Goal: Transaction & Acquisition: Purchase product/service

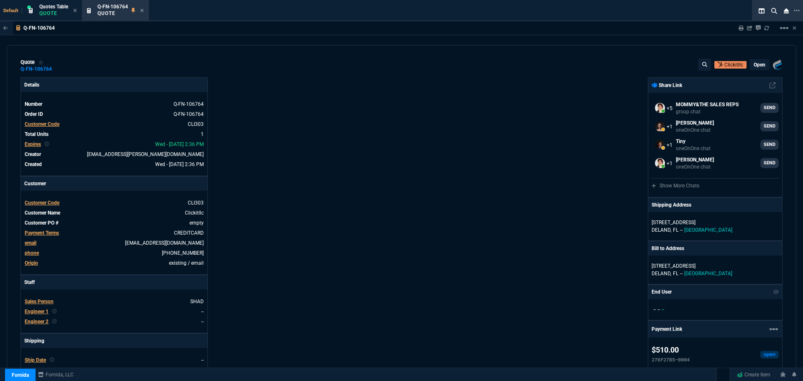
select select "4: SHAD"
click at [143, 10] on icon at bounding box center [142, 10] width 4 height 5
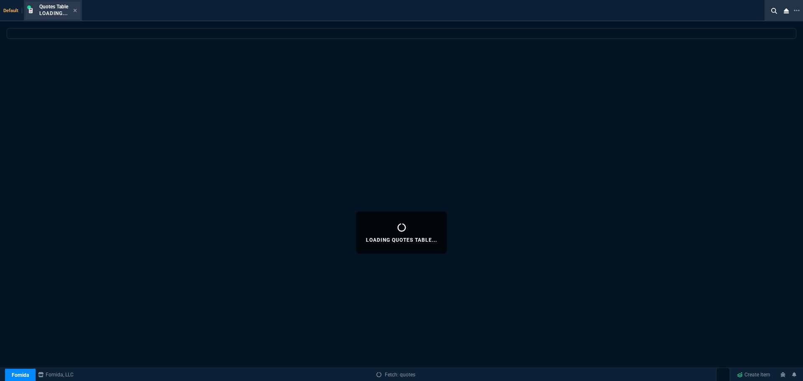
select select
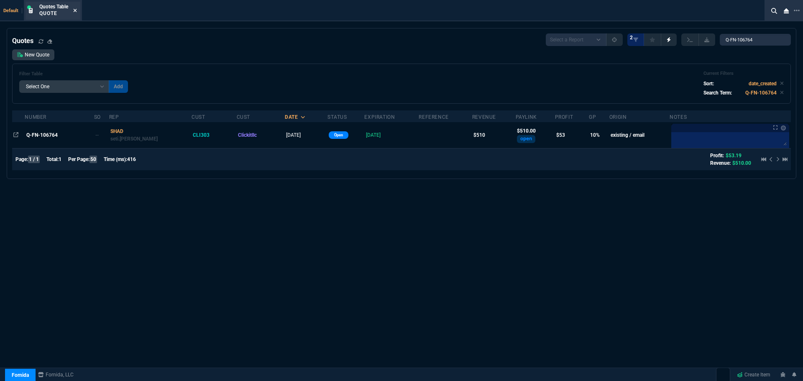
click at [74, 11] on div "Quotes Table Quote" at bounding box center [58, 10] width 38 height 15
click at [73, 10] on div "Quotes Table Quote" at bounding box center [58, 10] width 38 height 15
click at [74, 10] on icon at bounding box center [75, 10] width 4 height 5
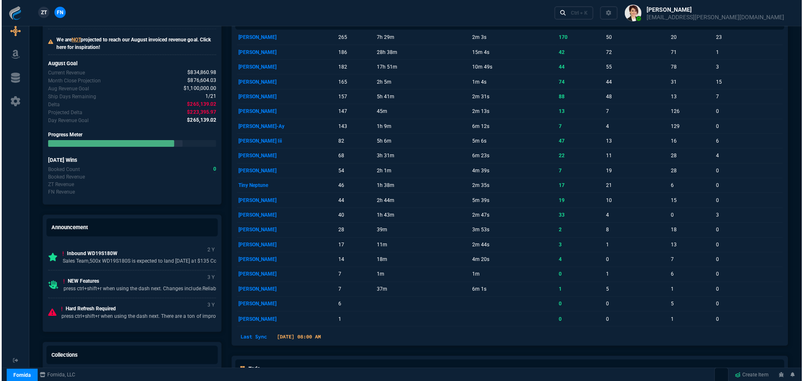
scroll to position [460, 0]
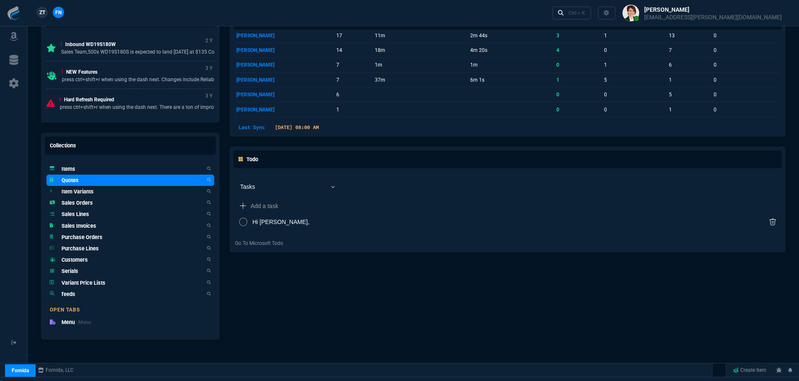
click at [71, 183] on h5 "Quotes" at bounding box center [69, 180] width 17 height 8
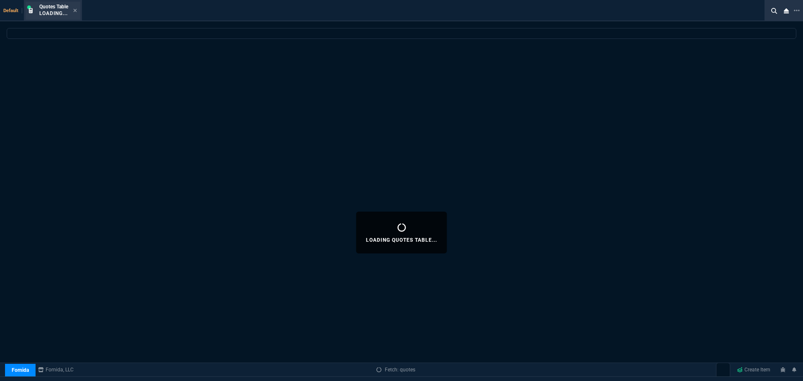
select select
select select "4: SHAD"
select select
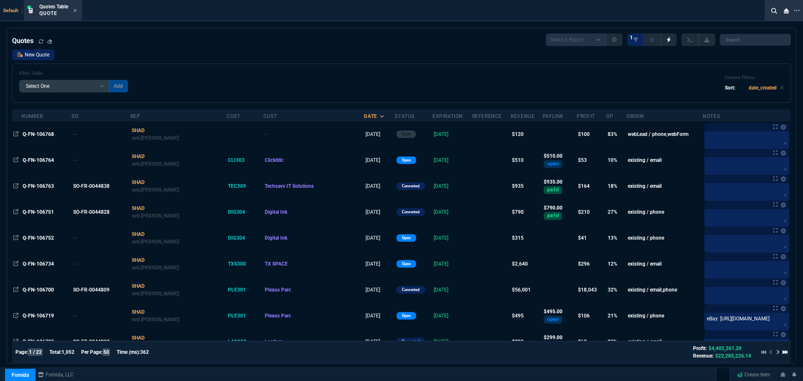
click at [42, 54] on link "New Quote" at bounding box center [33, 54] width 42 height 11
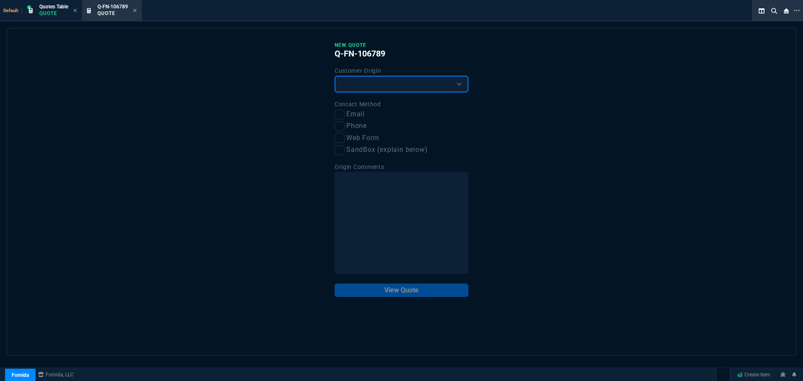
click at [418, 83] on select "Existing Customer Amazon Lead (first order) Website Lead (first order) Called (…" at bounding box center [402, 84] width 134 height 17
select select "existing"
click at [335, 76] on select "Existing Customer Amazon Lead (first order) Website Lead (first order) Called (…" at bounding box center [402, 84] width 134 height 17
click at [343, 114] on input "Email" at bounding box center [340, 115] width 10 height 10
checkbox input "true"
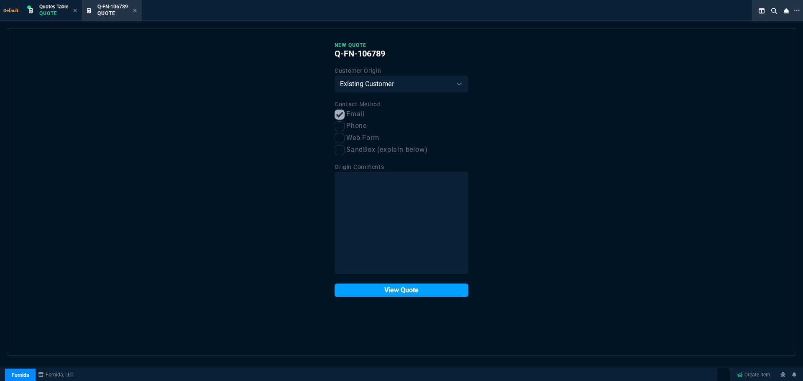
click at [410, 292] on button "View Quote" at bounding box center [402, 289] width 134 height 13
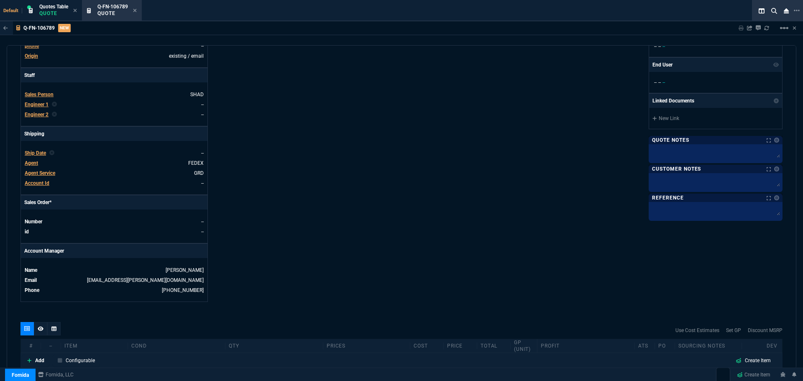
scroll to position [42, 0]
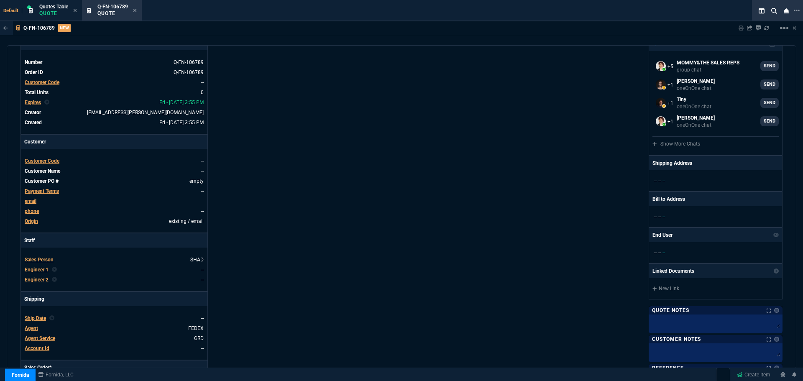
click at [48, 160] on span "Customer Code" at bounding box center [42, 161] width 35 height 6
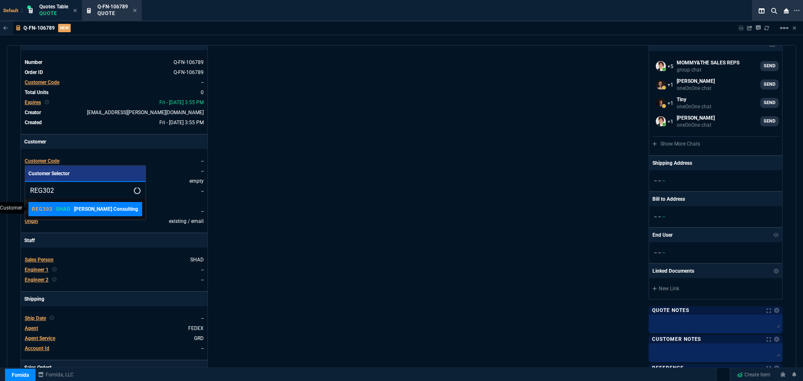
type input "REG302"
click at [94, 209] on p "[PERSON_NAME] Consulting" at bounding box center [106, 209] width 64 height 8
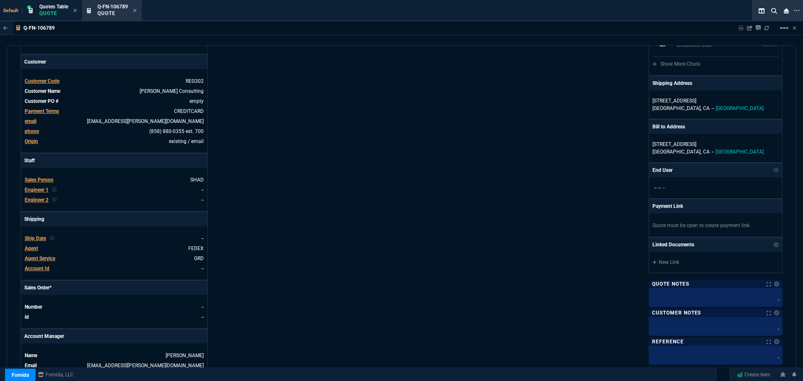
scroll to position [320, 0]
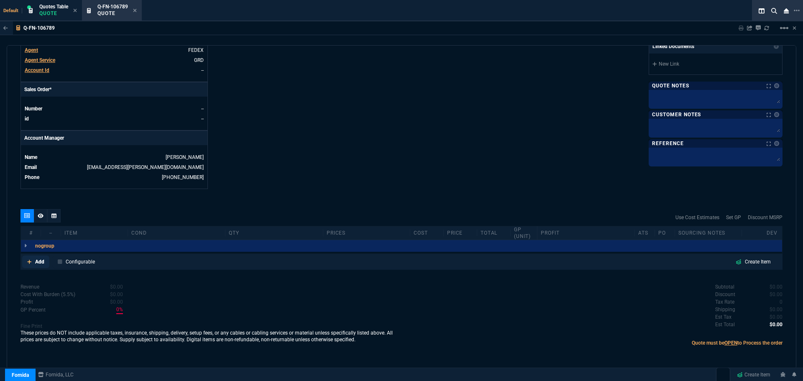
click at [38, 260] on p "Add" at bounding box center [39, 262] width 9 height 8
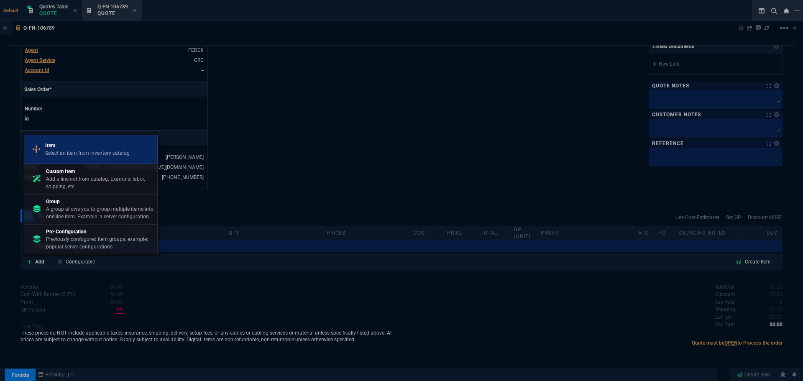
click at [68, 145] on p "Item" at bounding box center [87, 146] width 84 height 8
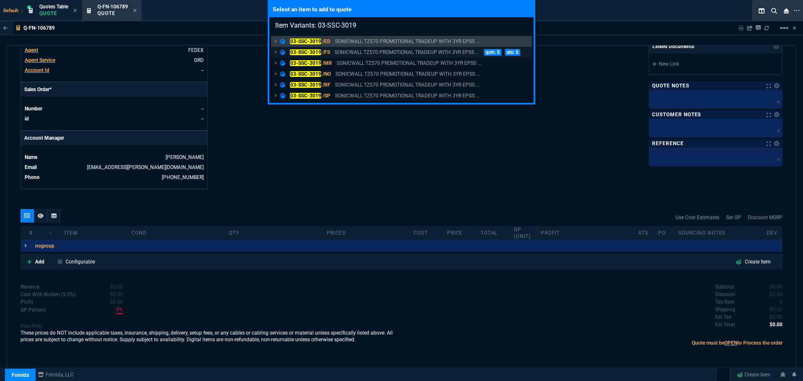
type input "Item Variants: 03-SSC-3019"
click at [310, 51] on mark "03-SSC-3019" at bounding box center [305, 52] width 31 height 6
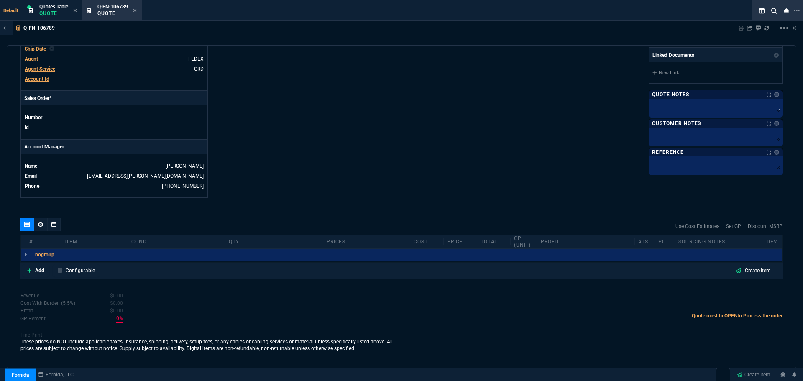
scroll to position [311, 0]
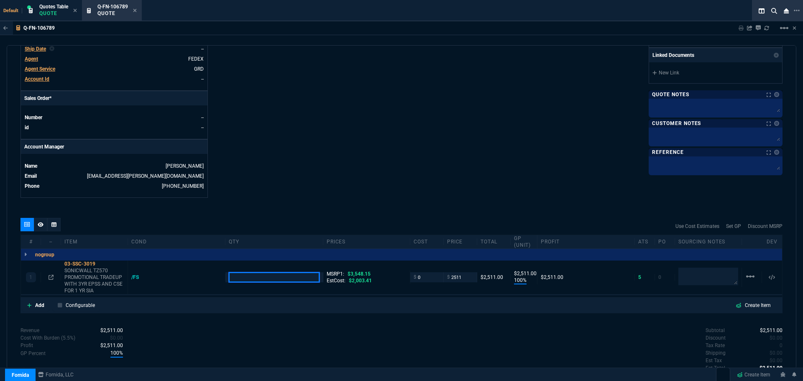
type input "100"
type input "2511"
type input "29"
click at [243, 275] on input "number" at bounding box center [274, 277] width 90 height 10
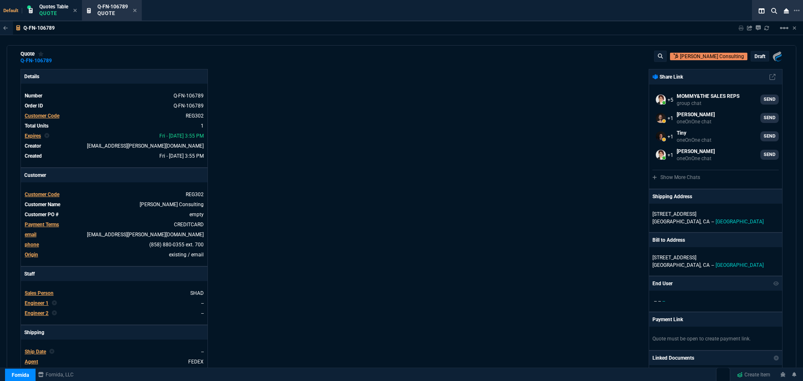
scroll to position [0, 0]
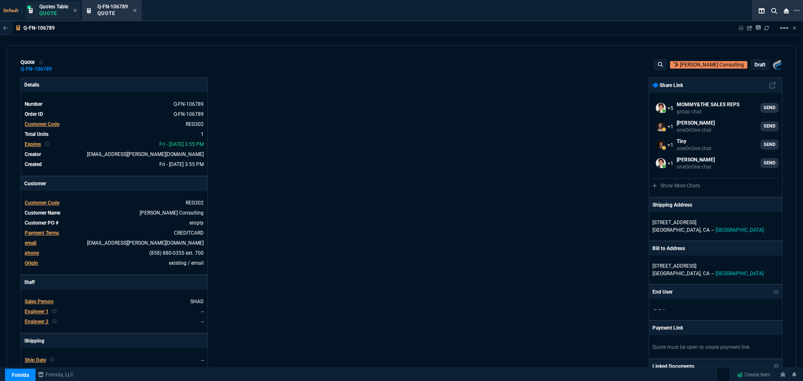
type input "3"
click at [48, 10] on div "Quotes Table Quote" at bounding box center [53, 10] width 29 height 15
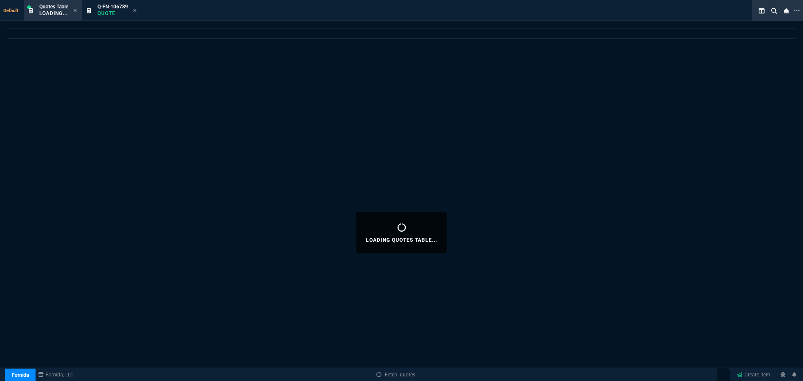
select select
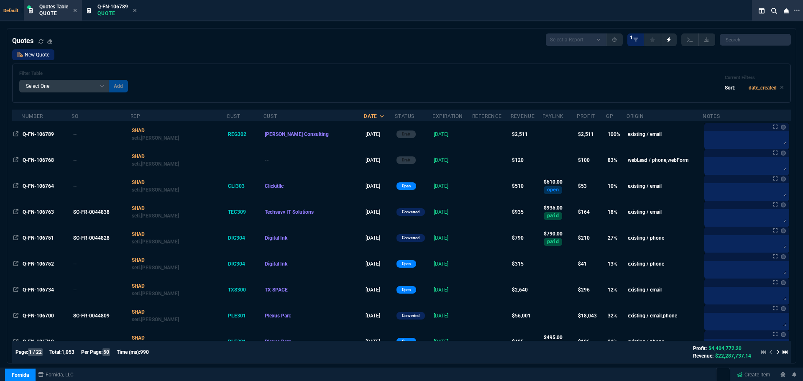
click at [38, 53] on link "New Quote" at bounding box center [33, 54] width 42 height 11
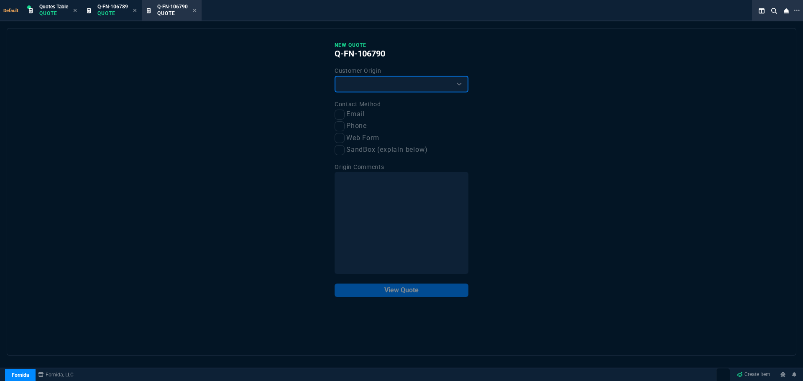
drag, startPoint x: 360, startPoint y: 84, endPoint x: 355, endPoint y: 92, distance: 9.3
click at [360, 84] on select "Existing Customer Amazon Lead (first order) Website Lead (first order) Called (…" at bounding box center [402, 84] width 134 height 17
select select "existing"
click at [335, 76] on select "Existing Customer Amazon Lead (first order) Website Lead (first order) Called (…" at bounding box center [402, 84] width 134 height 17
click at [340, 110] on input "Email" at bounding box center [340, 115] width 10 height 10
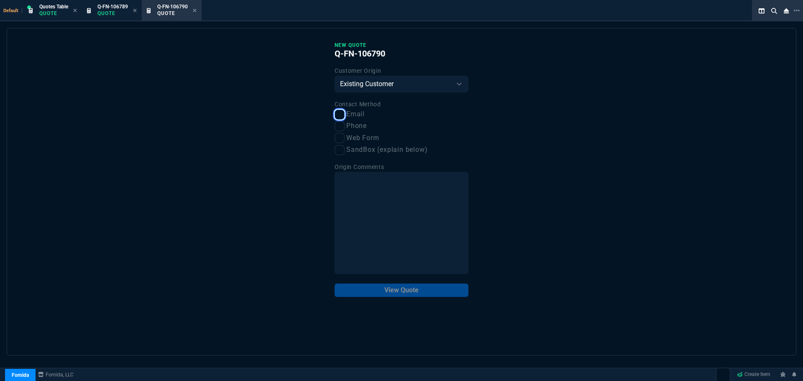
checkbox input "true"
click at [381, 288] on button "View Quote" at bounding box center [402, 289] width 134 height 13
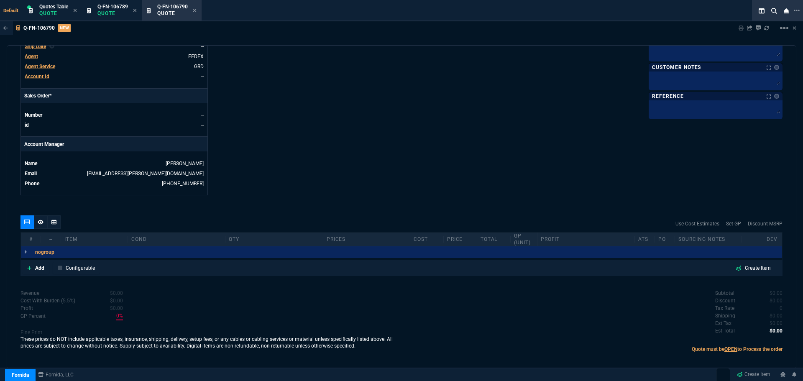
scroll to position [320, 0]
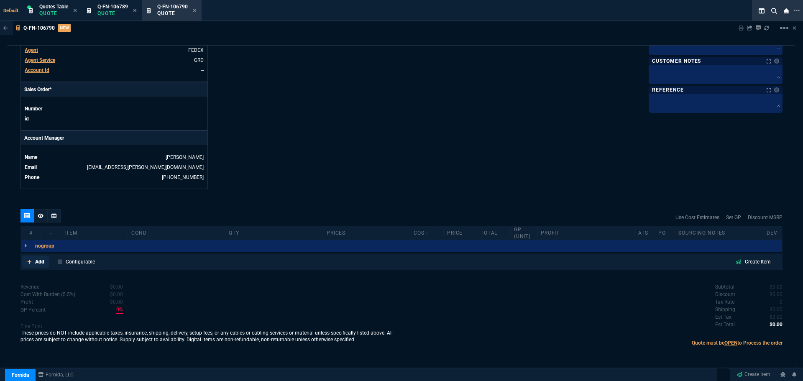
click at [40, 262] on p "Add" at bounding box center [39, 262] width 9 height 8
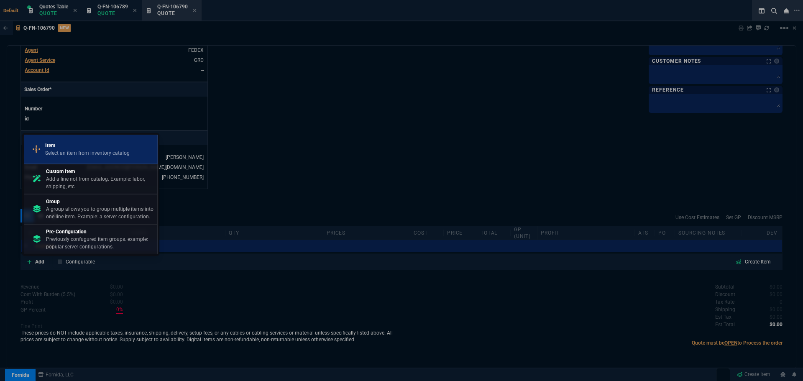
click at [101, 143] on p "Item" at bounding box center [87, 146] width 84 height 8
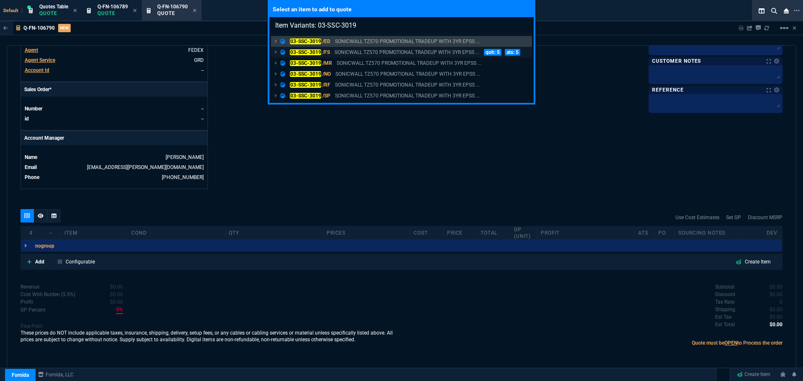
type input "Item Variants: 03-SSC-3019"
click at [315, 51] on mark "03-SSC-3019" at bounding box center [305, 52] width 31 height 6
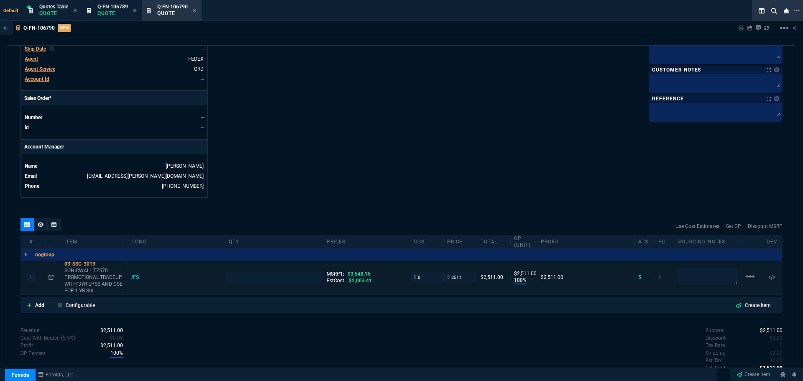
type input "100"
type input "2511"
type input "29"
click at [231, 277] on input "number" at bounding box center [274, 277] width 90 height 10
type input "2"
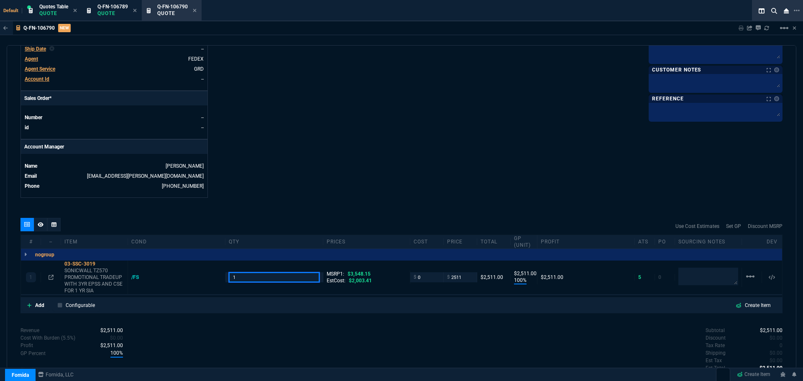
type input "1"
click at [117, 13] on p "Quote" at bounding box center [112, 13] width 31 height 7
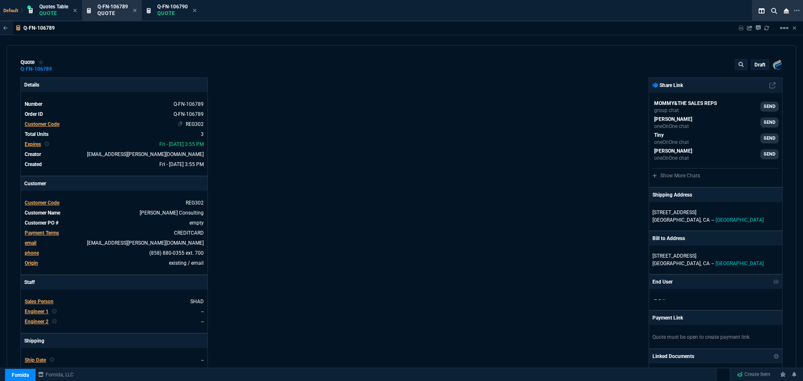
type input "100"
type input "2511"
type input "29"
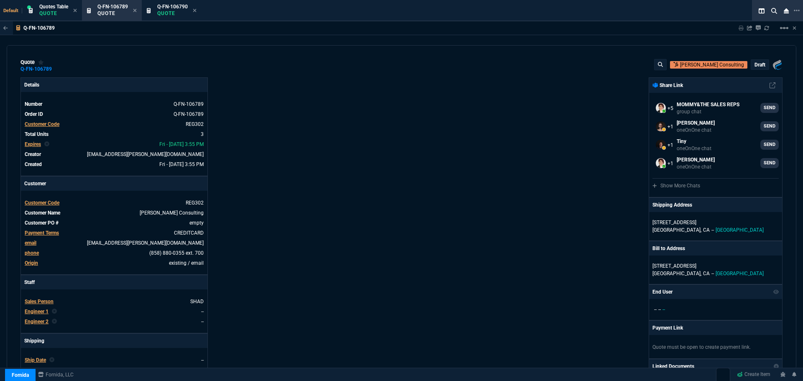
select select "4: SHAD"
click at [179, 202] on icon at bounding box center [180, 202] width 5 height 5
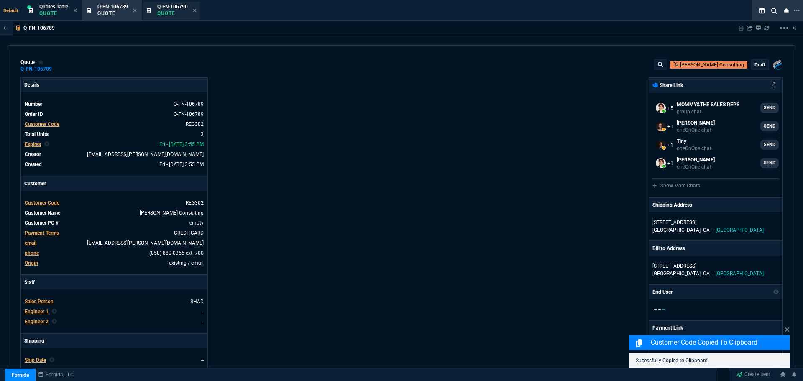
click at [171, 13] on p "Quote" at bounding box center [172, 13] width 31 height 7
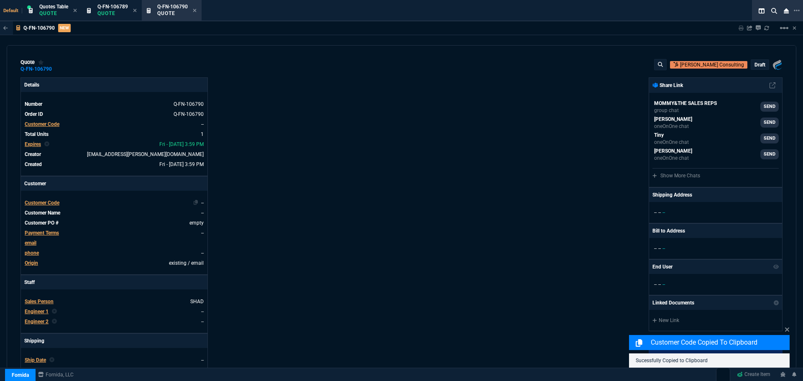
type input "100"
type input "2511"
type input "29"
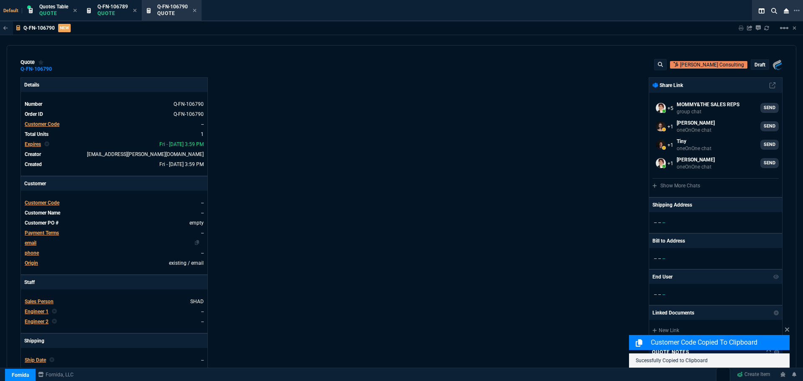
scroll to position [42, 0]
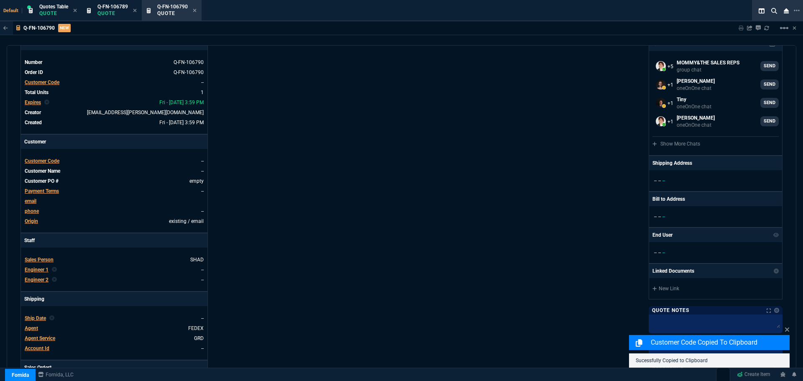
click at [48, 161] on span "Customer Code" at bounding box center [42, 161] width 35 height 6
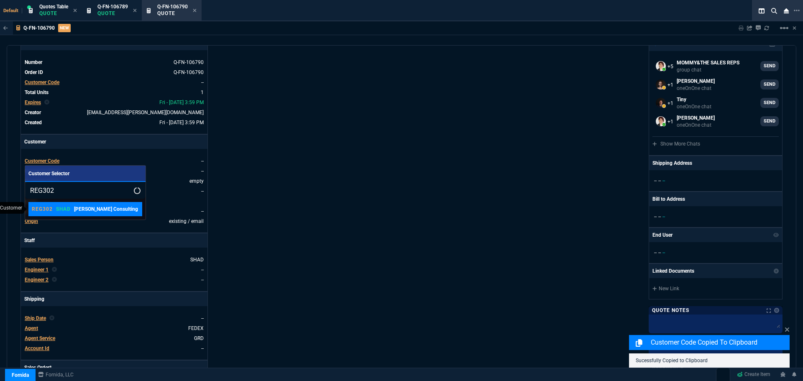
type input "REG302"
click at [54, 210] on div "REG302 SHAD Regala Consulting" at bounding box center [85, 209] width 106 height 8
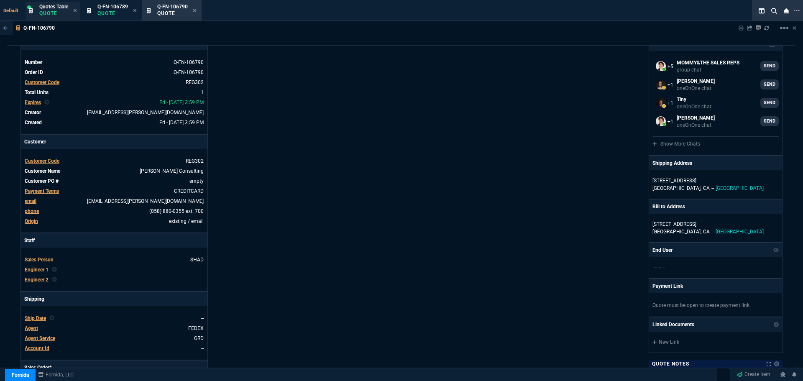
click at [56, 10] on p "Quote" at bounding box center [53, 13] width 29 height 7
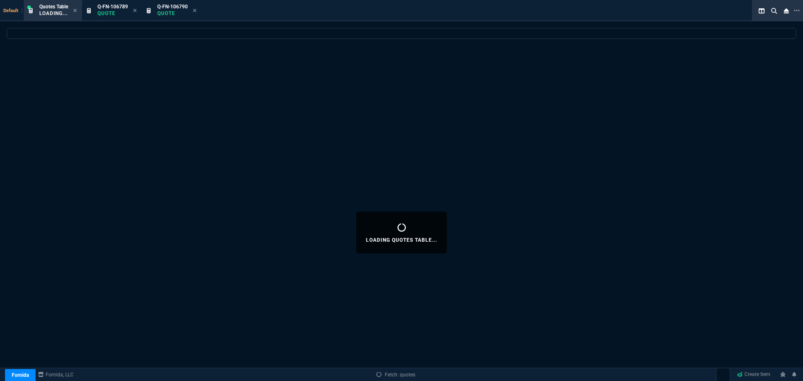
select select
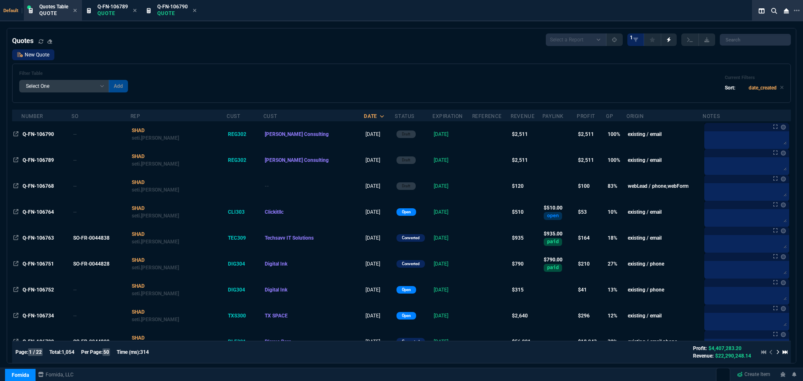
click at [38, 55] on link "New Quote" at bounding box center [33, 54] width 42 height 11
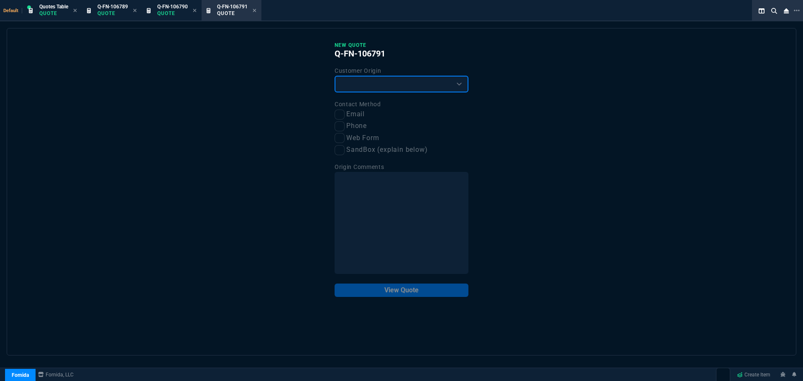
click at [392, 89] on select "Existing Customer Amazon Lead (first order) Website Lead (first order) Called (…" at bounding box center [402, 84] width 134 height 17
select select "existing"
click at [335, 76] on select "Existing Customer Amazon Lead (first order) Website Lead (first order) Called (…" at bounding box center [402, 84] width 134 height 17
click at [339, 111] on input "Email" at bounding box center [340, 115] width 10 height 10
checkbox input "true"
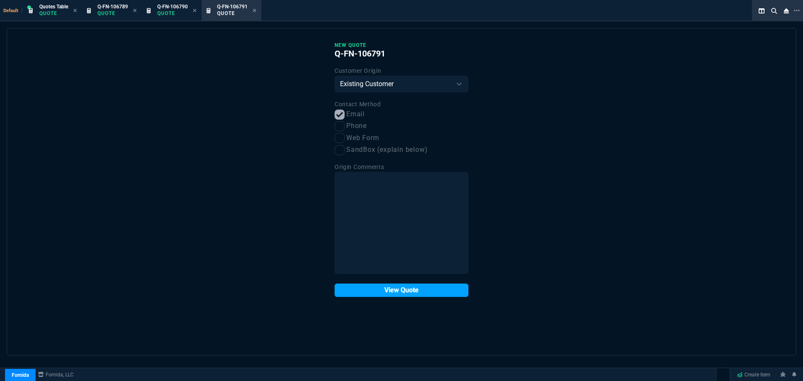
click at [377, 289] on button "View Quote" at bounding box center [402, 289] width 134 height 13
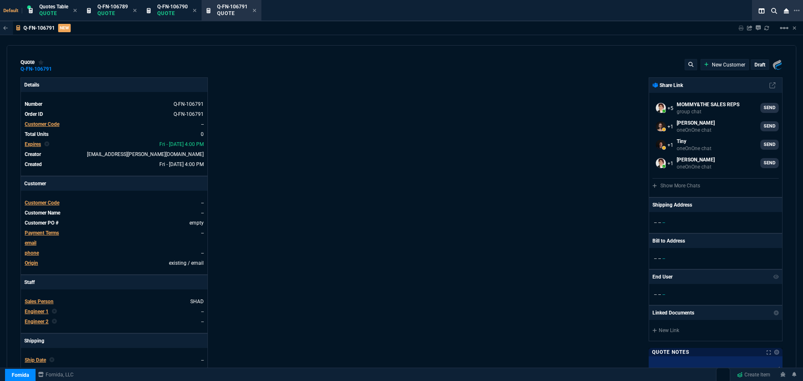
click at [36, 204] on span "Customer Code" at bounding box center [42, 203] width 35 height 6
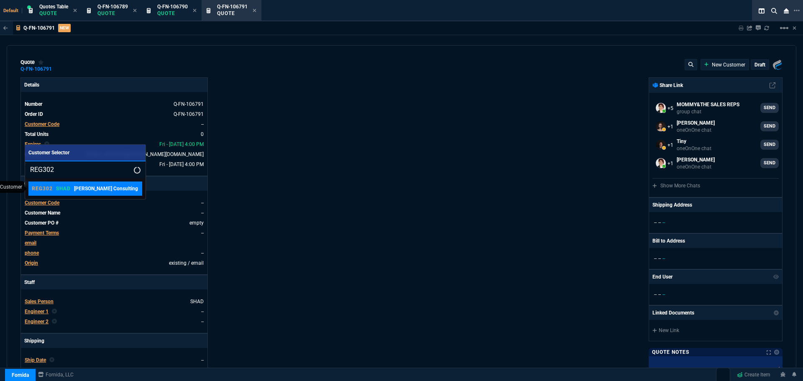
type input "REG302"
click at [72, 190] on div "REG302 SHAD Regala Consulting" at bounding box center [85, 189] width 106 height 8
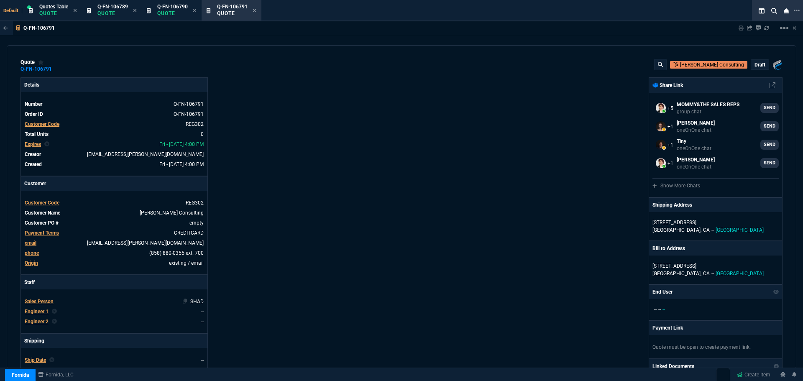
scroll to position [320, 0]
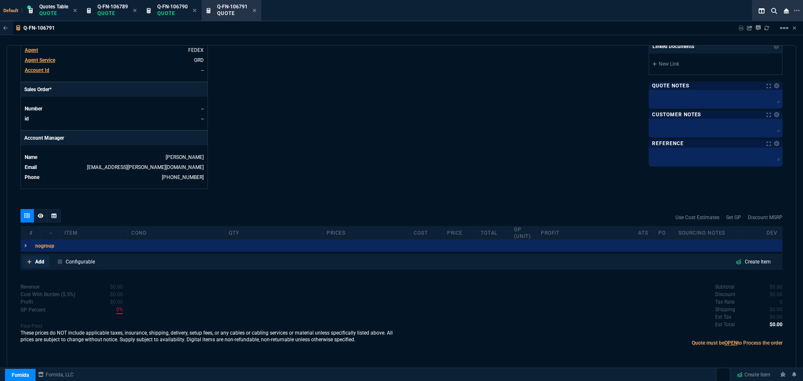
click at [36, 261] on p "Add" at bounding box center [39, 262] width 9 height 8
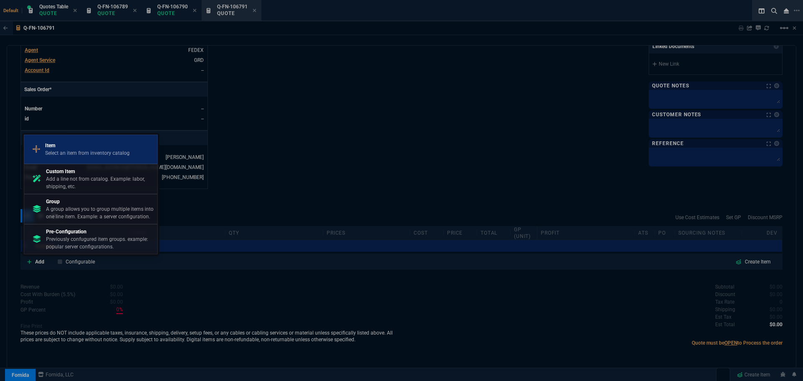
click at [77, 144] on p "Item" at bounding box center [87, 146] width 84 height 8
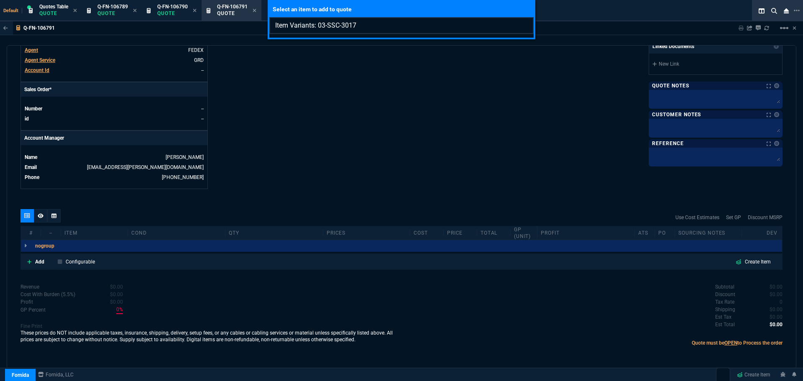
click at [318, 27] on input "Item Variants: 03-SSC-3017" at bounding box center [401, 25] width 264 height 17
type input "Item Variants:03-SSC-3017"
click at [41, 261] on div "Select an item to add to quote Item Variants:03-SSC-3017" at bounding box center [401, 190] width 803 height 381
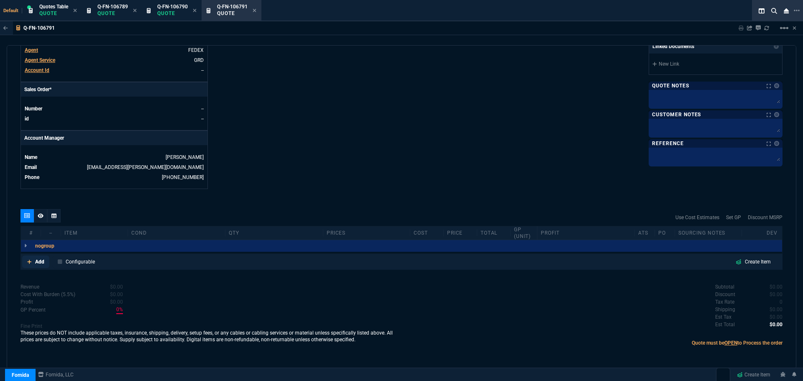
click at [41, 261] on p "Add" at bounding box center [39, 262] width 9 height 8
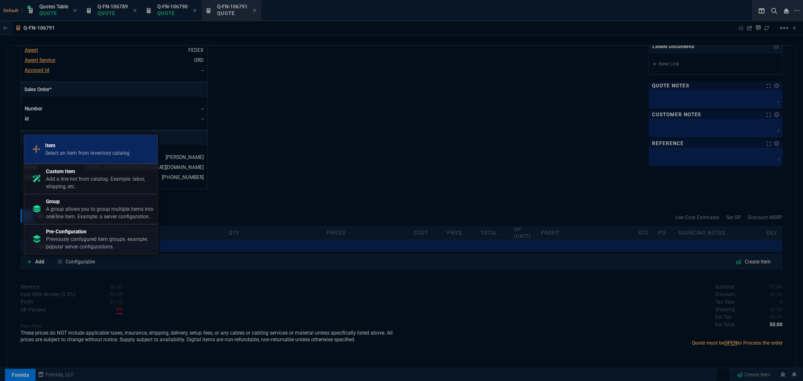
click at [79, 148] on p "Item" at bounding box center [87, 146] width 84 height 8
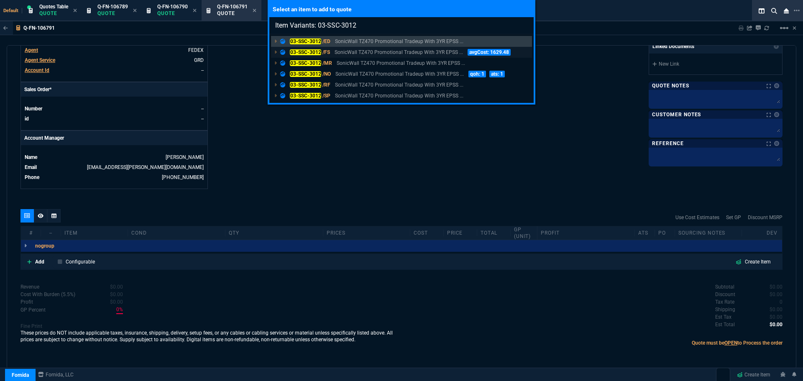
type input "Item Variants: 03-SSC-3012"
click at [310, 53] on mark "03-SSC-3012" at bounding box center [305, 52] width 31 height 6
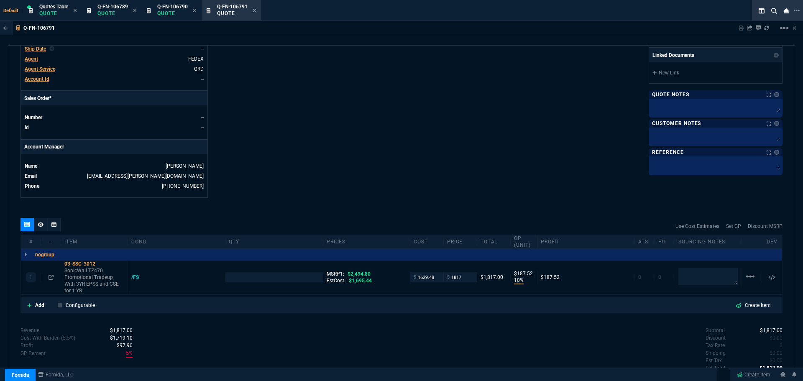
type input "10"
type input "188"
type input "27"
click at [36, 307] on p "Add" at bounding box center [39, 305] width 9 height 8
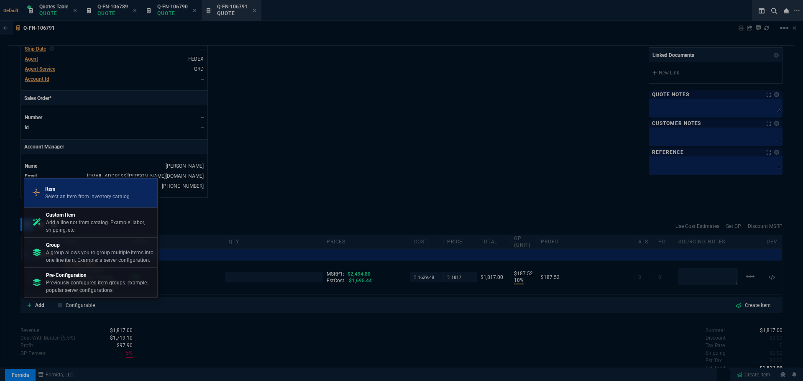
click at [61, 190] on p "Item" at bounding box center [87, 189] width 84 height 8
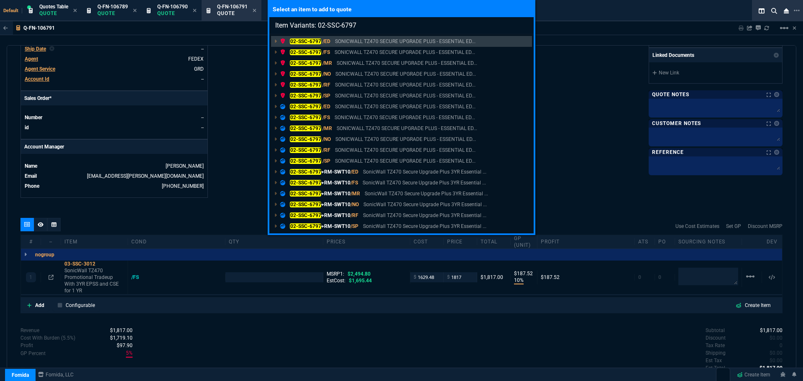
type input "Item Variants: 02-SSC-6797"
click at [269, 339] on div "Select an item to add to quote Item Variants: 02-SSC-6797 02-SSC-6797 /ED SONIC…" at bounding box center [401, 190] width 803 height 381
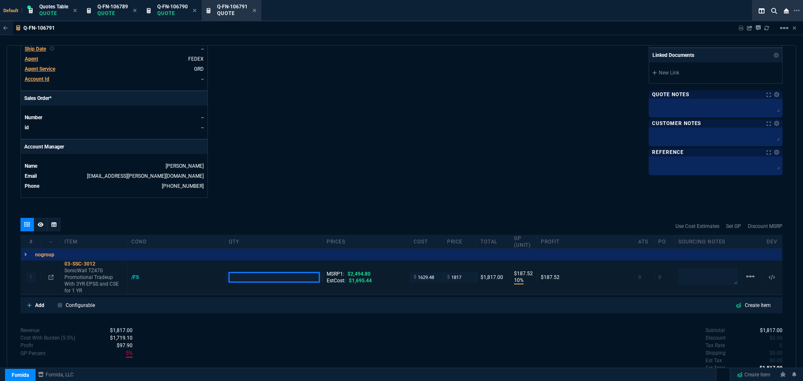
click at [241, 277] on input "number" at bounding box center [274, 277] width 90 height 10
type input "2"
click at [114, 11] on p "Quote" at bounding box center [112, 13] width 31 height 7
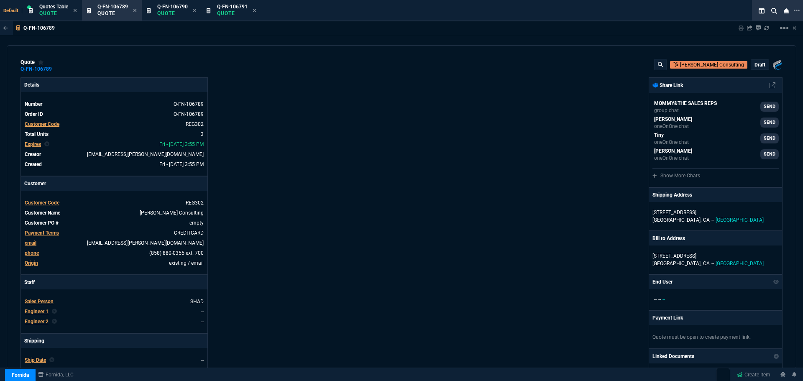
type input "100"
type input "2511"
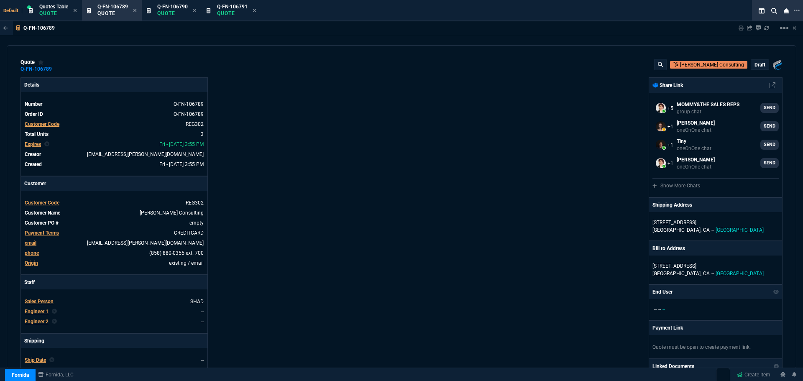
type input "3548.15"
type input "29"
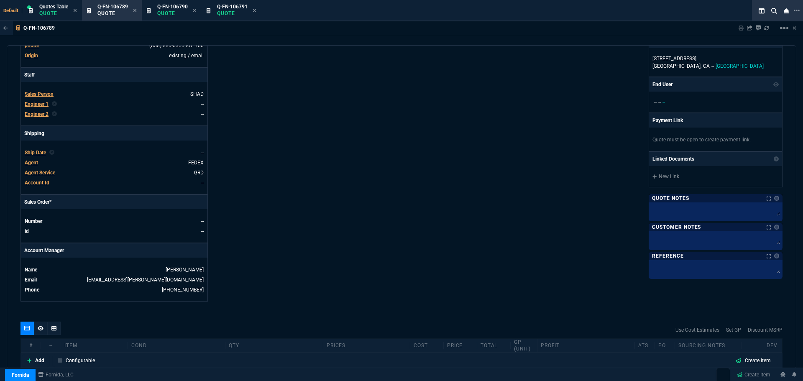
scroll to position [335, 0]
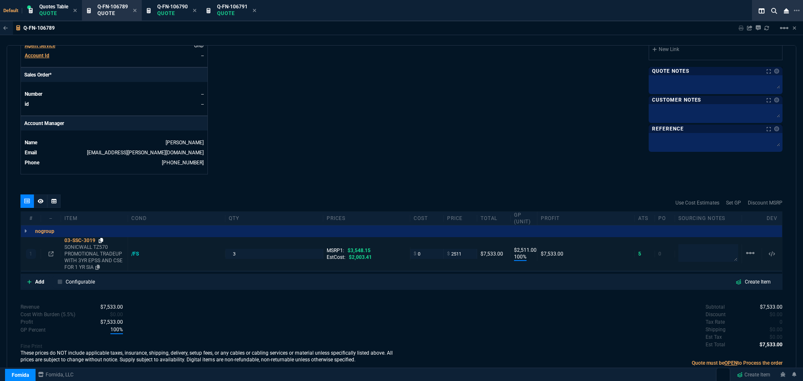
click at [102, 239] on icon at bounding box center [101, 240] width 5 height 5
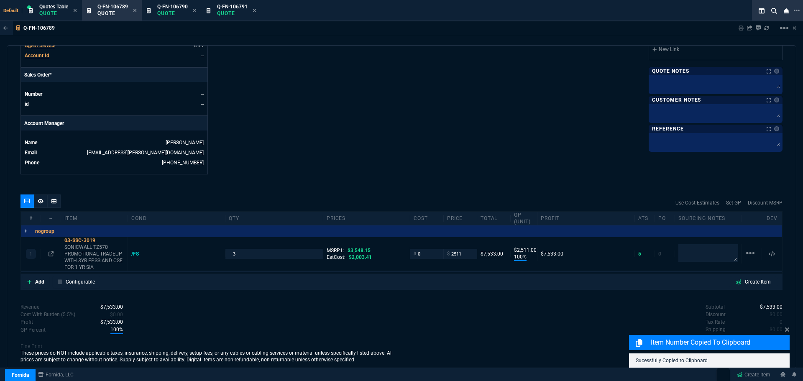
click at [51, 256] on icon at bounding box center [51, 253] width 5 height 5
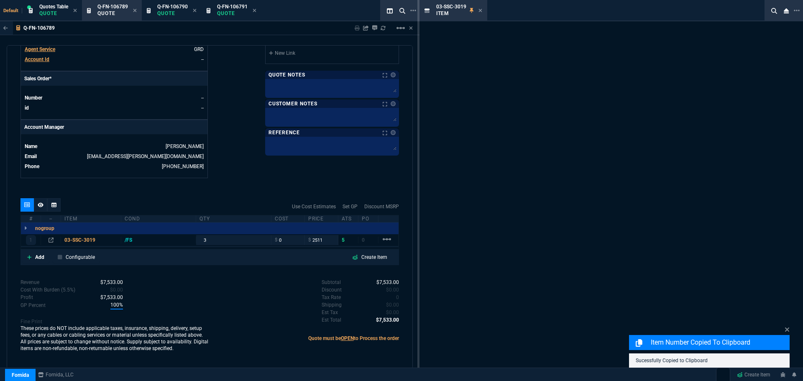
scroll to position [331, 0]
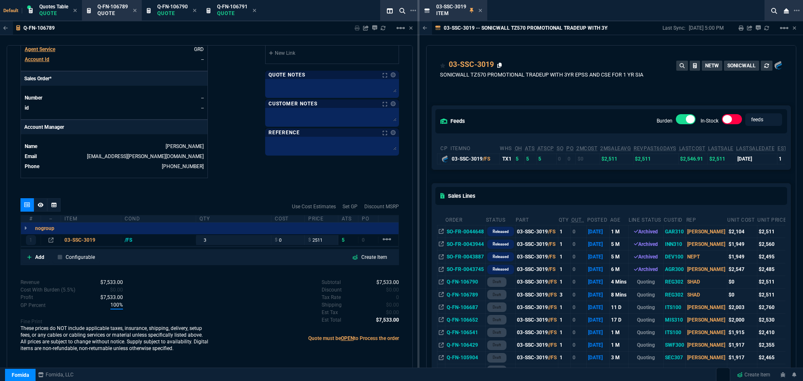
click at [499, 64] on icon at bounding box center [499, 65] width 5 height 5
click at [480, 11] on icon at bounding box center [479, 10] width 3 height 3
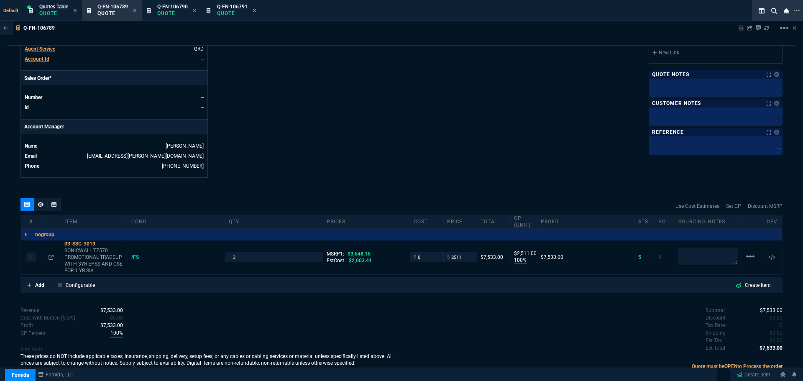
scroll to position [335, 0]
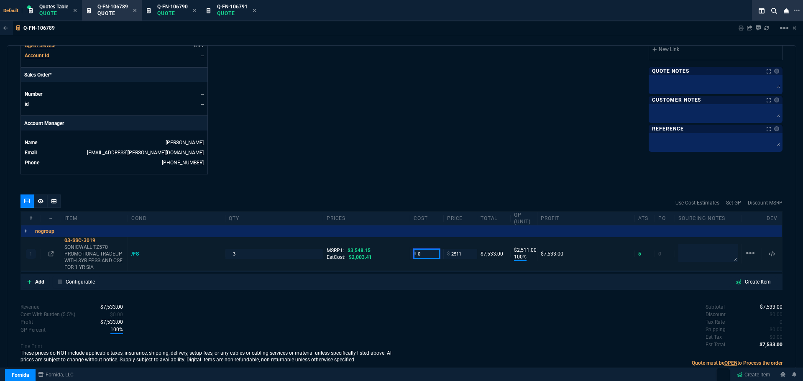
click at [423, 255] on input "0" at bounding box center [427, 254] width 26 height 10
type input "2553"
type input "-2"
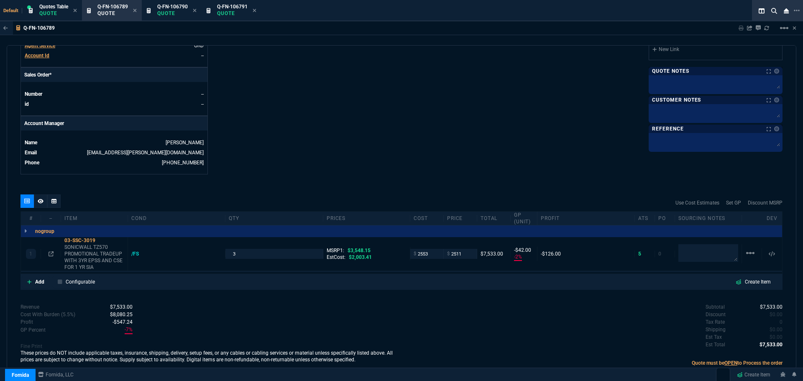
type input "-42"
click at [52, 255] on icon at bounding box center [51, 253] width 5 height 5
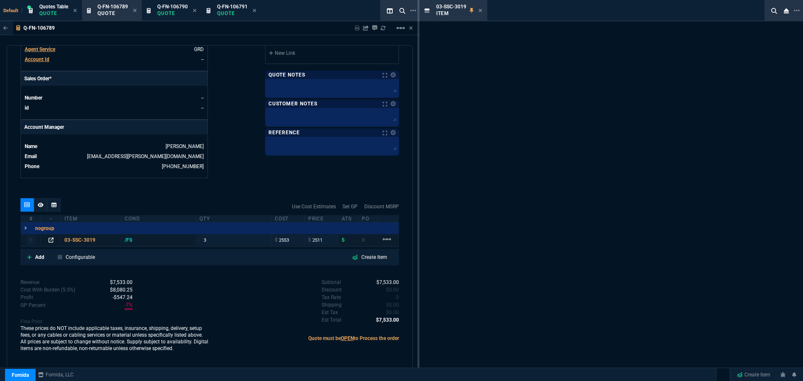
scroll to position [331, 0]
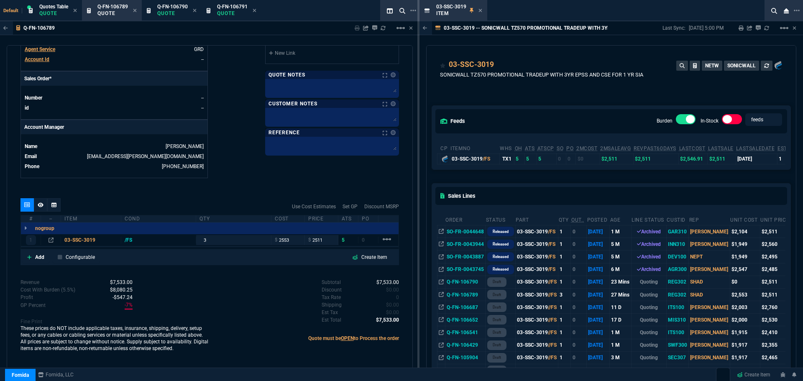
click at [480, 11] on icon at bounding box center [479, 10] width 3 height 3
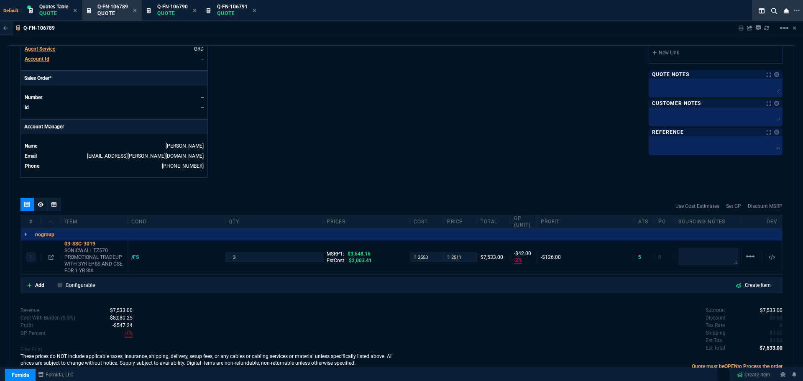
scroll to position [335, 0]
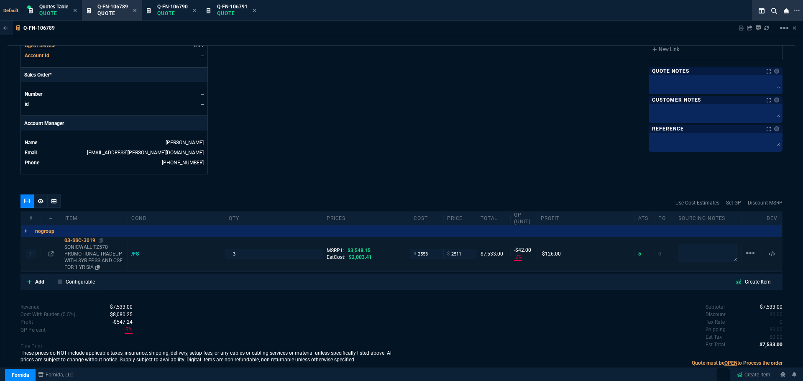
click at [73, 242] on div "03-SSC-3019" at bounding box center [94, 240] width 60 height 7
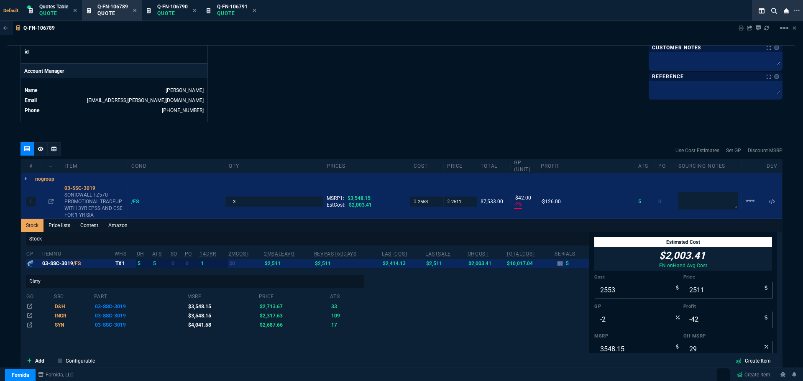
scroll to position [544, 0]
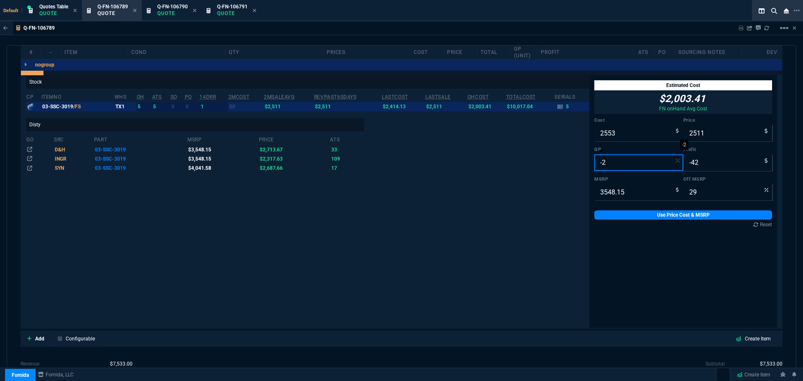
click at [611, 162] on input "-2" at bounding box center [638, 162] width 89 height 17
type input "2"
type input "2605"
type input "52"
type input "27"
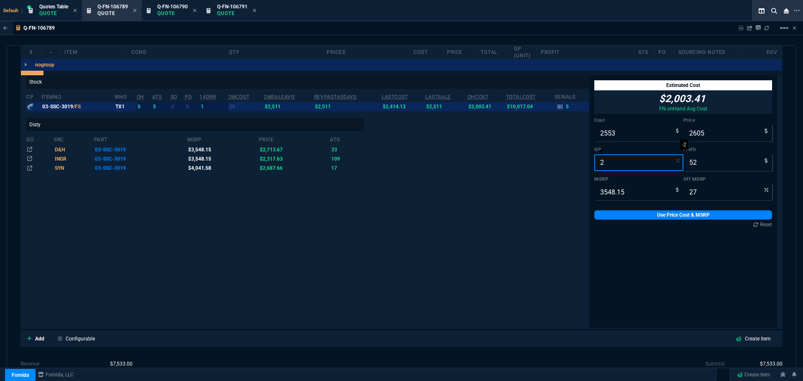
type input "20"
type input "3191"
type input "638"
type input "10"
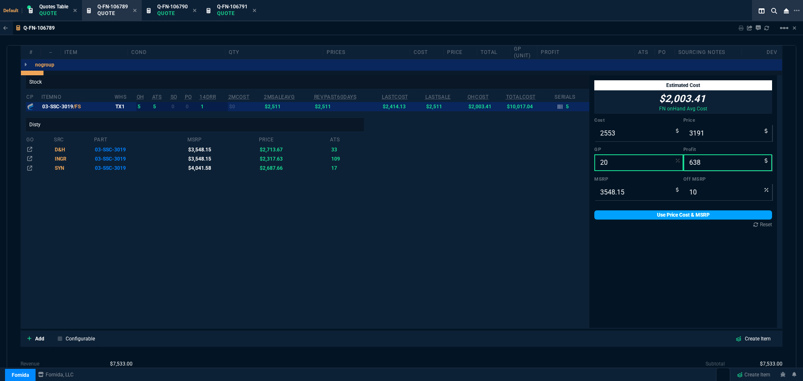
type input "20"
click at [631, 212] on link "Use Price Cost & MSRP" at bounding box center [683, 214] width 178 height 9
click at [645, 217] on link "Use Price Cost & MSRP" at bounding box center [683, 214] width 178 height 9
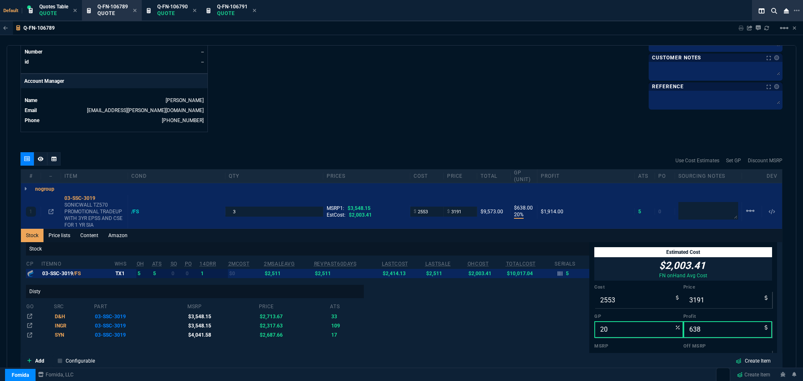
scroll to position [376, 0]
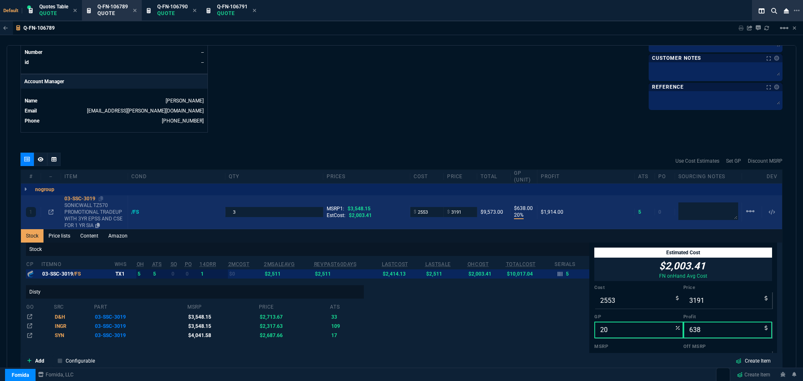
click at [85, 198] on div "03-SSC-3019" at bounding box center [94, 198] width 60 height 7
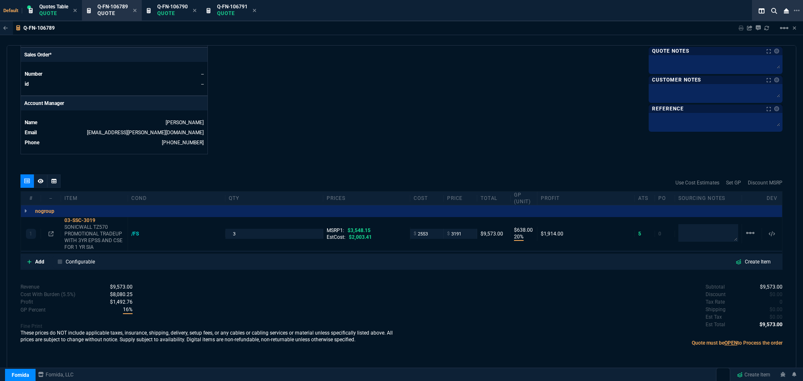
scroll to position [355, 0]
click at [463, 235] on input "3191" at bounding box center [460, 234] width 26 height 10
type input "3150"
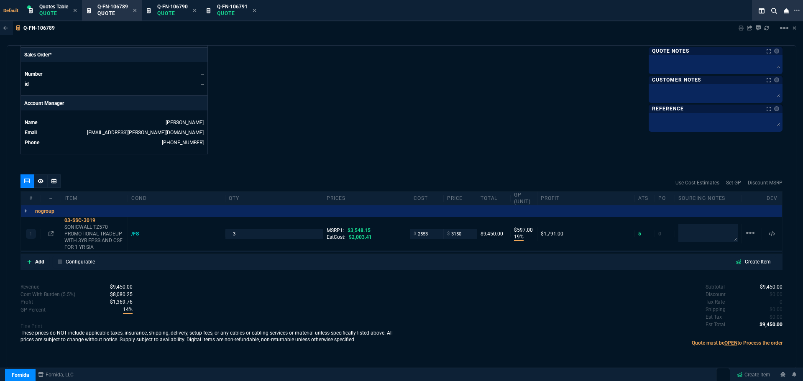
type input "19"
type input "597"
type input "11"
click at [169, 7] on span "Q-FN-106790" at bounding box center [172, 7] width 31 height 6
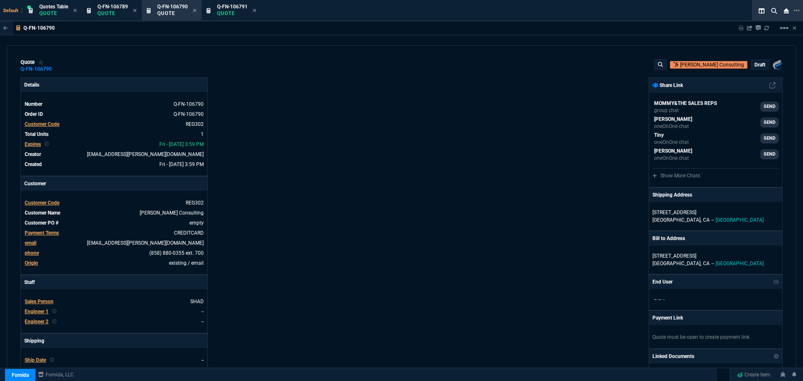
type input "100"
type input "2511"
type input "29"
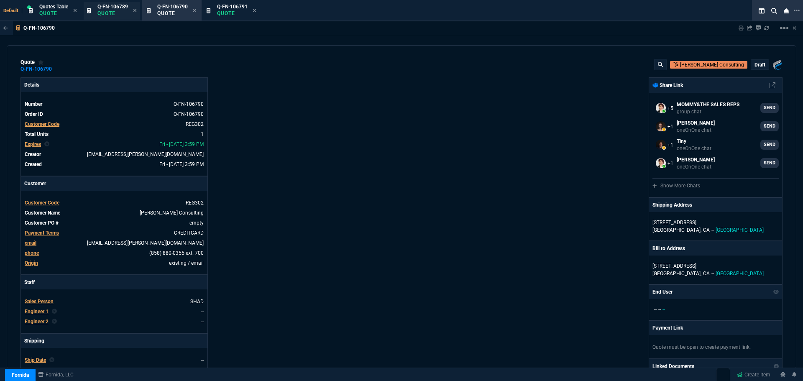
click at [105, 3] on div "Q-FN-106789 Quote" at bounding box center [112, 11] width 56 height 18
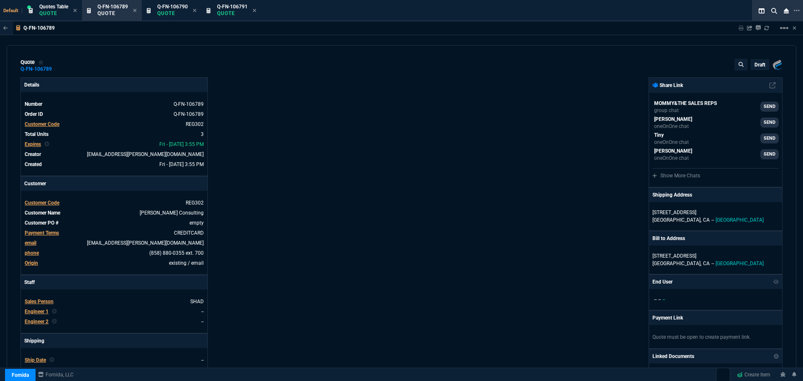
type input "19"
type input "597"
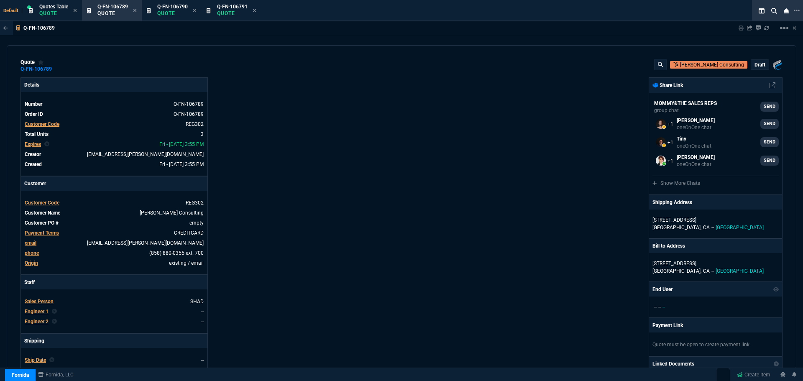
type input "11"
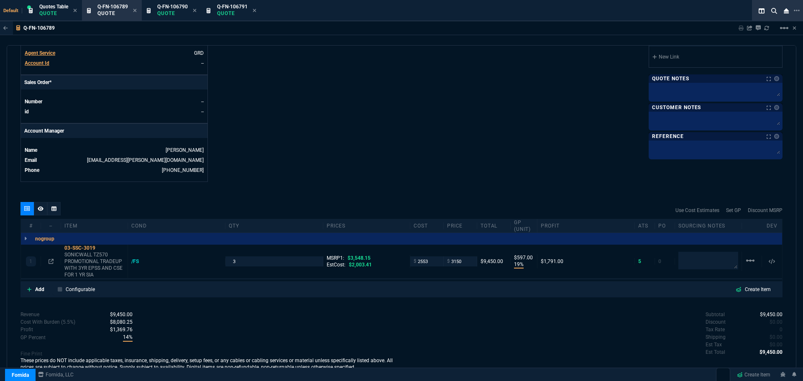
scroll to position [335, 0]
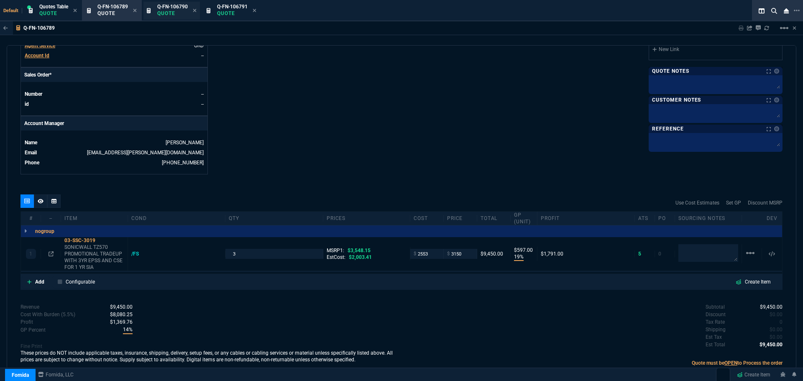
click at [166, 6] on span "Q-FN-106790" at bounding box center [172, 7] width 31 height 6
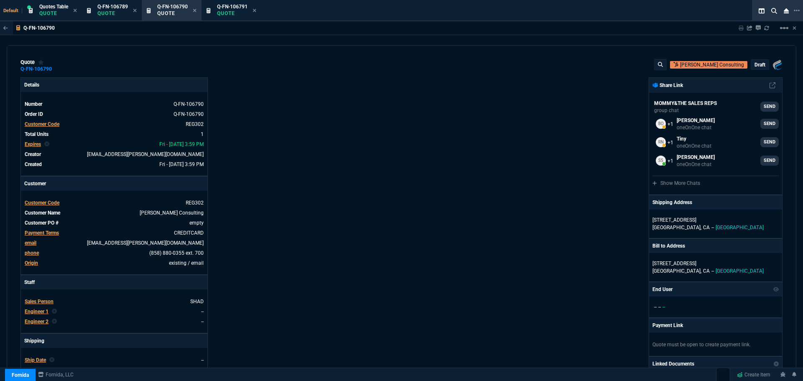
type input "100"
type input "2511"
type input "29"
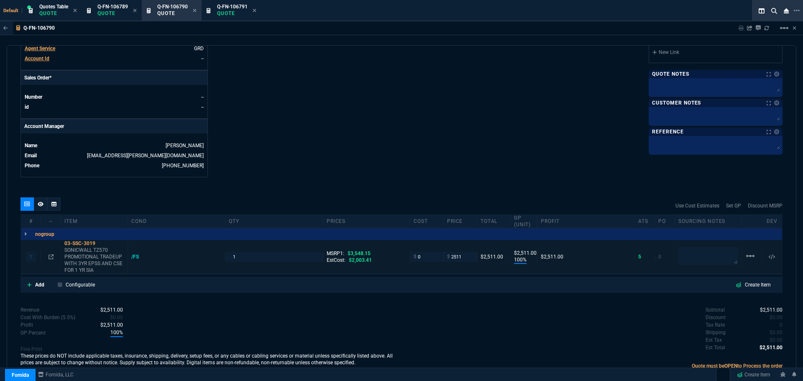
scroll to position [355, 0]
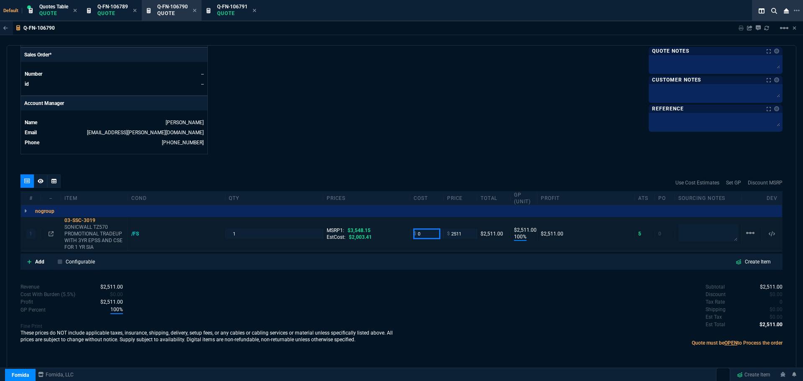
click at [432, 236] on input "0" at bounding box center [427, 234] width 26 height 10
type input "2553"
click at [452, 233] on input "2511" at bounding box center [460, 234] width 26 height 10
type input "2553"
type input "-2"
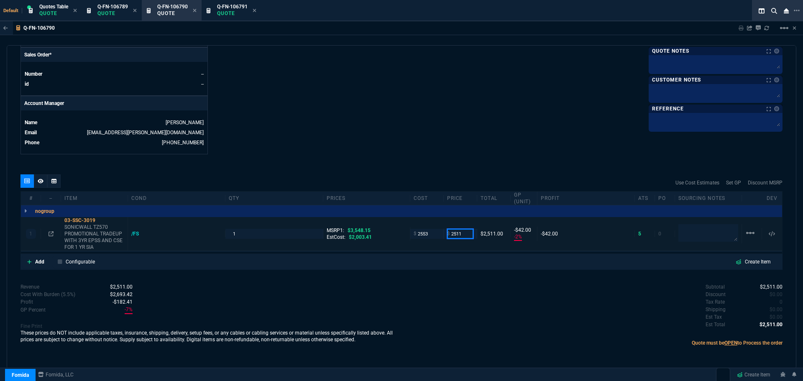
type input "-42"
type input "3"
type input "31"
type input "-85000"
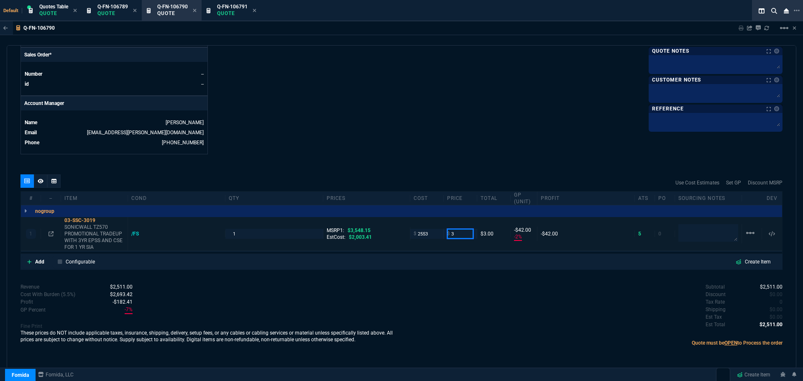
type input "-2550"
type input "100"
type input "3150"
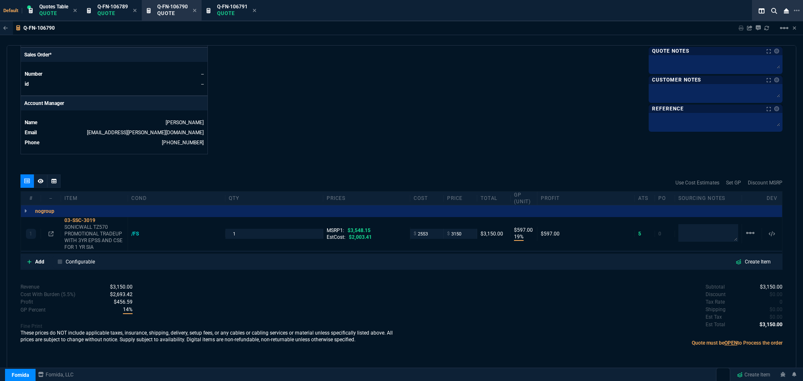
type input "19"
type input "597"
type input "11"
click at [225, 11] on p "Quote" at bounding box center [232, 13] width 31 height 7
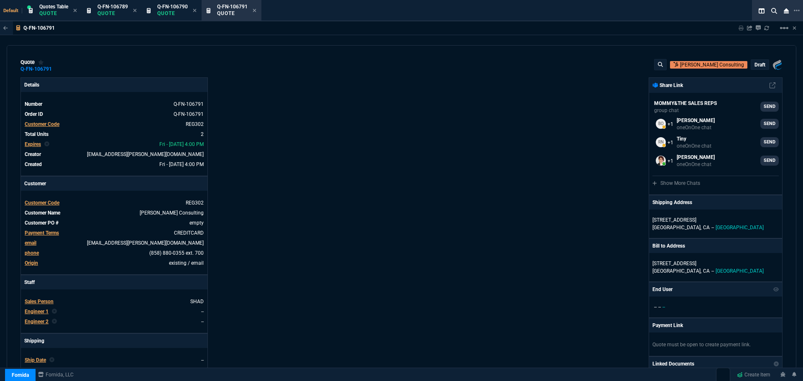
type input "10"
type input "188"
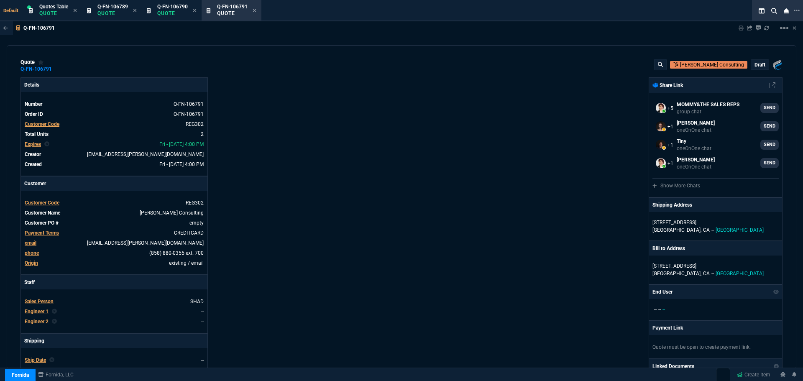
type input "2494.8"
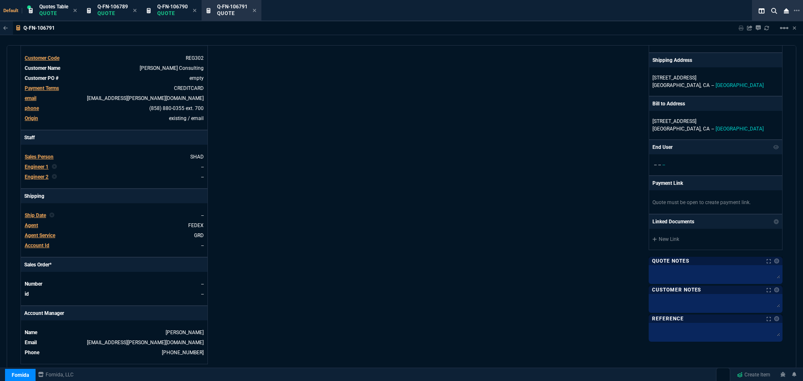
scroll to position [335, 0]
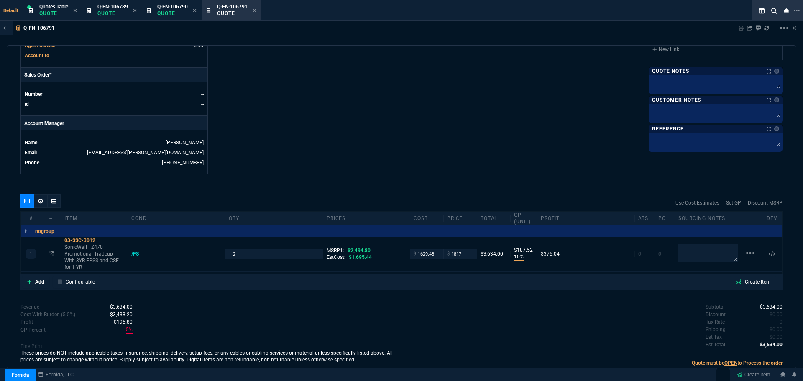
type input "27"
click at [102, 239] on icon at bounding box center [101, 240] width 5 height 5
click at [423, 255] on input "1629.48" at bounding box center [427, 254] width 26 height 10
type input "1797"
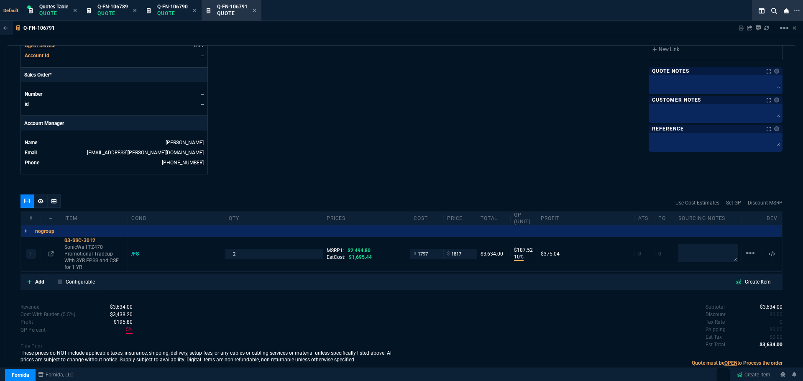
type input "1797"
type input "1"
type input "20"
click at [696, 252] on textarea at bounding box center [708, 253] width 60 height 18
type textarea "Synnex"
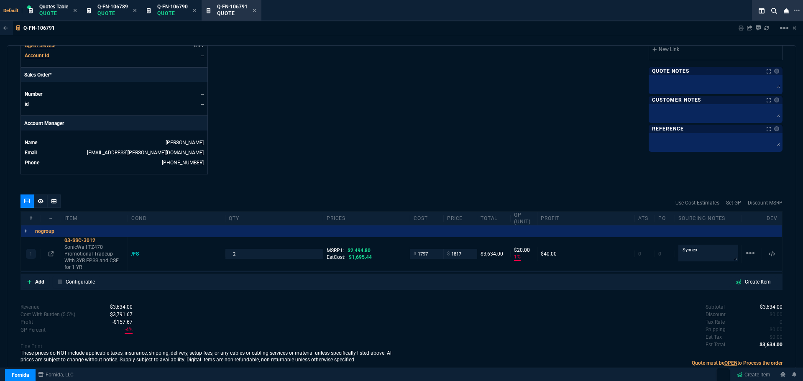
click at [102, 238] on icon at bounding box center [101, 240] width 5 height 5
click at [51, 253] on icon at bounding box center [51, 253] width 5 height 5
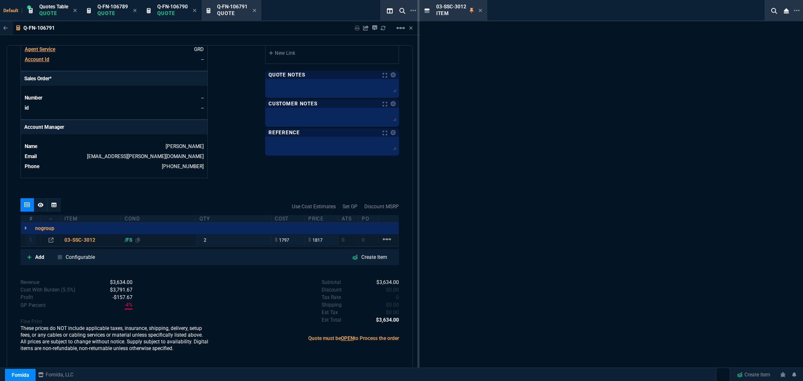
scroll to position [331, 0]
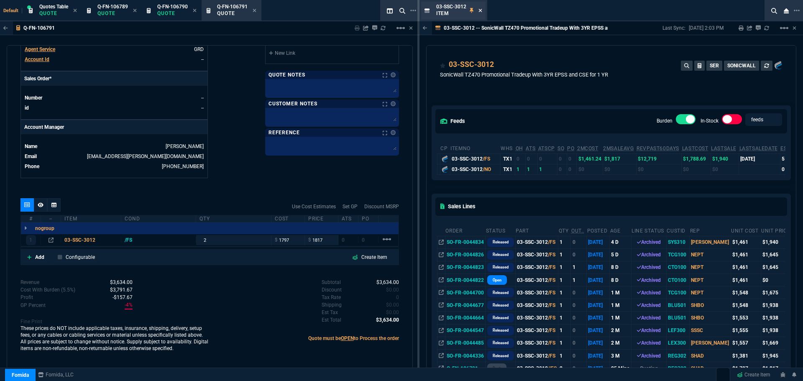
click at [479, 10] on icon at bounding box center [480, 10] width 4 height 5
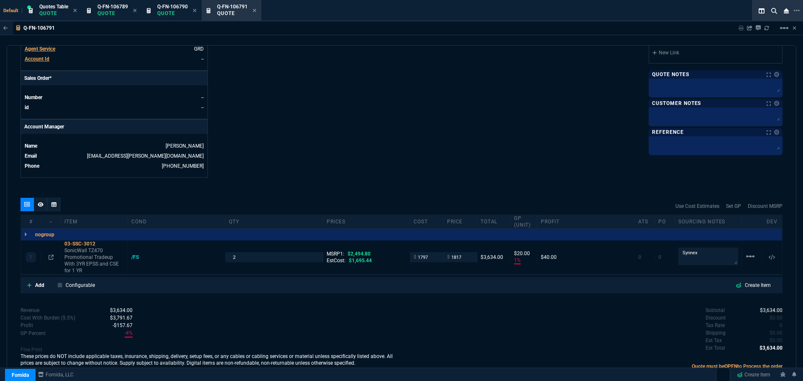
scroll to position [335, 0]
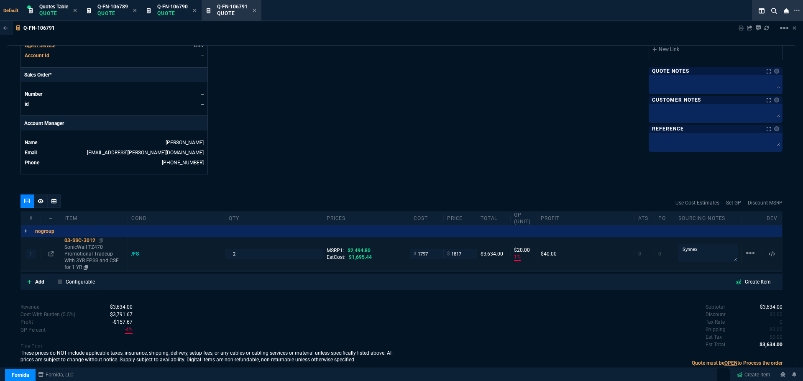
click at [75, 240] on div "03-SSC-3012" at bounding box center [94, 240] width 60 height 7
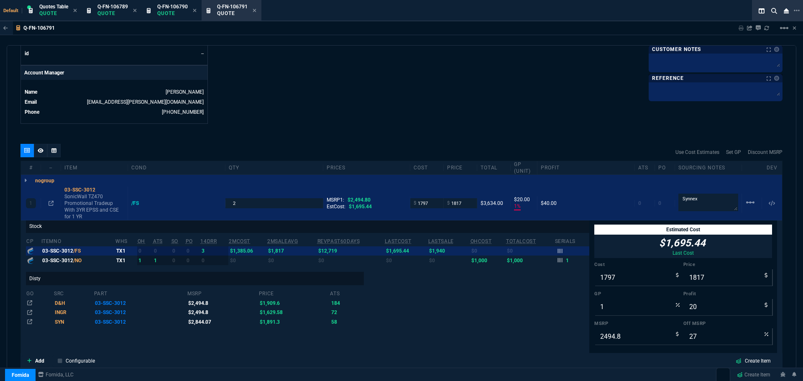
scroll to position [460, 0]
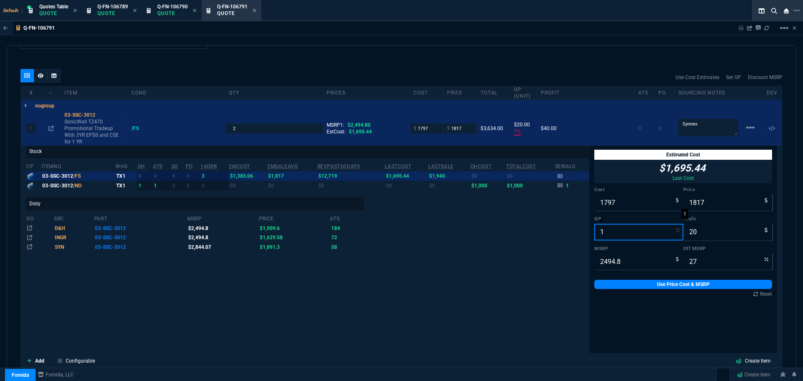
click at [605, 236] on input "1" at bounding box center [638, 232] width 89 height 17
type input "2"
type input "1834"
type input "37"
type input "26"
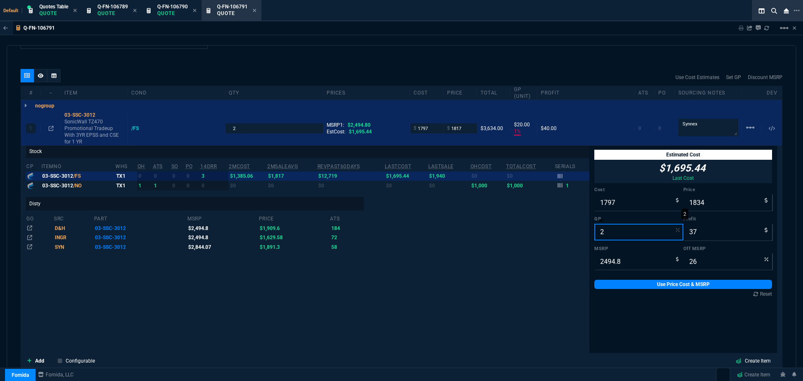
type input "20"
type input "2246"
type input "449"
type input "10"
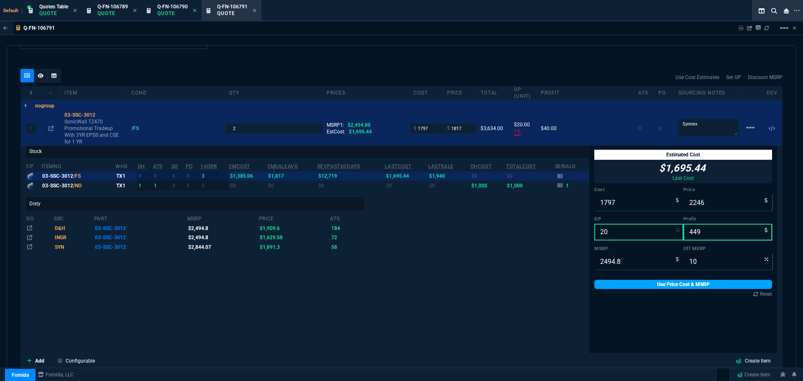
type input "20"
click at [687, 285] on link "Use Price Cost & MSRP" at bounding box center [683, 284] width 178 height 9
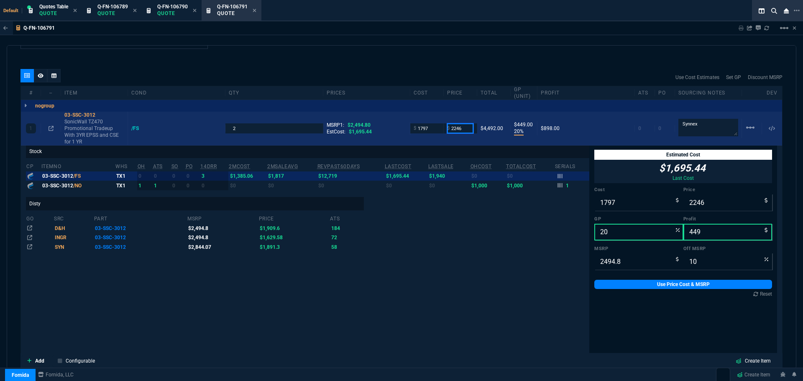
click at [460, 127] on input "2246" at bounding box center [460, 128] width 26 height 10
click at [82, 115] on div "03-SSC-3012" at bounding box center [94, 115] width 60 height 7
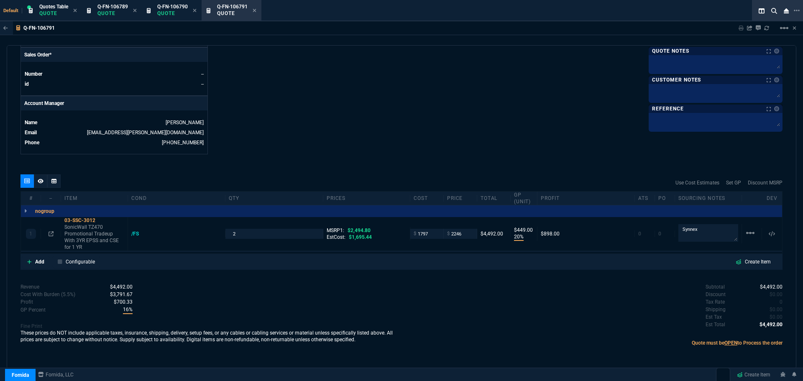
scroll to position [355, 0]
click at [464, 232] on input "2246" at bounding box center [460, 234] width 26 height 10
type input "2150"
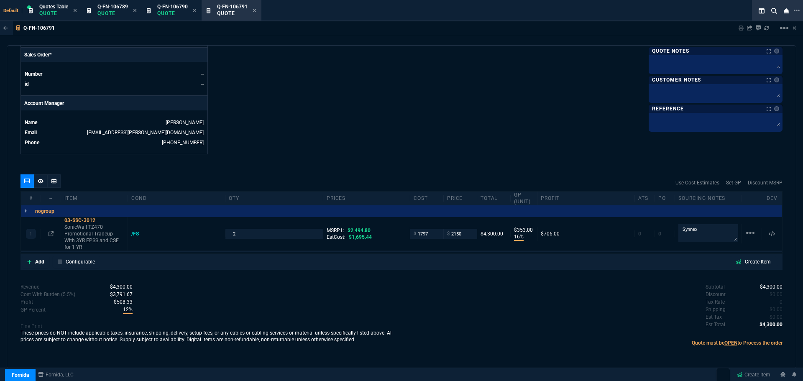
type input "16"
type input "353"
type input "14"
click at [458, 235] on input "2150" at bounding box center [460, 234] width 26 height 10
type input "2200"
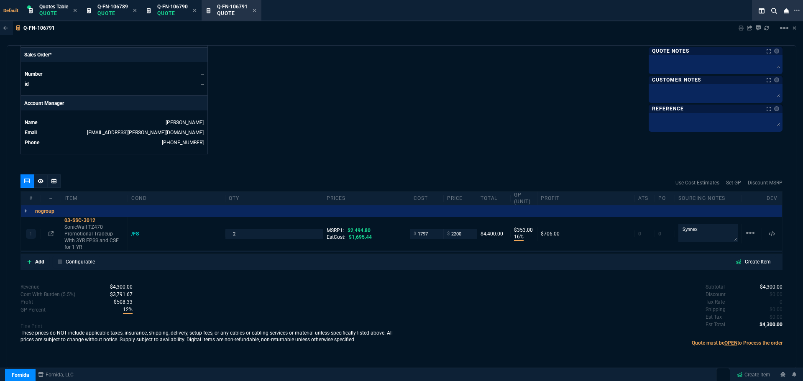
type input "2200"
type input "18"
type input "403"
type input "12"
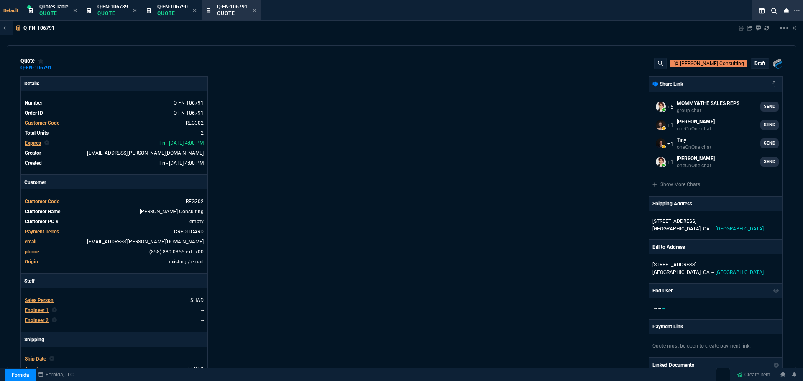
scroll to position [0, 0]
click at [109, 7] on span "Q-FN-106789" at bounding box center [112, 7] width 31 height 6
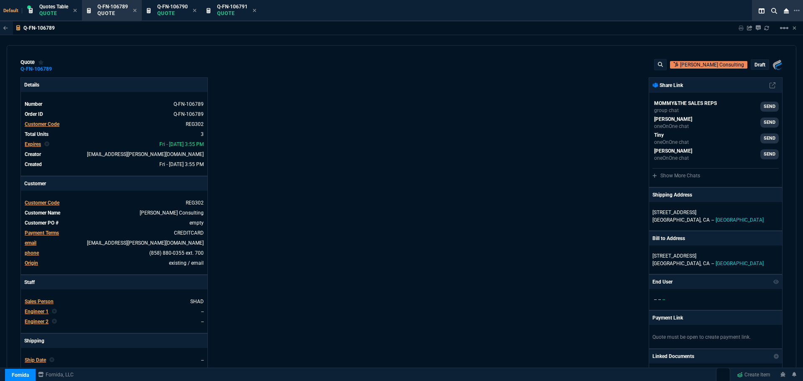
type input "19"
type input "597"
type input "11"
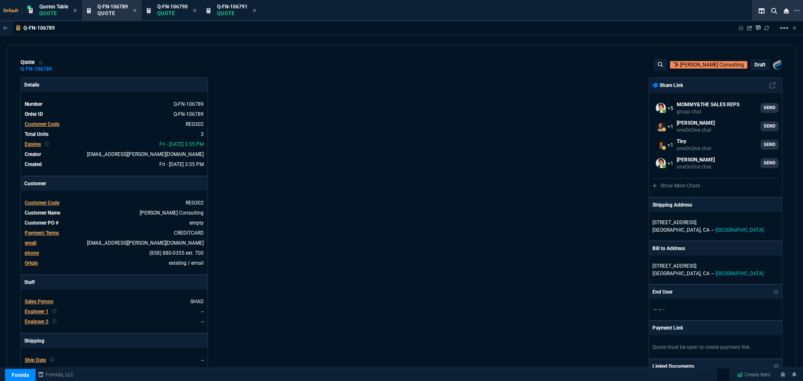
click at [439, 137] on div "Fornida, LLC 2609 Technology Dr Suite 300 Plano, TX 75074 Share Link MOMMY&THE …" at bounding box center [591, 293] width 381 height 432
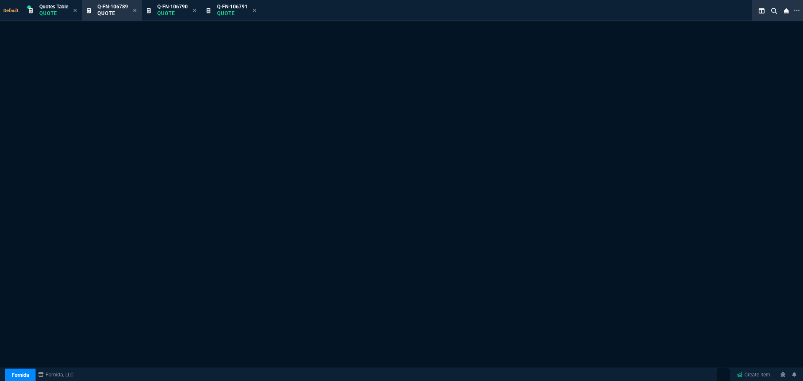
select select "4: SHAD"
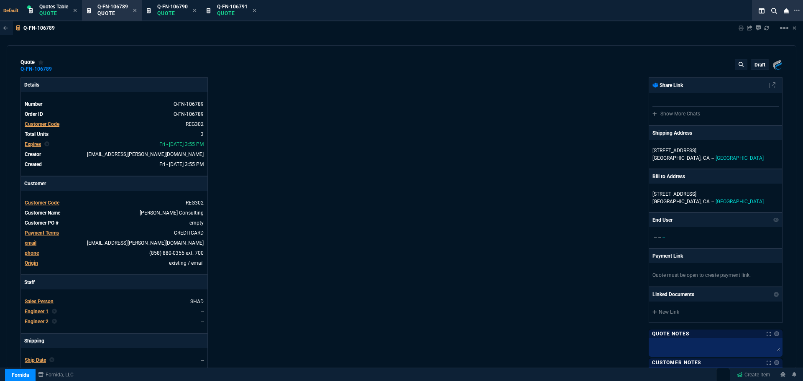
type input "19"
type input "597"
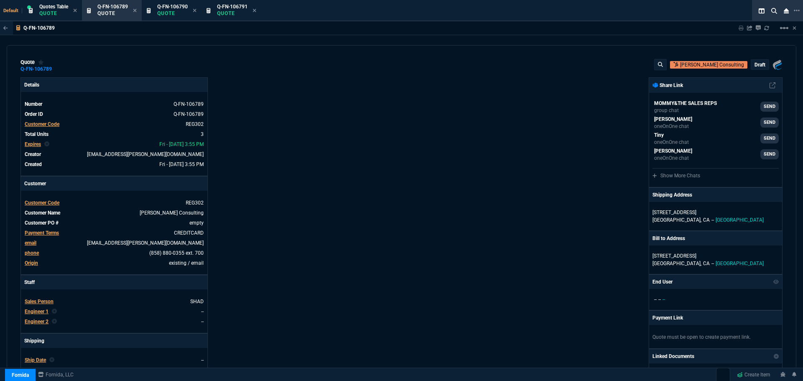
type input "11"
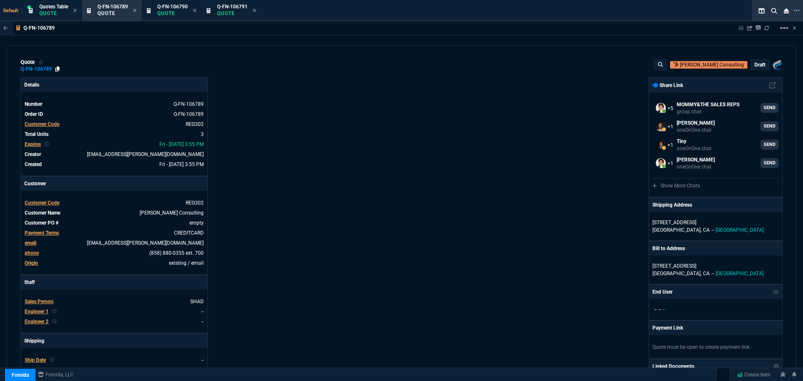
click at [56, 70] on icon at bounding box center [57, 68] width 5 height 5
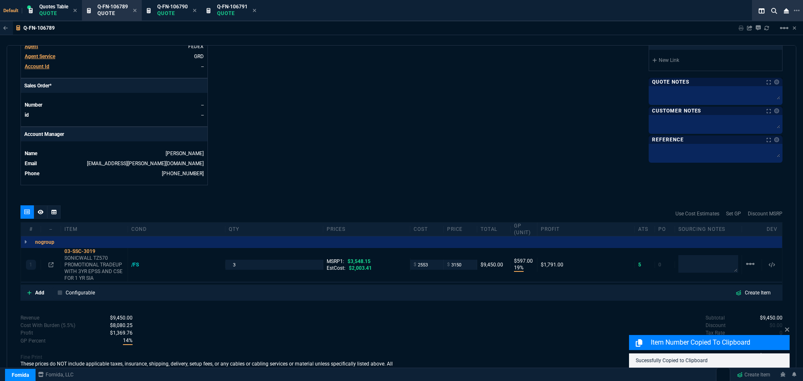
scroll to position [355, 0]
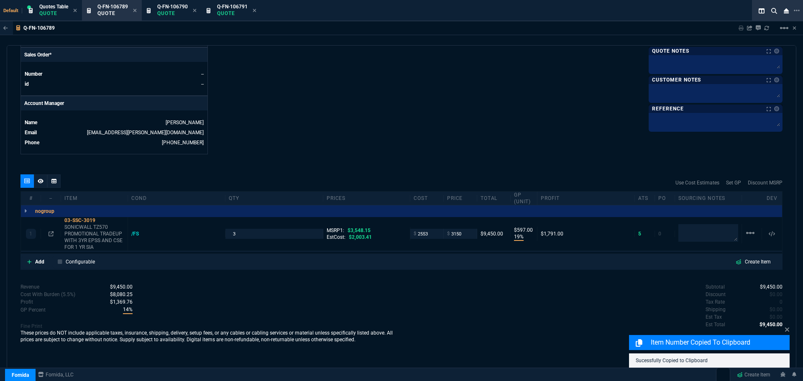
click at [42, 180] on icon at bounding box center [41, 181] width 6 height 5
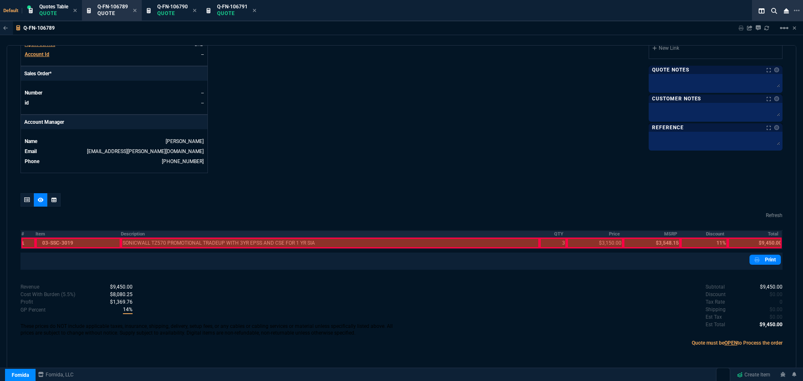
click at [130, 231] on th "Description" at bounding box center [330, 233] width 419 height 7
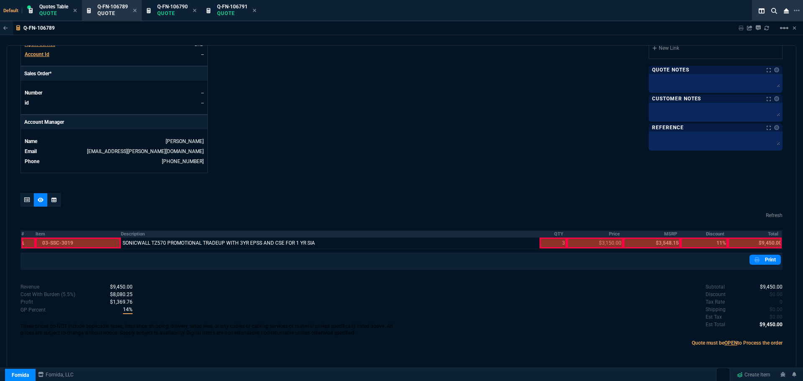
click at [554, 235] on th "QTY" at bounding box center [552, 233] width 27 height 7
click at [608, 234] on th "Price" at bounding box center [595, 233] width 56 height 7
click at [769, 232] on th "Total" at bounding box center [755, 233] width 54 height 7
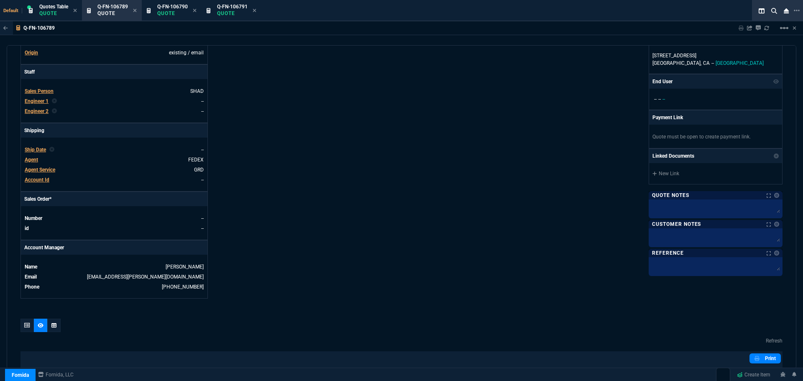
scroll to position [0, 0]
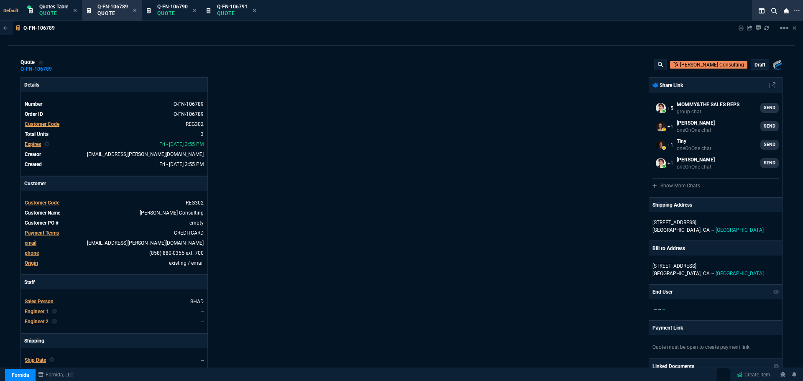
click at [756, 66] on p "draft" at bounding box center [759, 64] width 11 height 7
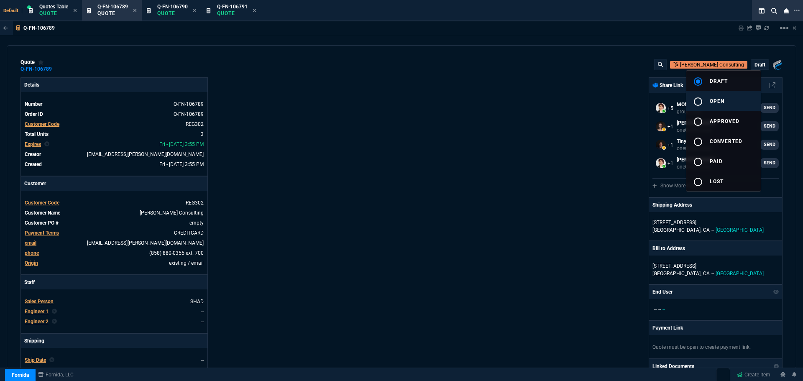
click at [702, 103] on mat-icon "radio_button_unchecked" at bounding box center [698, 102] width 10 height 10
click at [529, 173] on div at bounding box center [401, 190] width 803 height 381
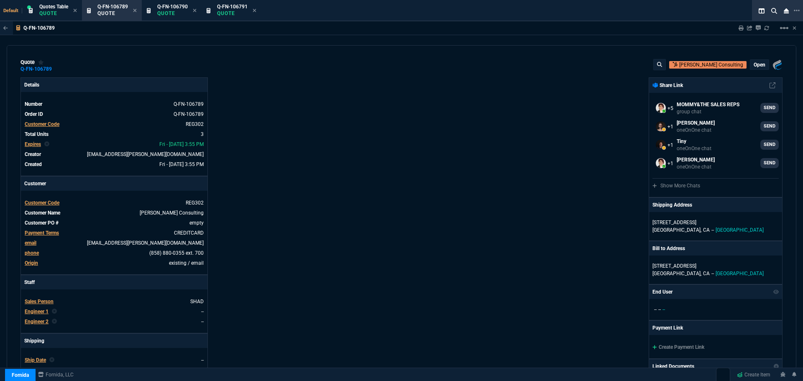
type input "19"
type input "597"
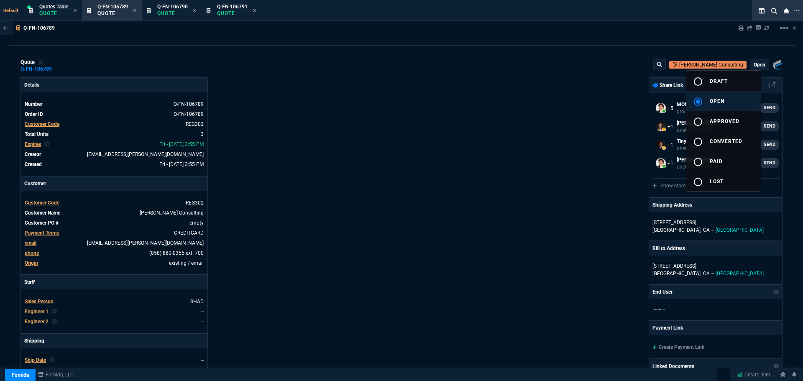
type input "11"
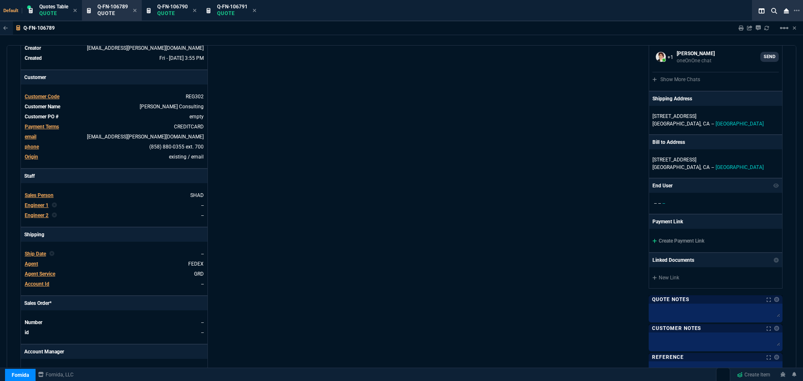
scroll to position [346, 0]
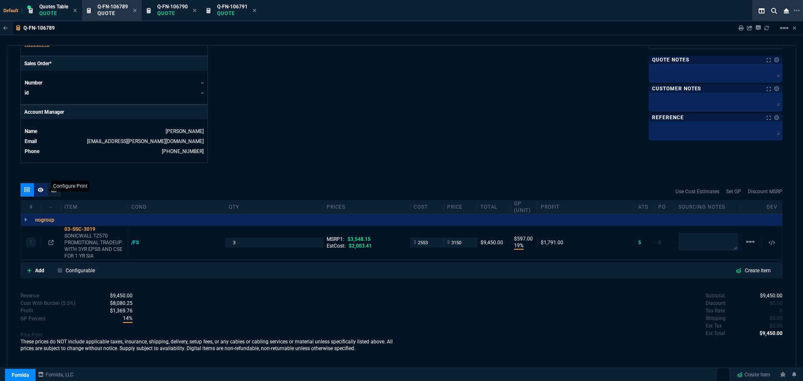
click at [42, 187] on nx-icon at bounding box center [41, 189] width 6 height 7
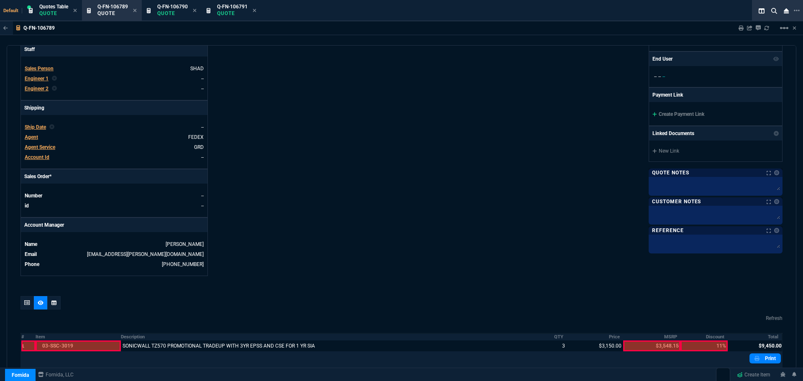
scroll to position [198, 0]
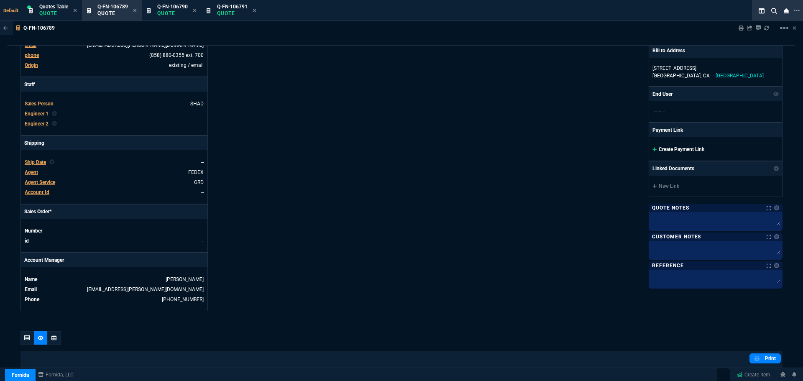
click at [687, 151] on link "Create Payment Link" at bounding box center [678, 149] width 52 height 6
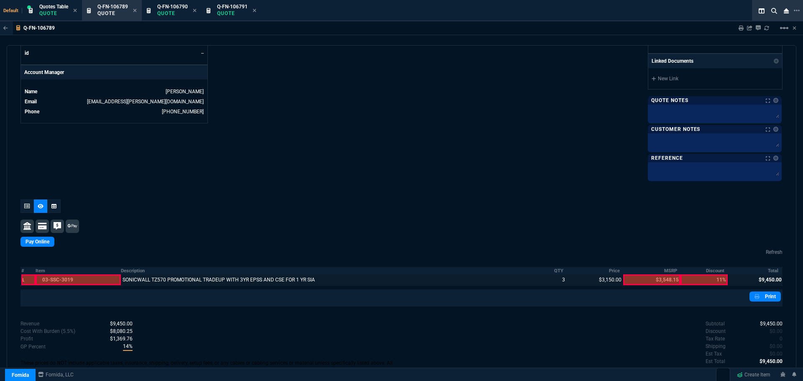
scroll to position [407, 0]
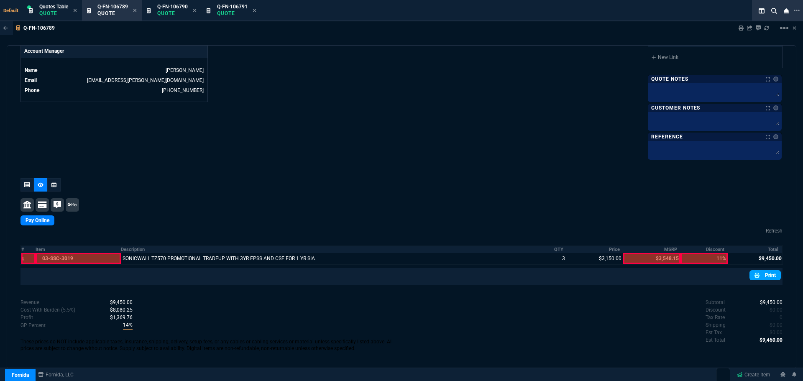
click at [760, 275] on link "Print" at bounding box center [764, 275] width 31 height 10
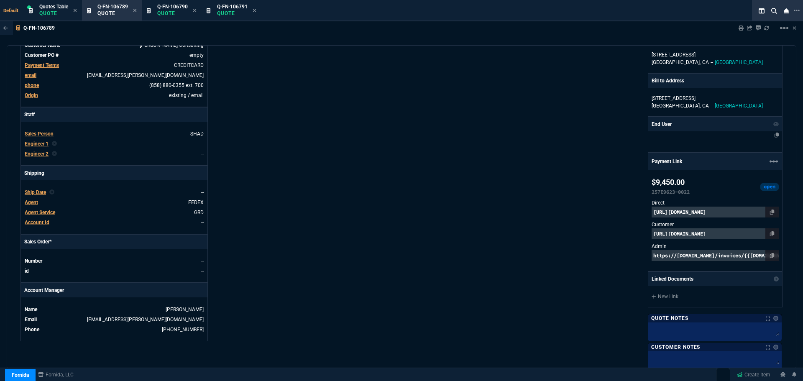
scroll to position [156, 0]
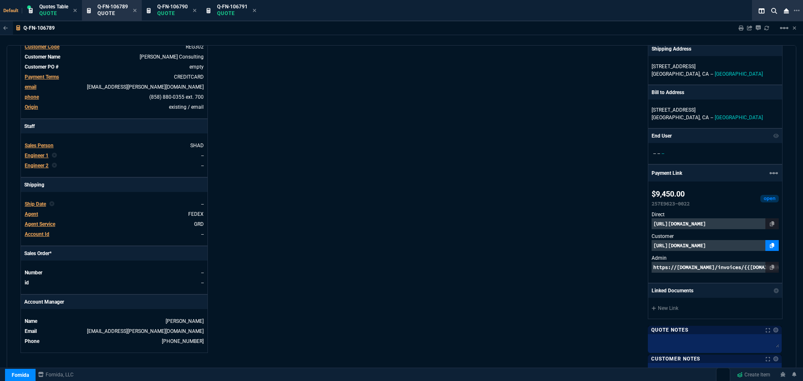
click at [770, 245] on icon at bounding box center [772, 245] width 5 height 5
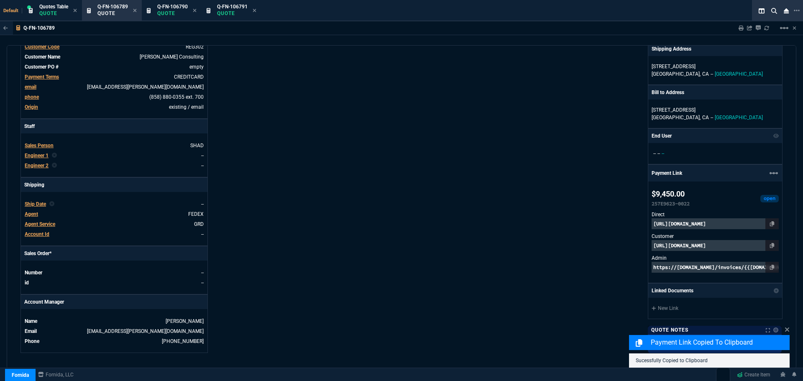
click at [744, 245] on p "https://pay.fornida.com/public/quotes/Q-FN-106789/checkout" at bounding box center [714, 245] width 127 height 11
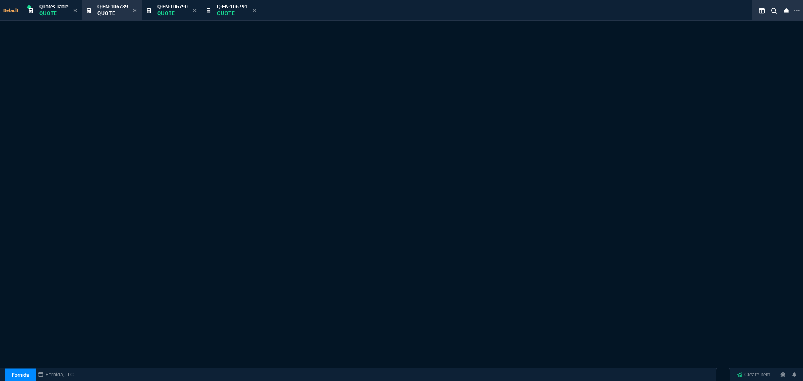
select select "4: SHAD"
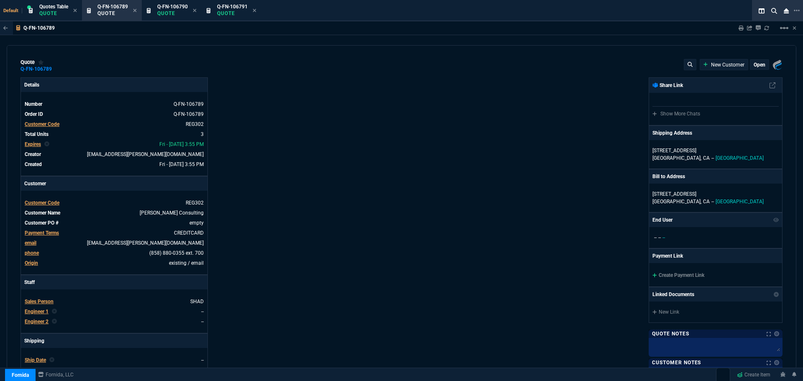
type input "19"
type input "597"
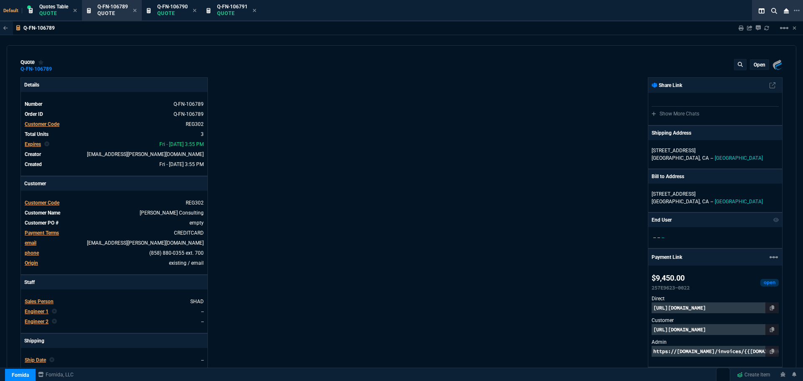
type input "11"
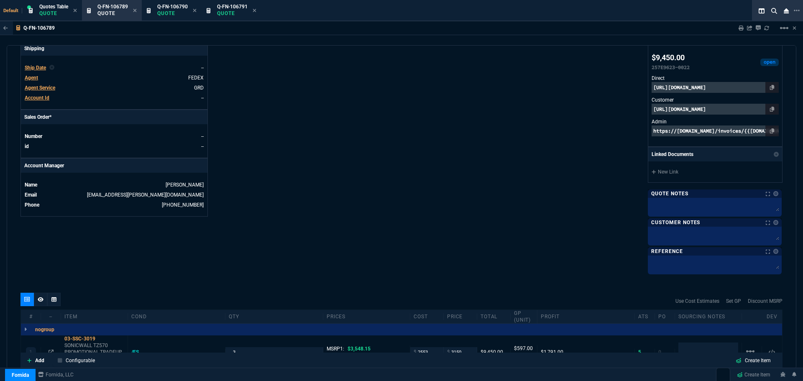
scroll to position [293, 0]
click at [770, 109] on icon at bounding box center [772, 108] width 5 height 5
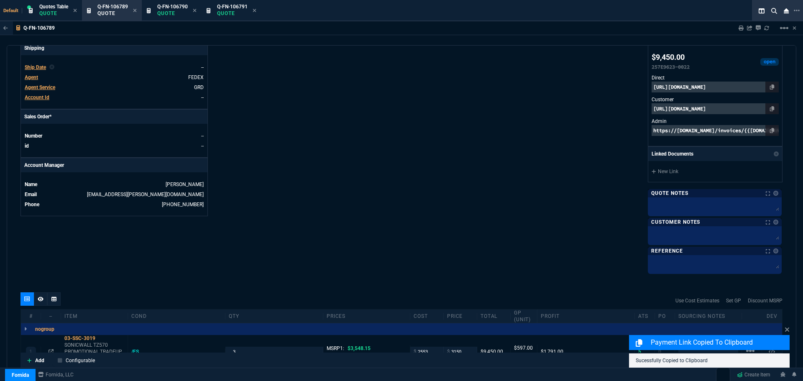
click at [727, 111] on p "[URL][DOMAIN_NAME]" at bounding box center [714, 108] width 127 height 11
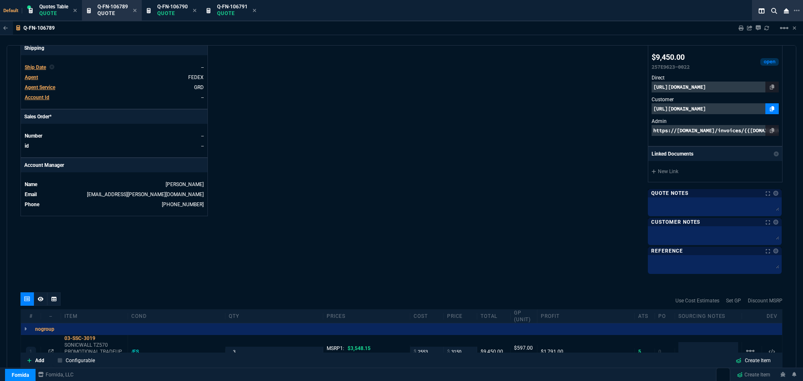
click at [770, 108] on link at bounding box center [771, 108] width 13 height 11
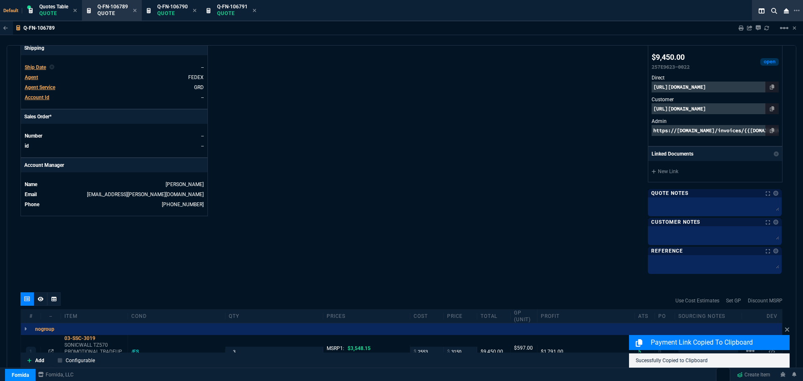
click at [747, 108] on p "[URL][DOMAIN_NAME]" at bounding box center [714, 108] width 127 height 11
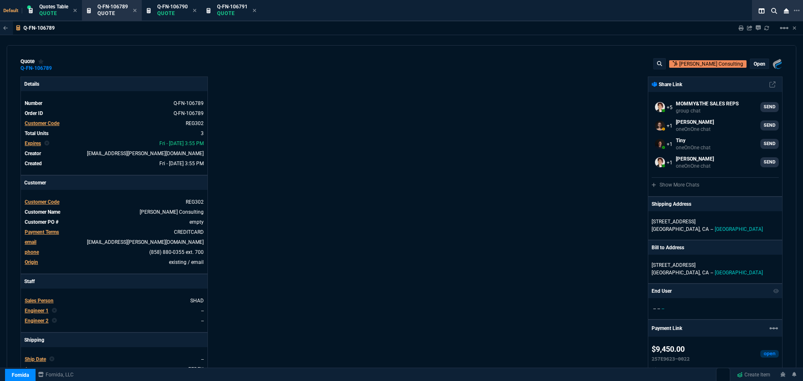
scroll to position [0, 0]
click at [174, 9] on span "Q-FN-106790" at bounding box center [172, 7] width 31 height 6
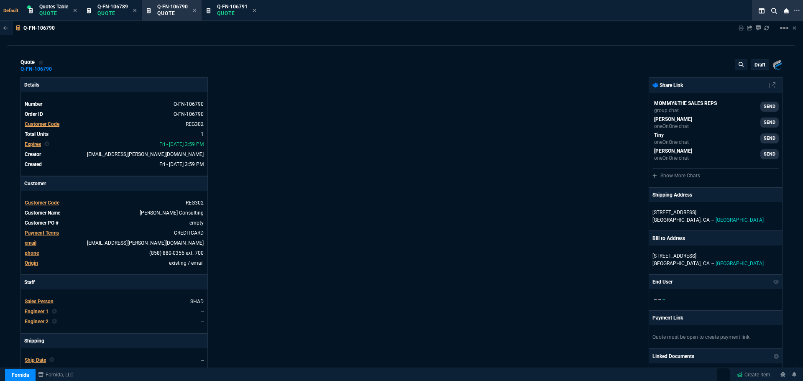
type input "3548.15"
type input "19"
type input "597"
type input "11"
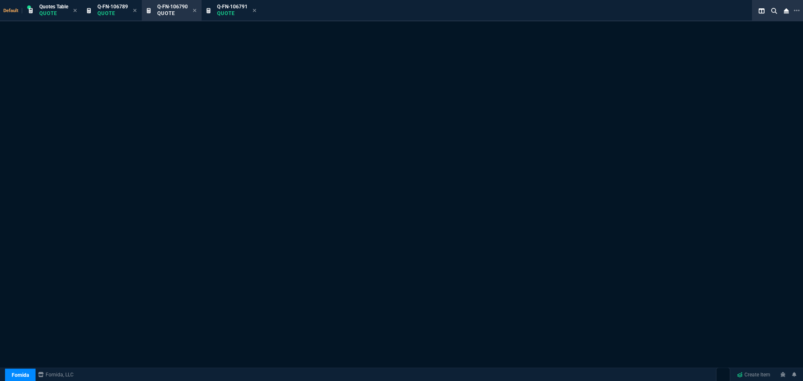
select select "4: SHAD"
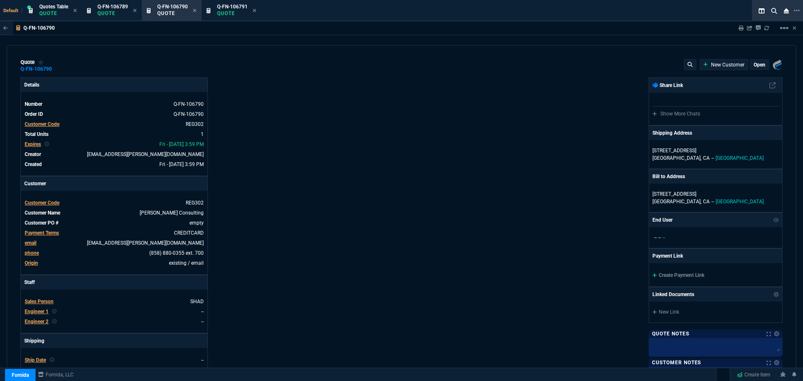
type input "19"
type input "597"
type input "3548.15"
type input "11"
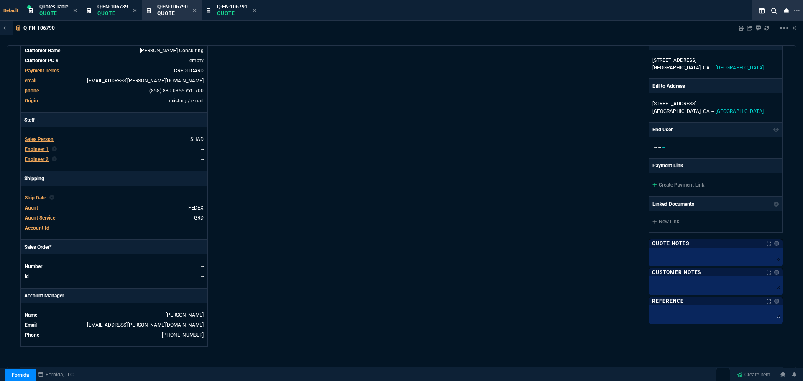
scroll to position [335, 0]
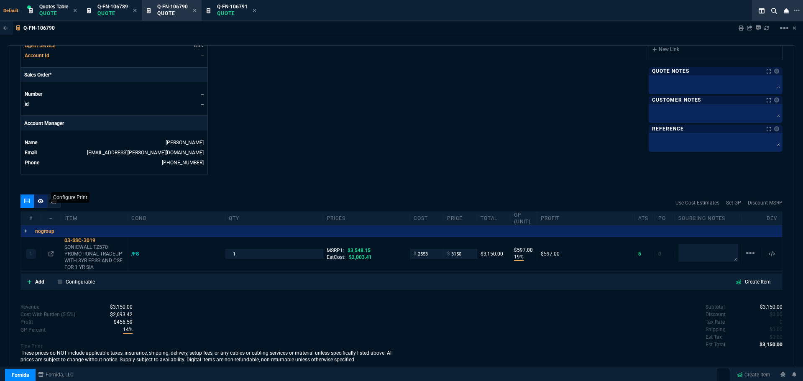
click at [39, 201] on icon at bounding box center [41, 201] width 6 height 5
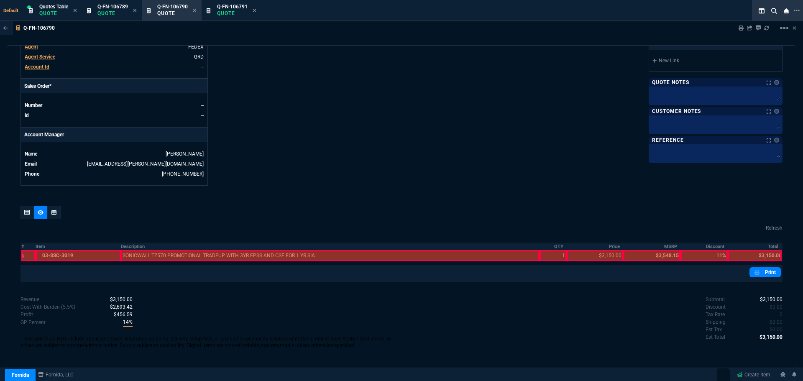
scroll to position [323, 0]
click at [135, 245] on th "Description" at bounding box center [330, 246] width 419 height 7
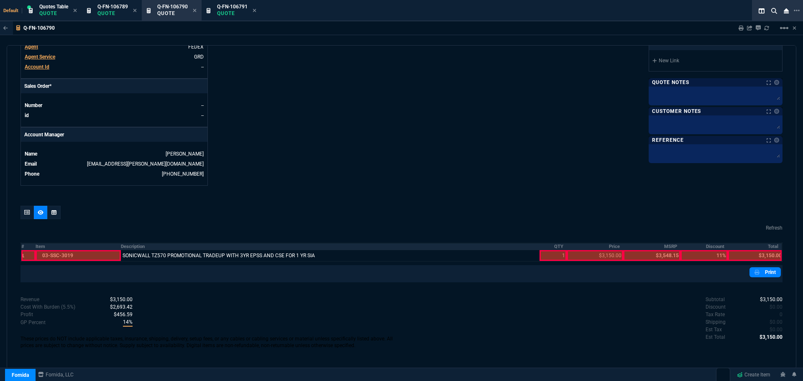
click at [552, 246] on th "QTY" at bounding box center [552, 246] width 27 height 7
click at [608, 244] on th "Price" at bounding box center [595, 246] width 56 height 7
click at [769, 245] on th "Total" at bounding box center [755, 246] width 54 height 7
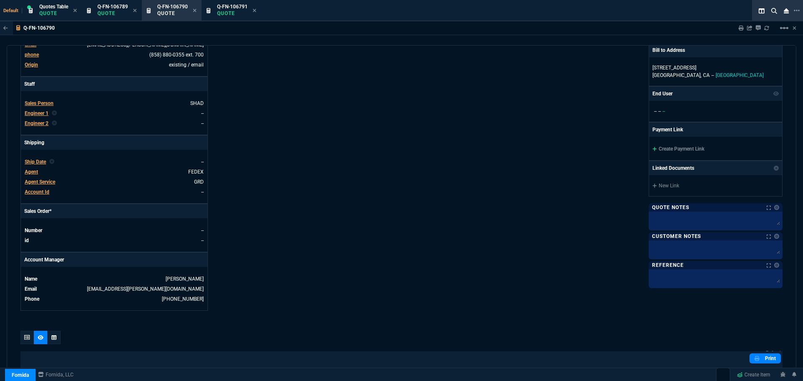
scroll to position [198, 0]
click at [662, 151] on link "Create Payment Link" at bounding box center [678, 149] width 52 height 6
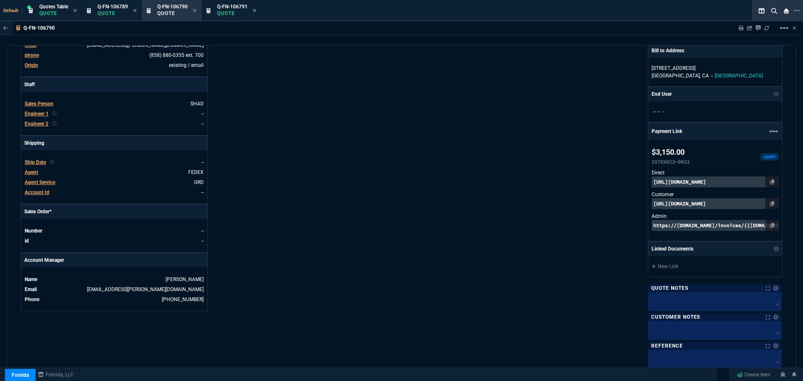
scroll to position [410, 0]
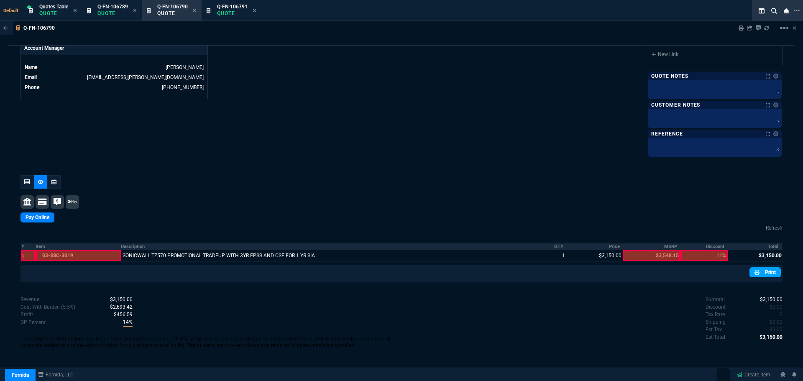
click at [763, 271] on link "Print" at bounding box center [764, 272] width 31 height 10
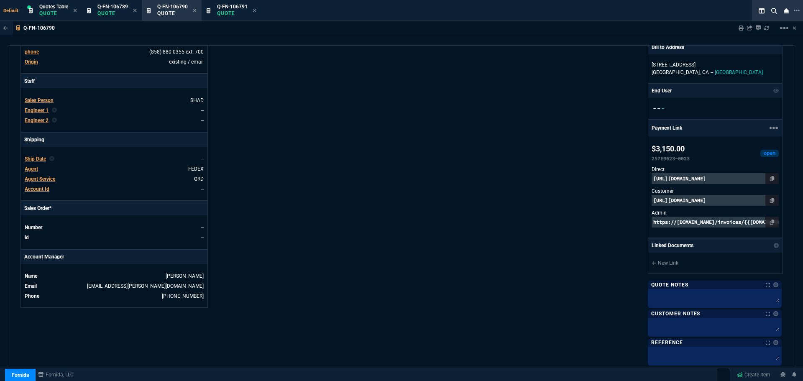
scroll to position [201, 0]
click at [770, 198] on icon at bounding box center [772, 200] width 5 height 5
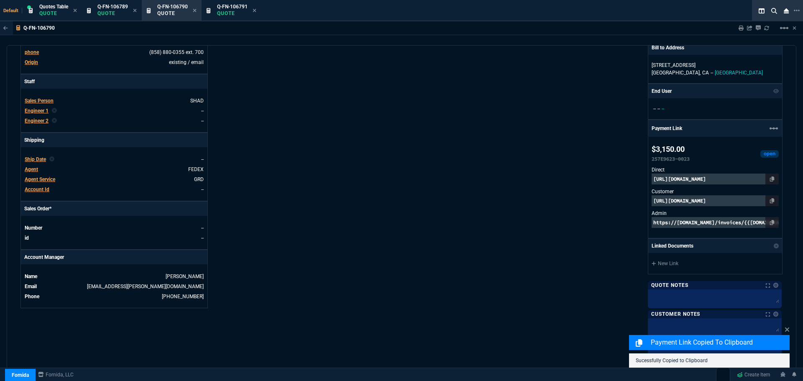
click at [733, 198] on p "[URL][DOMAIN_NAME]" at bounding box center [714, 200] width 127 height 11
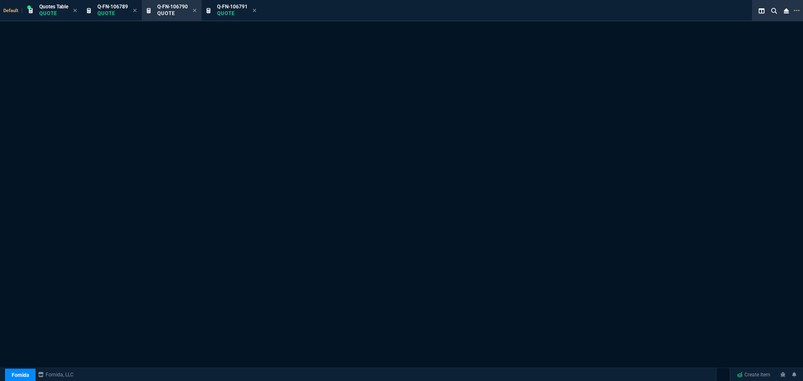
select select "4: SHAD"
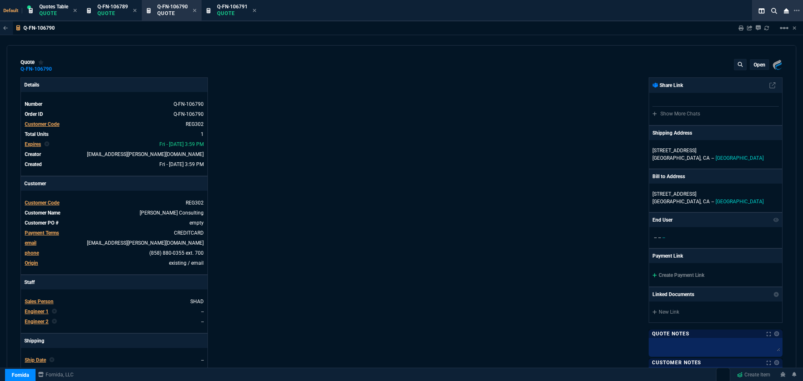
type input "19"
type input "597"
type input "3548.15"
type input "11"
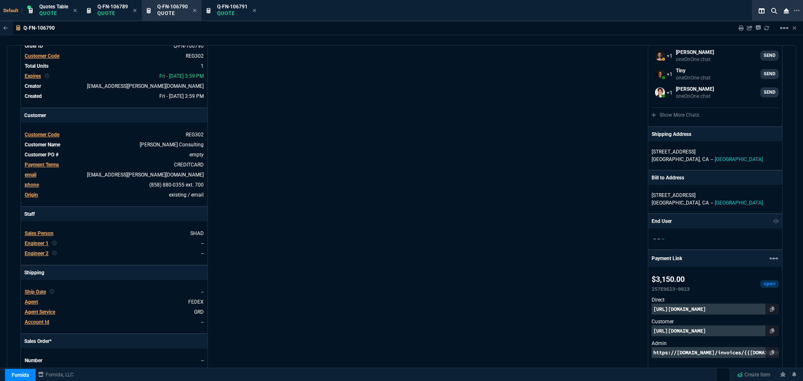
scroll to position [209, 0]
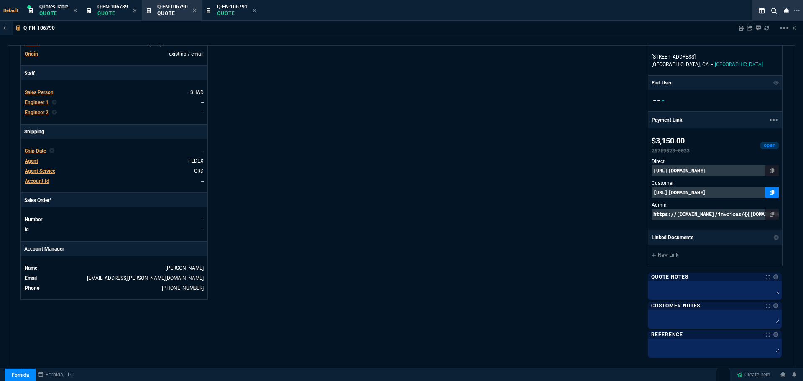
click at [770, 190] on icon at bounding box center [772, 192] width 5 height 5
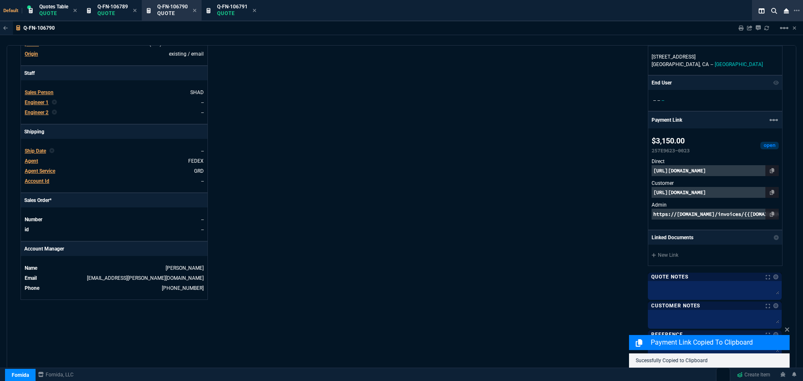
click at [741, 193] on p "[URL][DOMAIN_NAME]" at bounding box center [714, 192] width 127 height 11
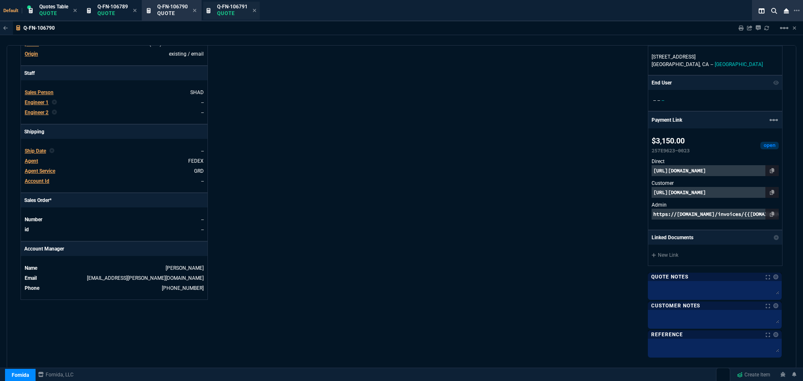
click at [221, 9] on span "Q-FN-106791" at bounding box center [232, 7] width 31 height 6
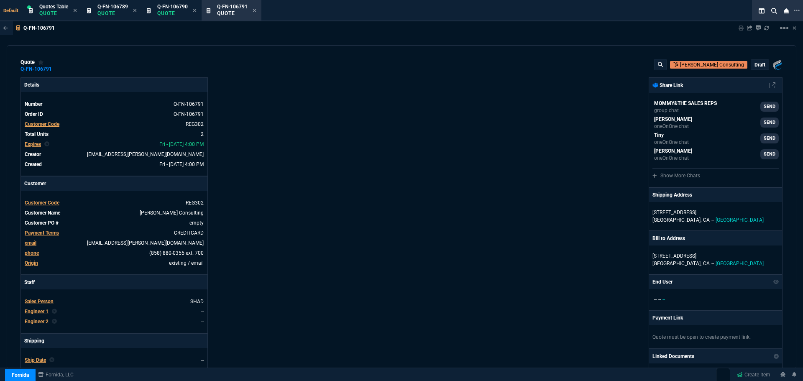
type input "18"
type input "403"
type input "12"
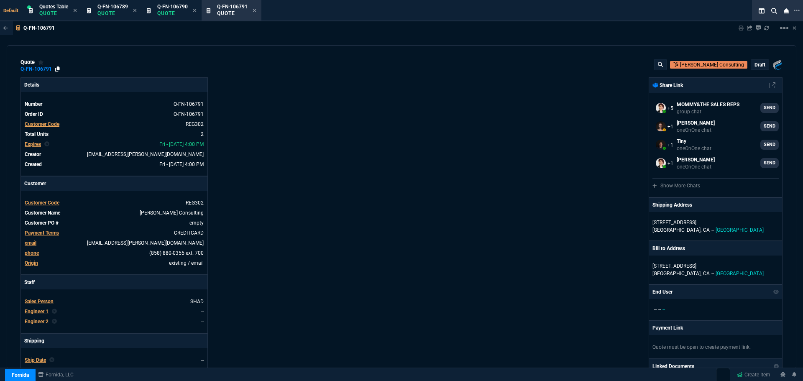
click at [57, 70] on icon at bounding box center [57, 68] width 5 height 5
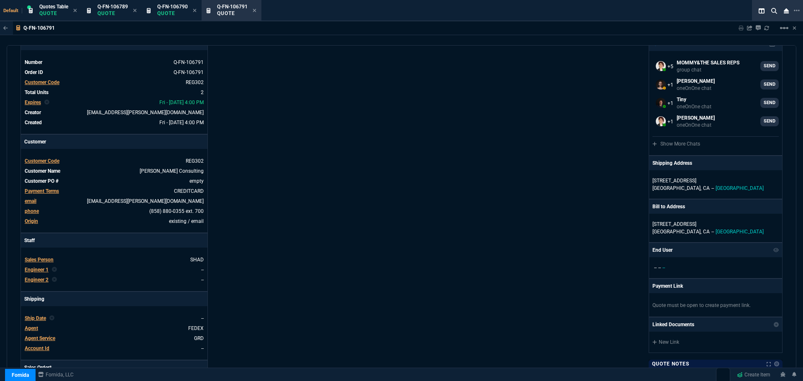
scroll to position [0, 0]
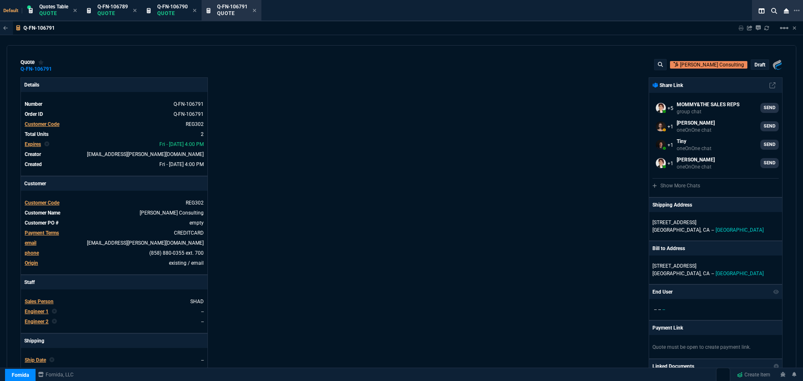
click at [756, 66] on p "draft" at bounding box center [759, 64] width 11 height 7
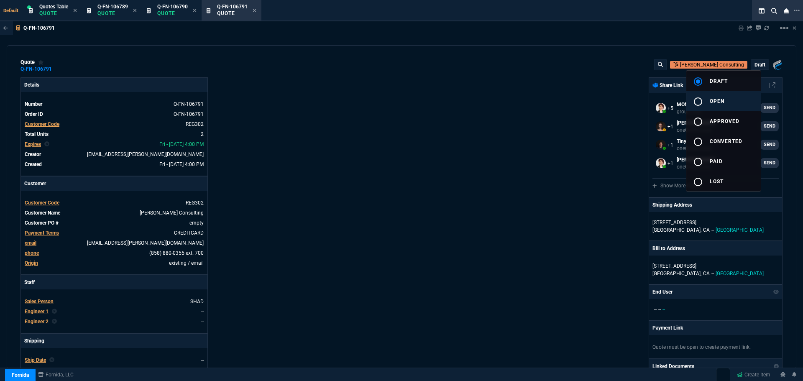
click at [704, 99] on div "radio_button_unchecked" at bounding box center [701, 102] width 17 height 10
type input "18"
type input "403"
click at [518, 172] on div at bounding box center [401, 190] width 803 height 381
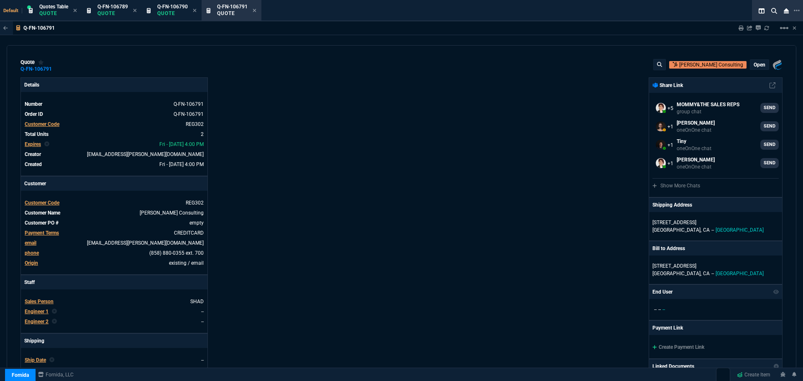
type input "12"
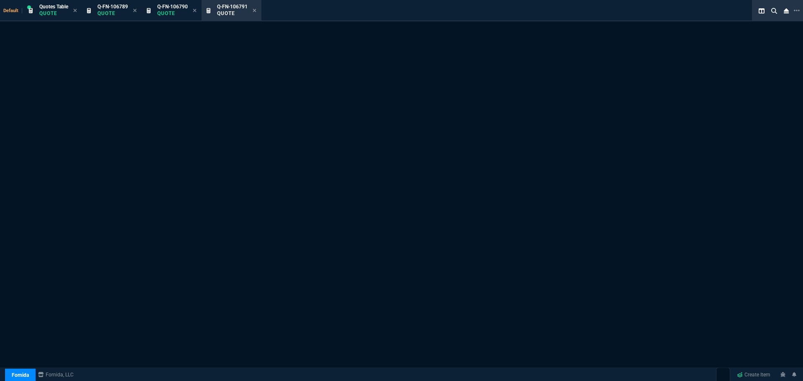
select select "4: SHAD"
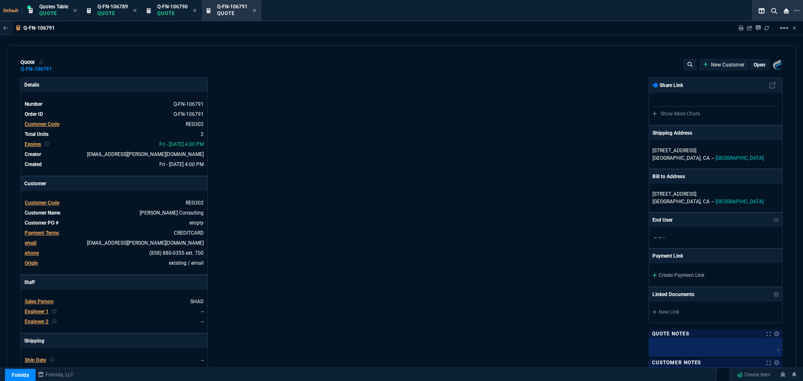
type input "18"
type input "403"
type input "12"
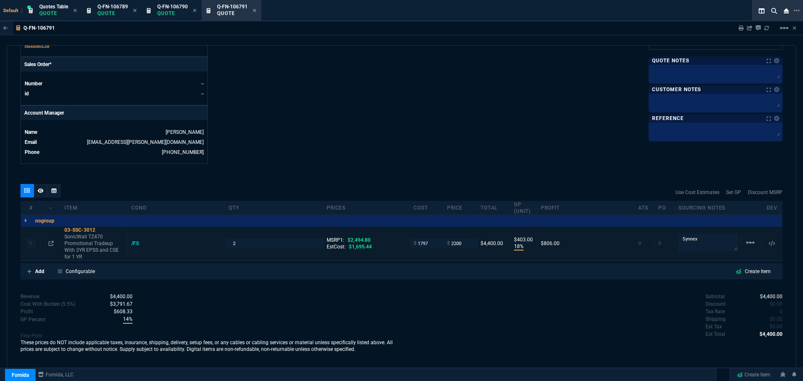
scroll to position [346, 0]
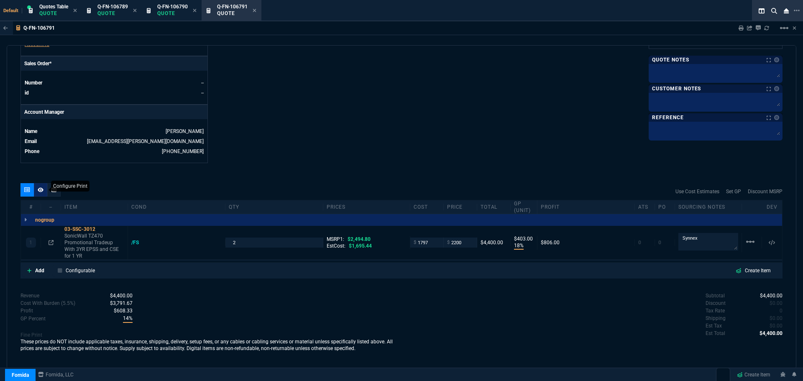
click at [38, 191] on icon at bounding box center [41, 189] width 6 height 5
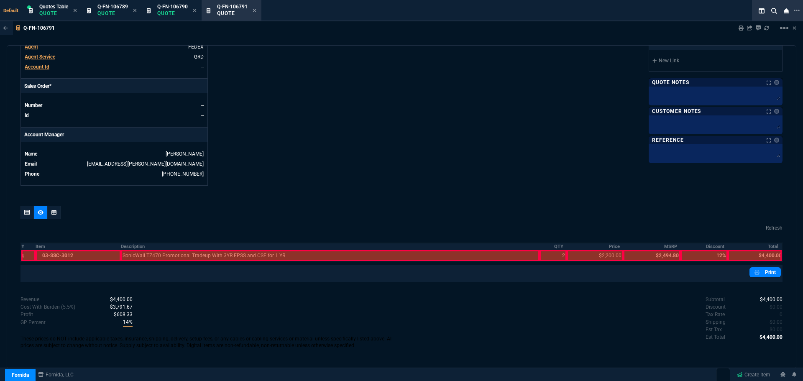
scroll to position [323, 0]
click at [136, 245] on th "Description" at bounding box center [330, 246] width 419 height 7
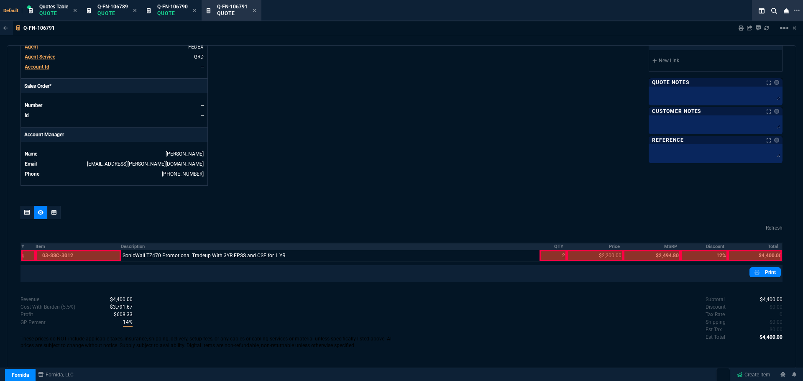
click at [554, 247] on th "QTY" at bounding box center [552, 246] width 27 height 7
click at [608, 246] on th "Price" at bounding box center [595, 246] width 56 height 7
click at [770, 246] on th "Total" at bounding box center [755, 246] width 54 height 7
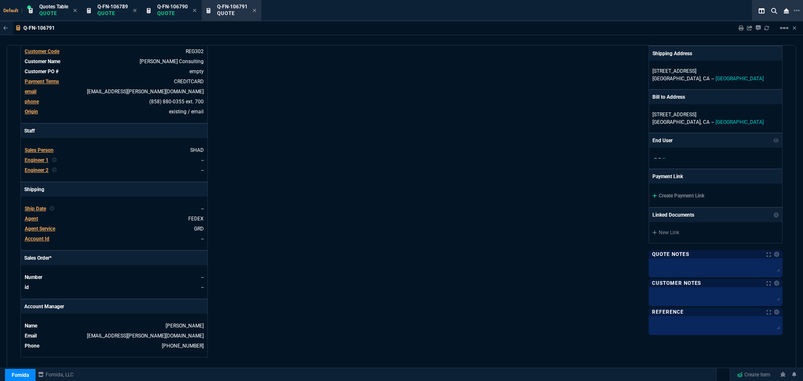
scroll to position [114, 0]
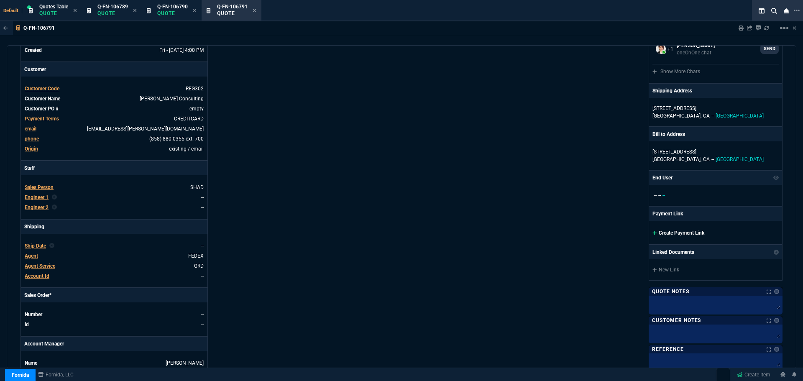
click at [662, 232] on link "Create Payment Link" at bounding box center [678, 233] width 52 height 6
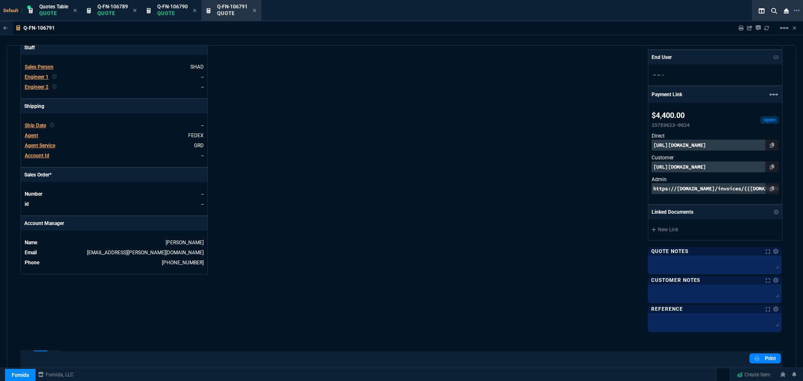
scroll to position [365, 0]
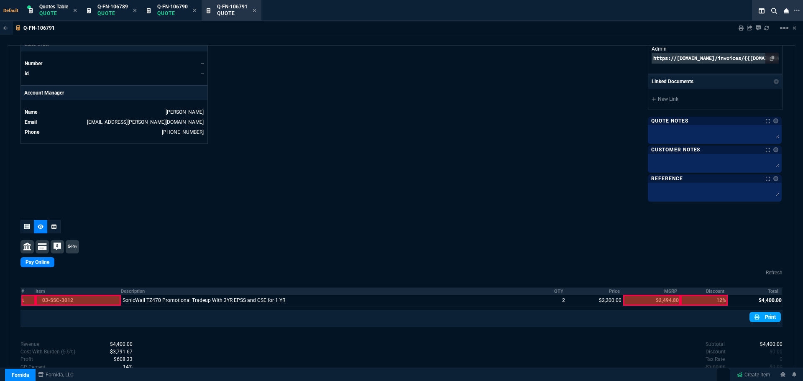
click at [761, 318] on link "Print" at bounding box center [764, 317] width 31 height 10
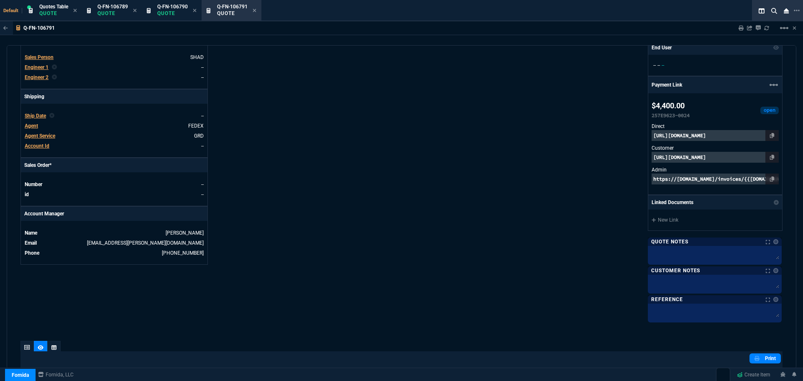
scroll to position [240, 0]
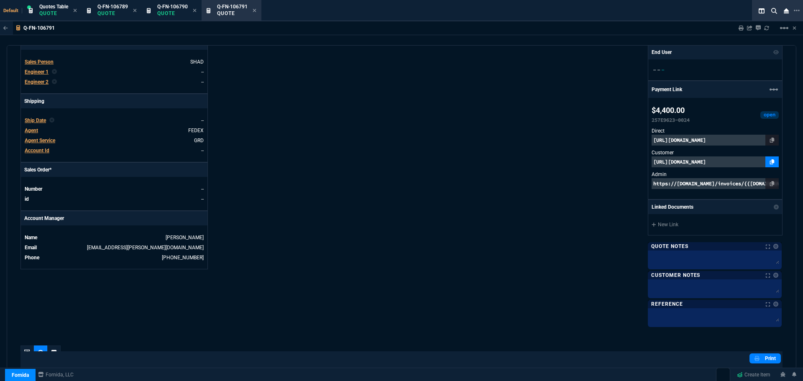
drag, startPoint x: 769, startPoint y: 161, endPoint x: 764, endPoint y: 161, distance: 5.9
click at [770, 161] on icon at bounding box center [772, 161] width 5 height 5
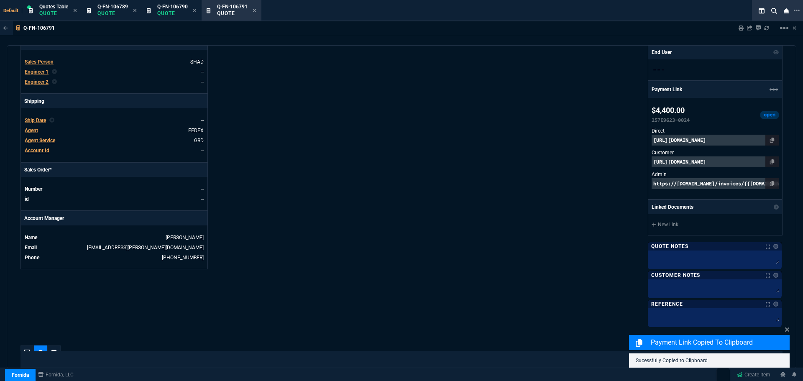
click at [751, 160] on p "https://pay.fornida.com/public/quotes/Q-FN-106791/checkout" at bounding box center [714, 161] width 127 height 11
click at [289, 134] on div "Details Number Q-FN-106791 Order ID Q-FN-106791 Customer Code REG302 Total Unit…" at bounding box center [210, 82] width 381 height 488
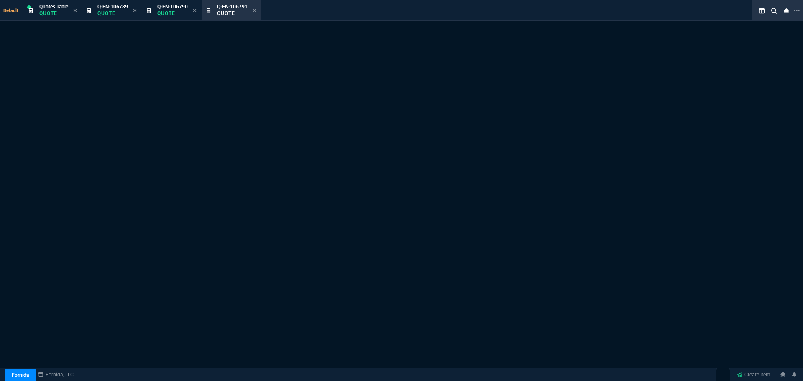
select select "4: SHAD"
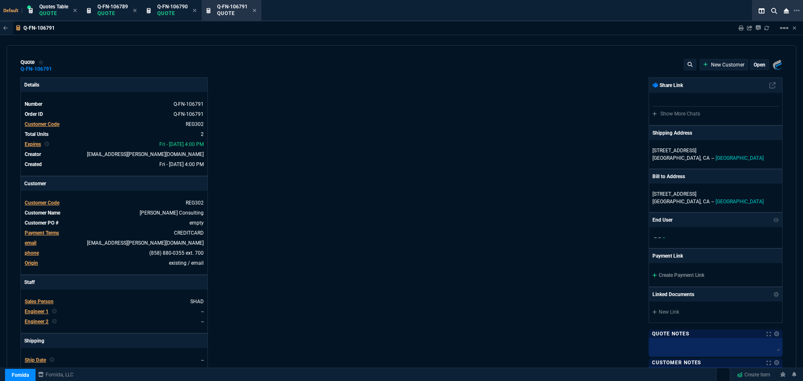
type input "18"
type input "403"
type input "12"
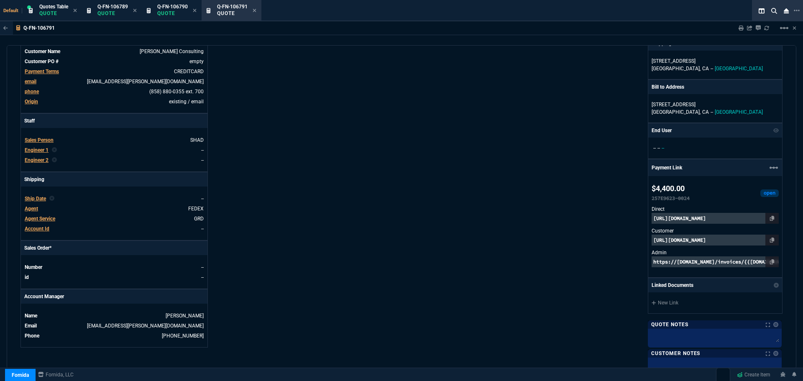
scroll to position [167, 0]
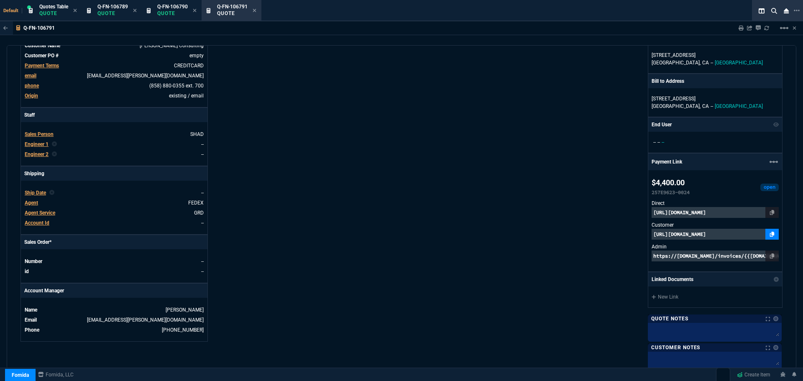
click at [770, 233] on icon at bounding box center [772, 234] width 5 height 5
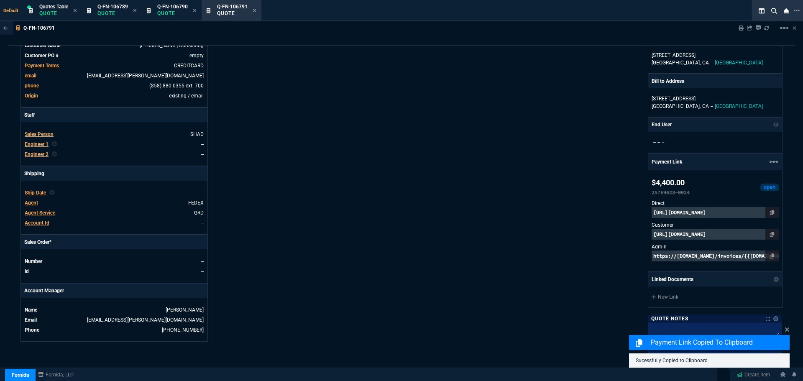
click at [713, 235] on p "https://pay.fornida.com/public/quotes/Q-FN-106791/checkout" at bounding box center [714, 234] width 127 height 11
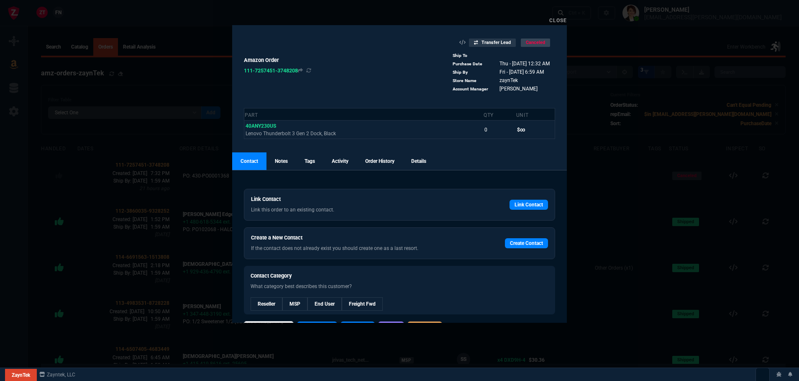
select select
click at [565, 18] on link "Close" at bounding box center [558, 21] width 18 height 6
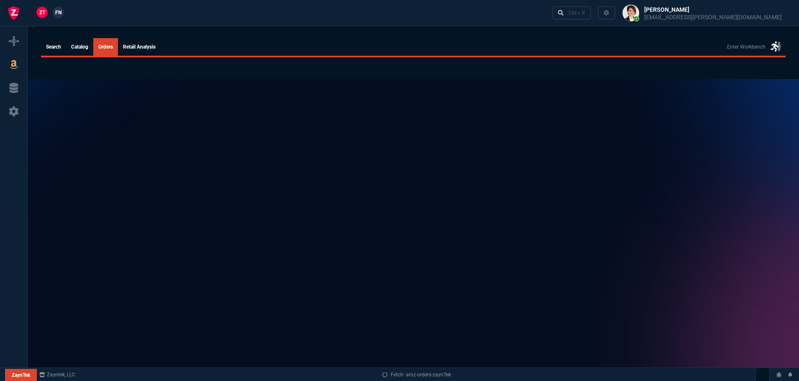
select select
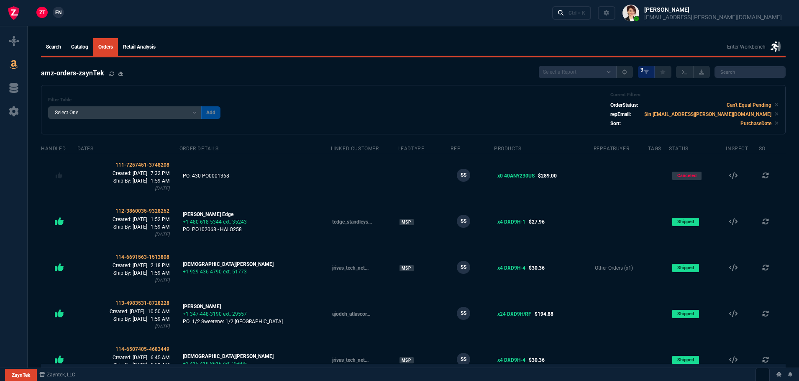
click at [55, 12] on span "FN" at bounding box center [58, 13] width 6 height 8
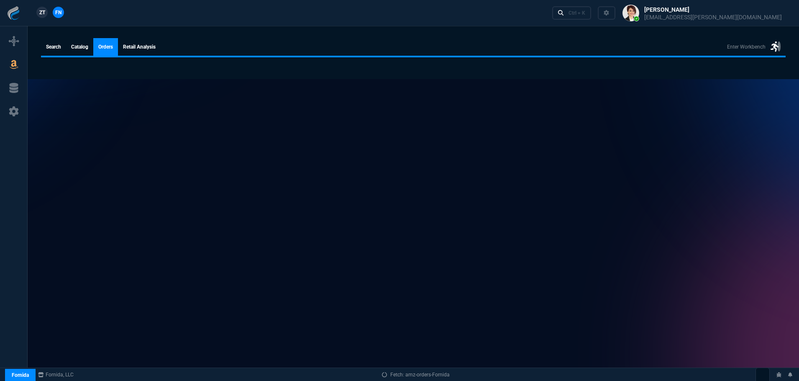
select select
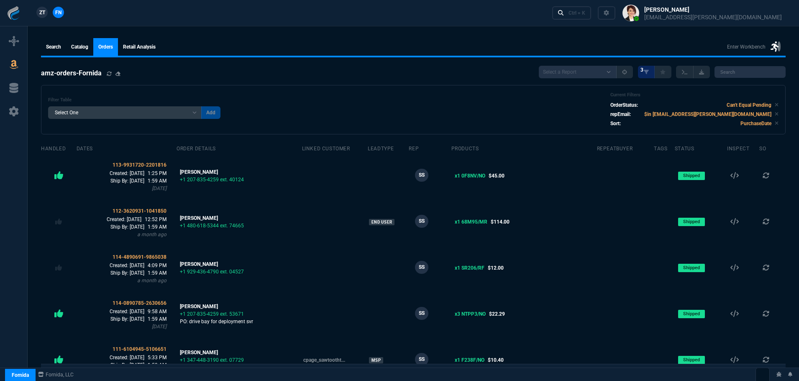
click at [42, 13] on span "ZT" at bounding box center [42, 13] width 6 height 8
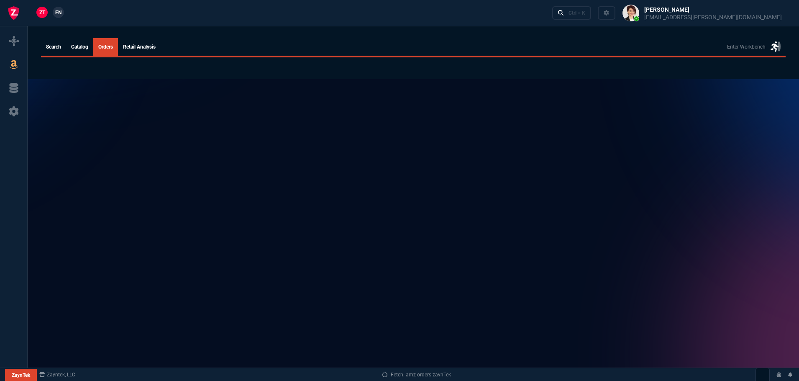
select select
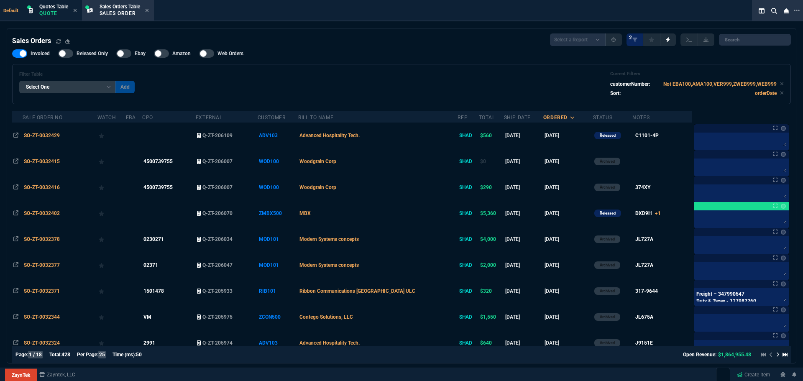
select select "4: SHAD"
select select
click at [49, 5] on span "Quotes Table" at bounding box center [53, 7] width 29 height 6
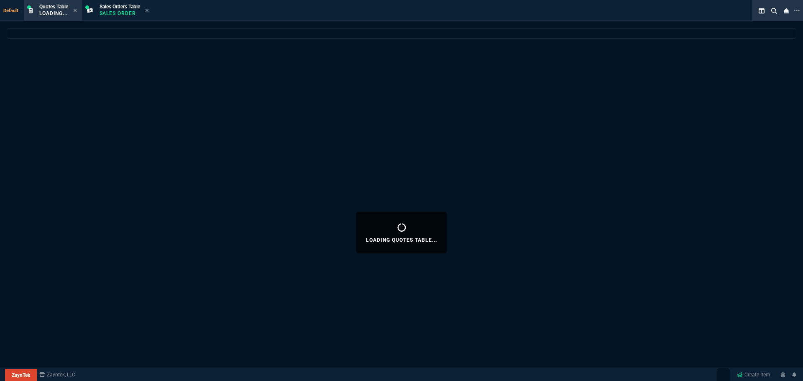
select select "4: SHAD"
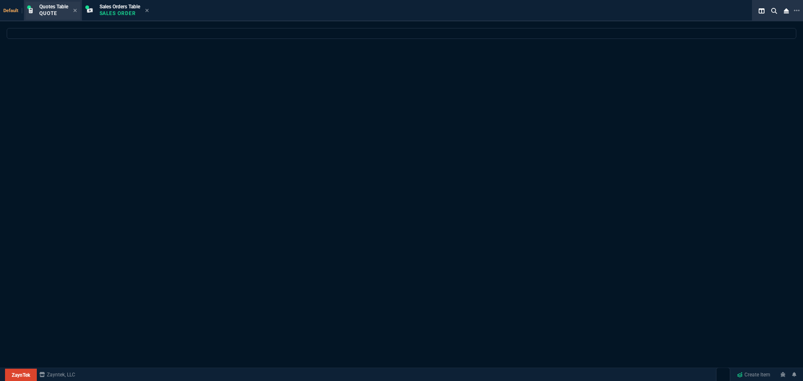
select select
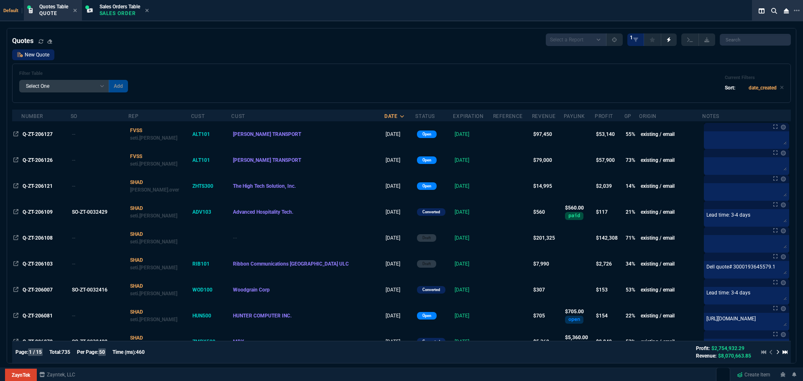
click at [37, 55] on link "New Quote" at bounding box center [33, 54] width 42 height 11
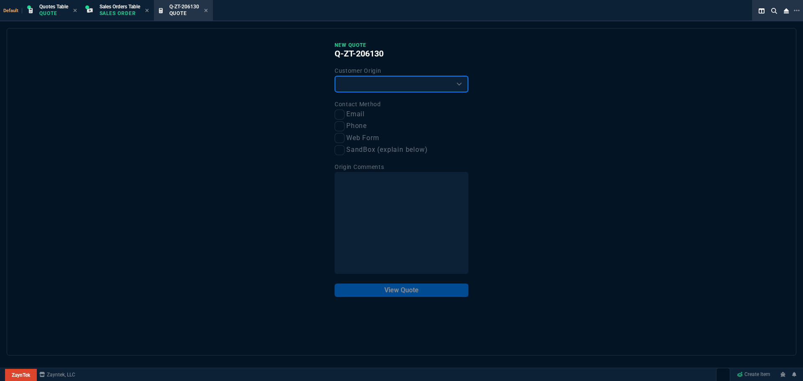
click at [335, 84] on select "Existing Customer Amazon Lead (first order) Website Lead (first order) Called (…" at bounding box center [402, 84] width 134 height 17
select select "existing"
click at [335, 76] on select "Existing Customer Amazon Lead (first order) Website Lead (first order) Called (…" at bounding box center [402, 84] width 134 height 17
click at [342, 117] on input "Email" at bounding box center [340, 115] width 10 height 10
checkbox input "true"
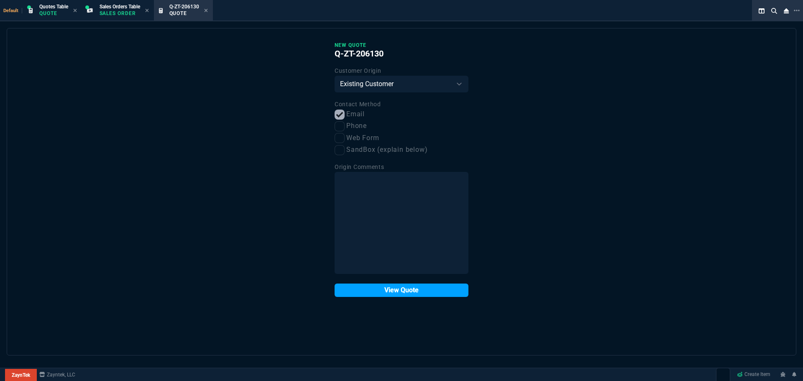
click at [383, 292] on button "View Quote" at bounding box center [402, 289] width 134 height 13
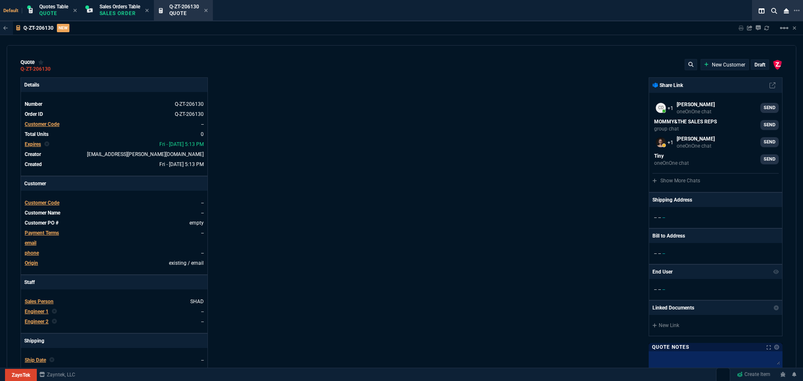
click at [47, 204] on span "Customer Code" at bounding box center [42, 203] width 35 height 6
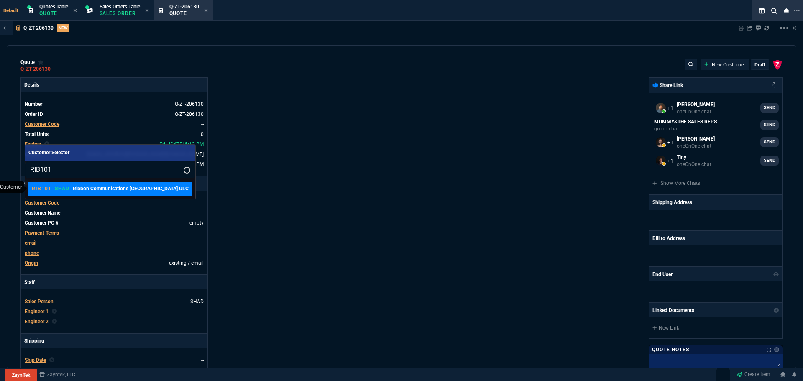
type input "RIB101"
click at [74, 189] on p "Ribbon Communications [GEOGRAPHIC_DATA] ULC" at bounding box center [131, 189] width 116 height 8
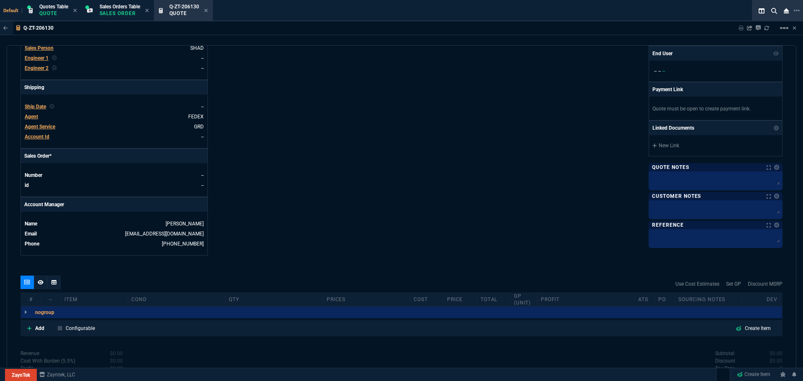
scroll to position [320, 0]
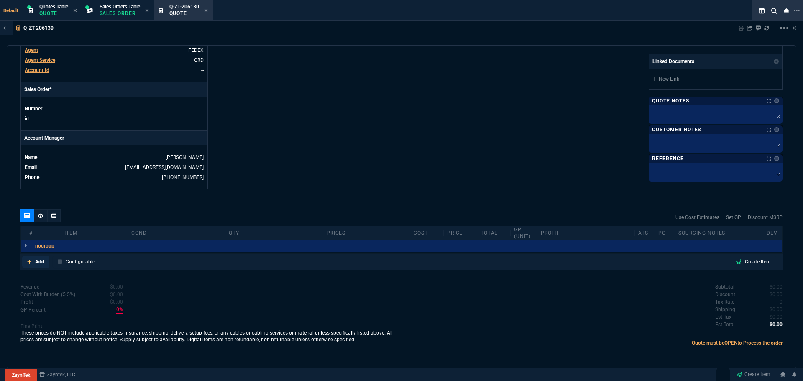
click at [40, 261] on p "Add" at bounding box center [39, 262] width 9 height 8
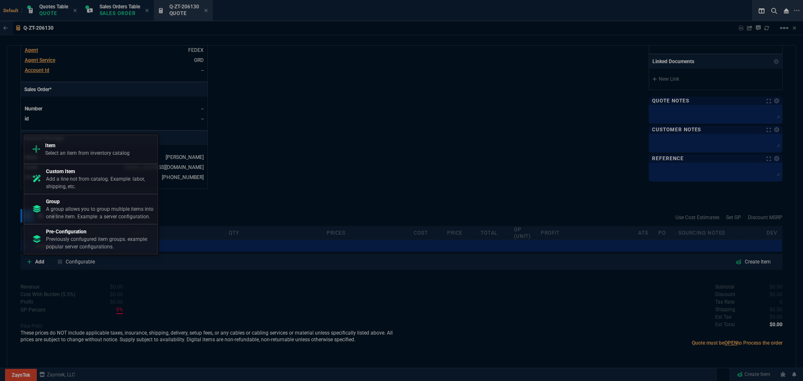
click at [90, 153] on p "Select an item from inventory catalog" at bounding box center [87, 153] width 84 height 8
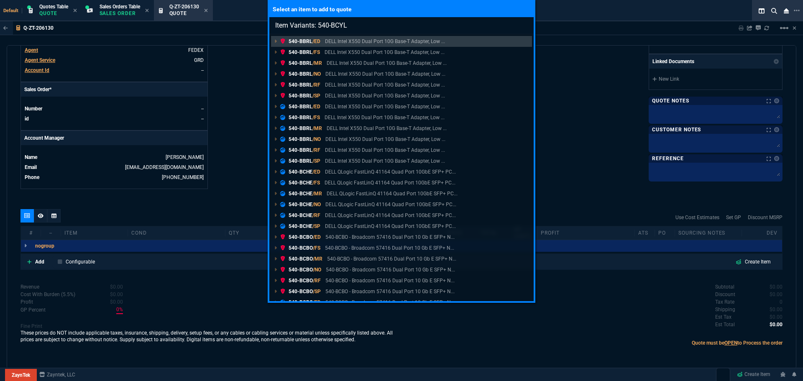
type input "Item Variants: 540-BCYL"
click at [37, 261] on div "Select an item to add to quote Item Variants: 540-BCYL 540-BBRL /ED DELL Intel …" at bounding box center [401, 190] width 803 height 381
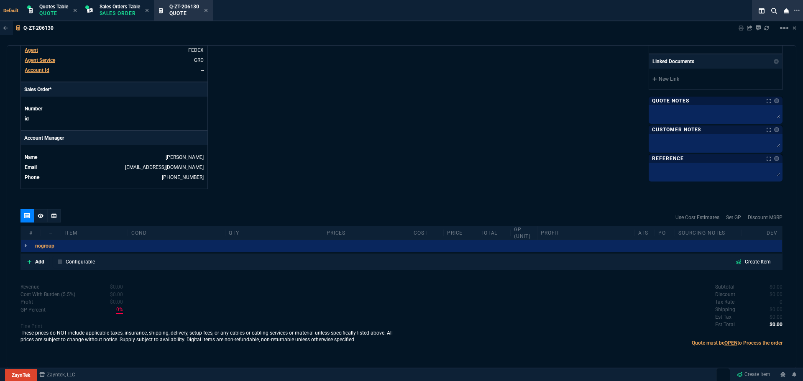
click at [37, 261] on p "Add" at bounding box center [39, 262] width 9 height 8
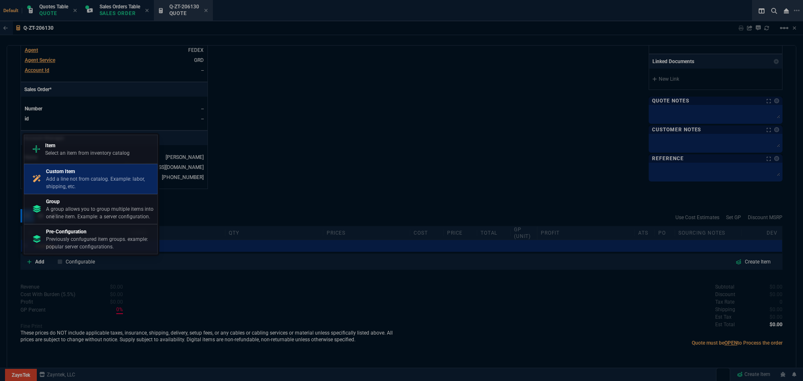
click at [79, 169] on p "Custom Item" at bounding box center [100, 172] width 108 height 8
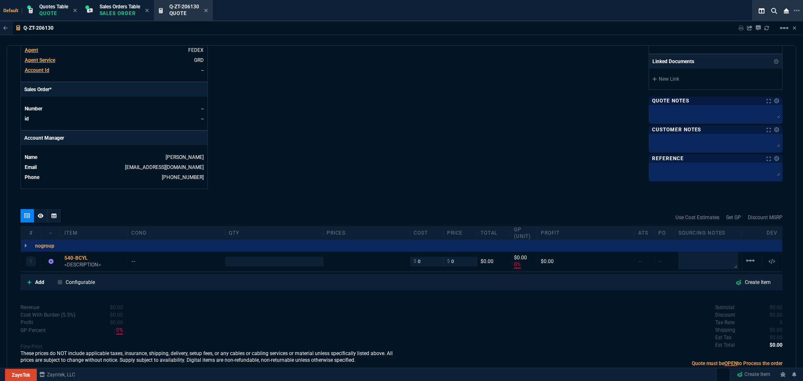
type input "0"
click at [289, 262] on input "number" at bounding box center [274, 262] width 90 height 10
type input "4"
click at [41, 282] on p "Add" at bounding box center [39, 282] width 9 height 8
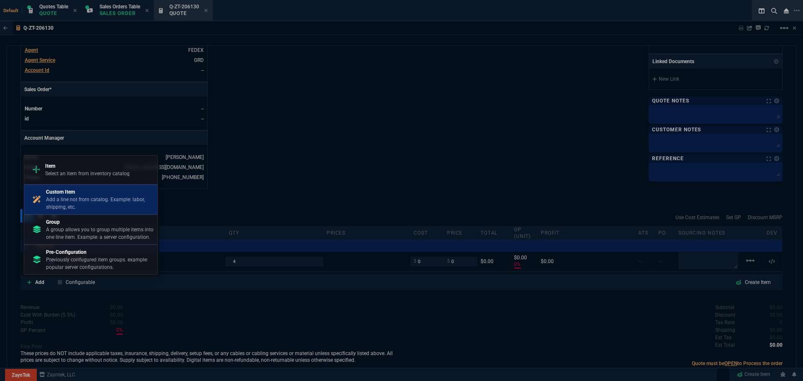
click at [53, 196] on p "Add a line not from catalog. Example: labor, shipping, etc." at bounding box center [100, 203] width 108 height 15
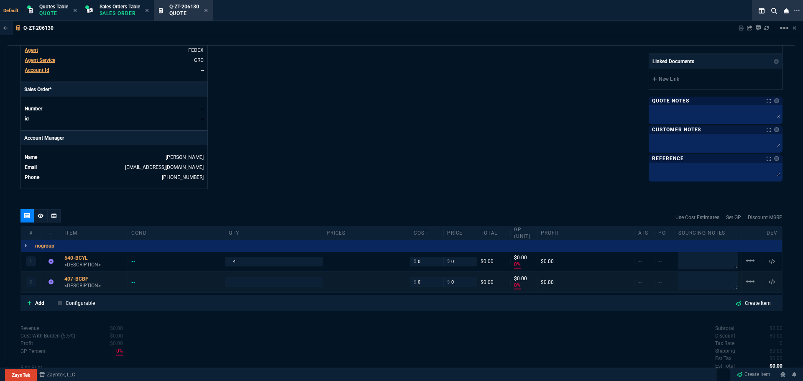
type input "0"
click at [242, 281] on input "number" at bounding box center [274, 282] width 90 height 10
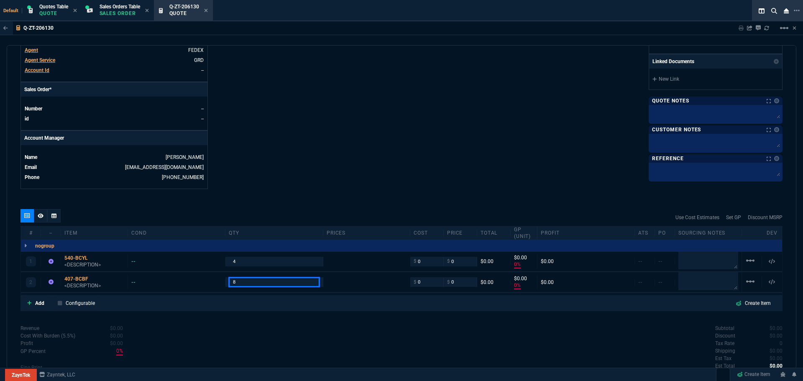
type input "8"
click at [77, 278] on div "407-BCBF" at bounding box center [94, 279] width 60 height 7
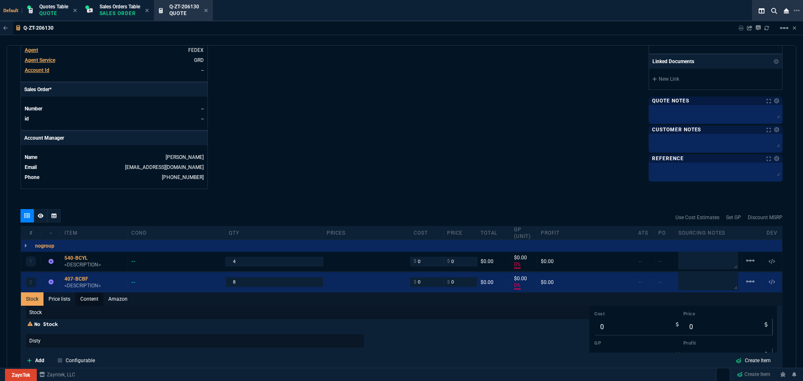
click at [95, 296] on link "Content" at bounding box center [89, 298] width 28 height 13
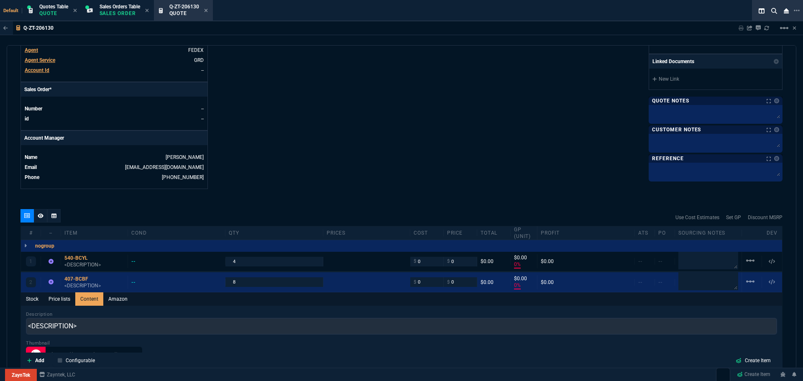
scroll to position [0, 0]
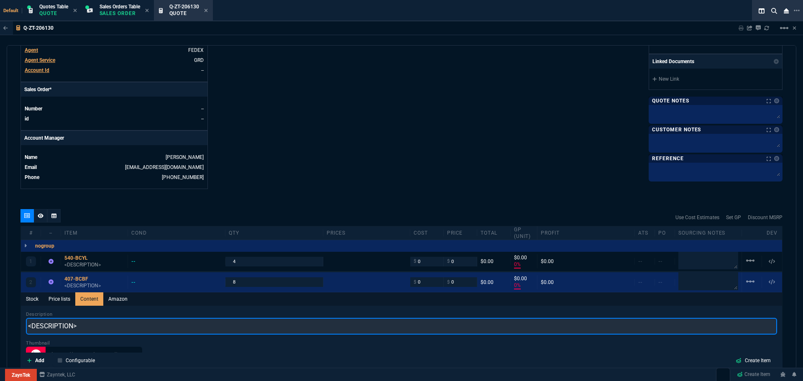
click at [89, 328] on input "<DESCRIPTION>" at bounding box center [401, 326] width 751 height 17
paste input "Dell SFP28 SR Optical Transceiver 25GbE, Intel, Customer"
type input "Dell SFP28 SR Optical Transceiver 25GbE, Intel, Customer Kit"
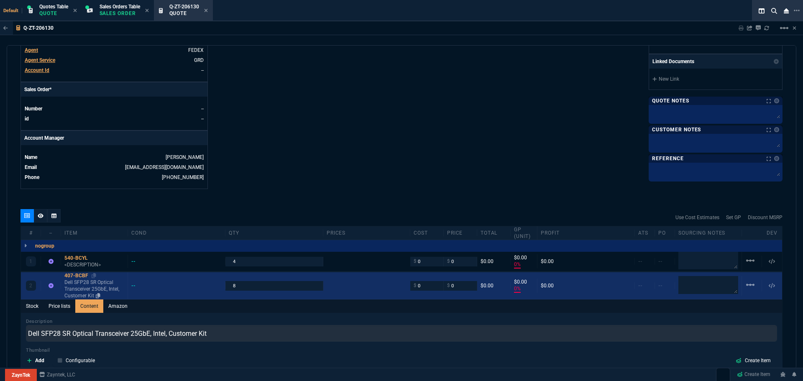
click at [77, 275] on div "407-BCBF" at bounding box center [94, 275] width 60 height 7
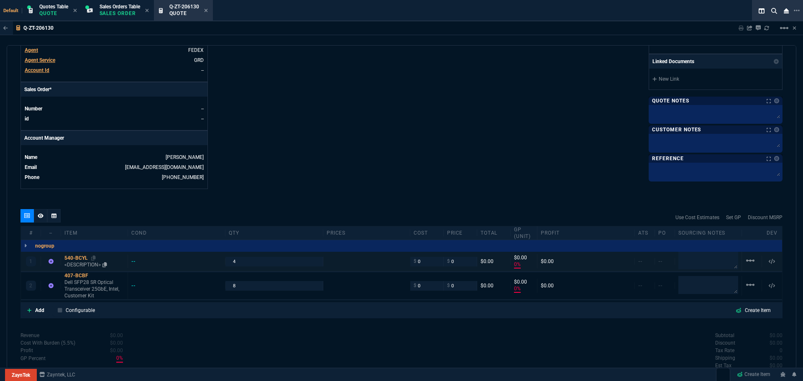
type input "0"
click at [76, 259] on div "540-BCYL" at bounding box center [94, 258] width 60 height 7
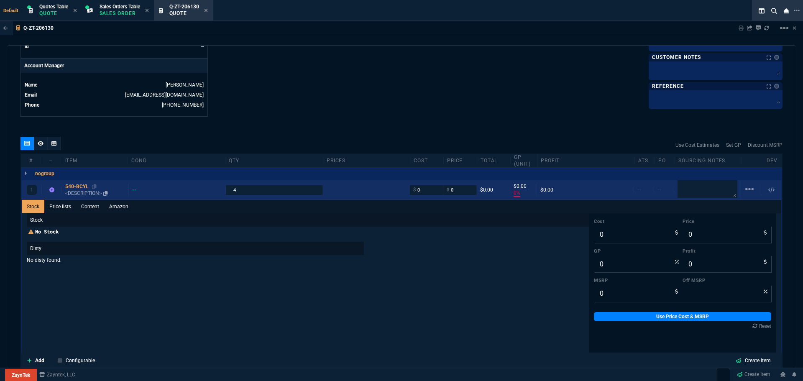
scroll to position [404, 0]
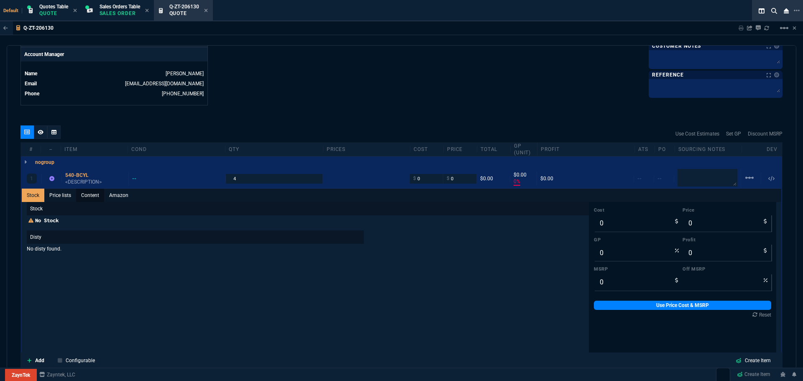
click at [87, 197] on link "Content" at bounding box center [90, 195] width 28 height 13
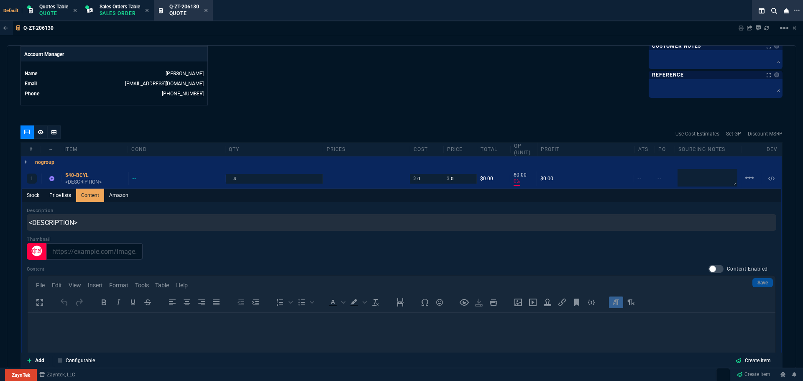
scroll to position [0, 0]
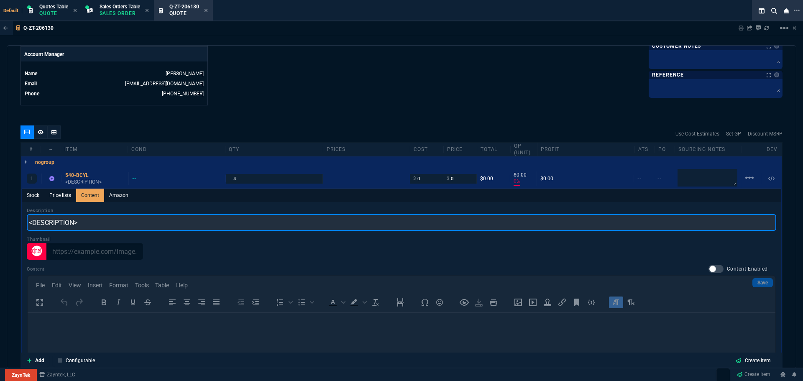
click at [86, 220] on input "<DESCRIPTION>" at bounding box center [401, 222] width 749 height 17
paste input "Intel® E810-XXV Dual Port 25GbE, SFP28 PCIe Adapter, Full Height"
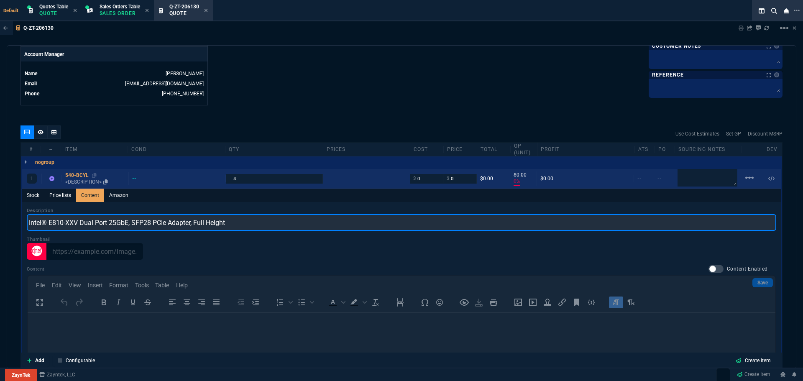
type input "Intel® E810-XXV Dual Port 25GbE, SFP28 PCIe Adapter, Full Height"
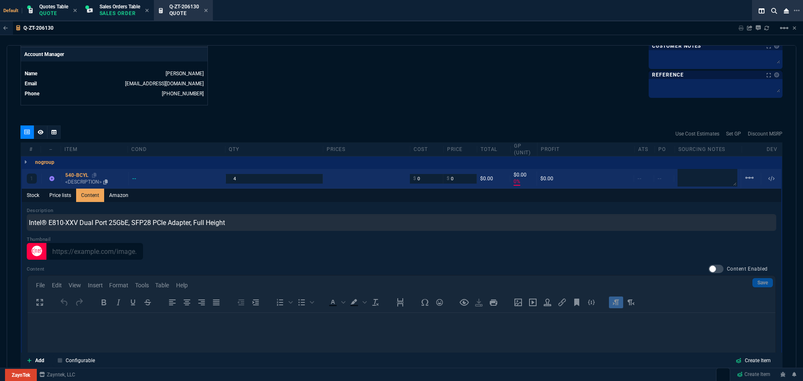
click at [69, 174] on div "540-BCYL" at bounding box center [95, 175] width 60 height 7
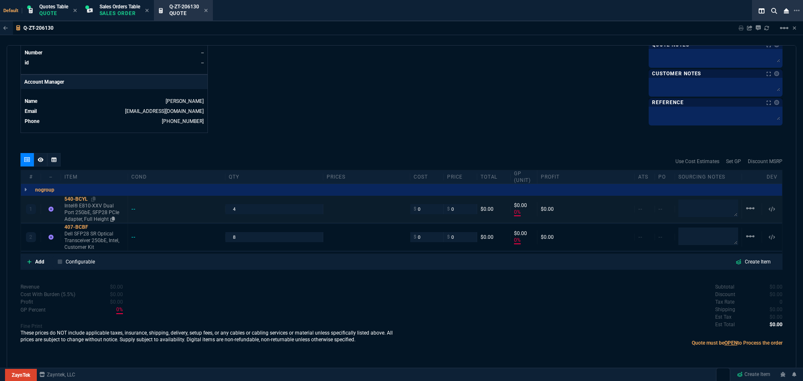
type input "0"
click at [424, 239] on input "0" at bounding box center [427, 237] width 26 height 10
type input "327.15"
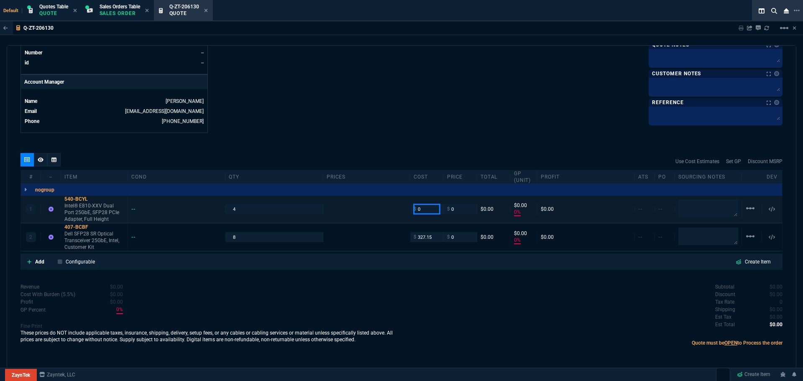
click at [428, 212] on input "0" at bounding box center [427, 209] width 26 height 10
type input "327.15"
type input "-100"
type input "-327"
type input "343.75"
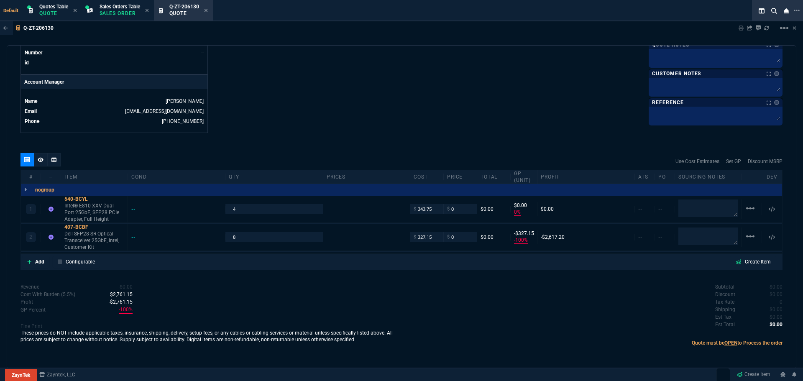
type input "343.75"
type input "-100"
type input "-344"
